Goal: Task Accomplishment & Management: Complete application form

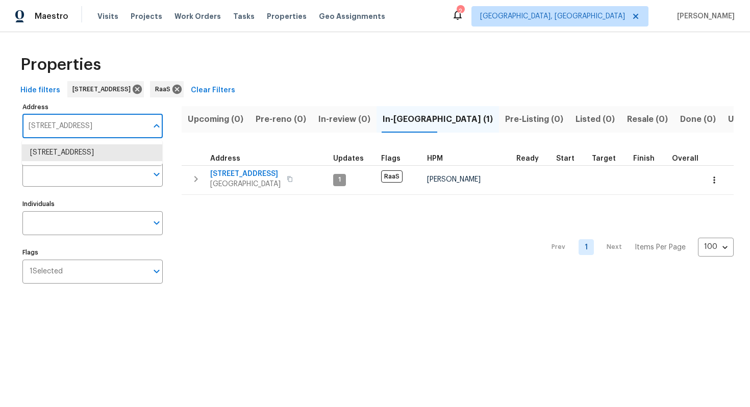
click at [85, 127] on input "7640 Blue Spring Dr Land O Lakes FL 34637" at bounding box center [84, 126] width 125 height 24
paste input "3207 N 45th St, Tampa, FL 33605"
type input "3207 N 45th St, Tampa, FL 33605"
click at [106, 151] on li "3207 N 45th St Tampa FL 33605" at bounding box center [92, 152] width 140 height 17
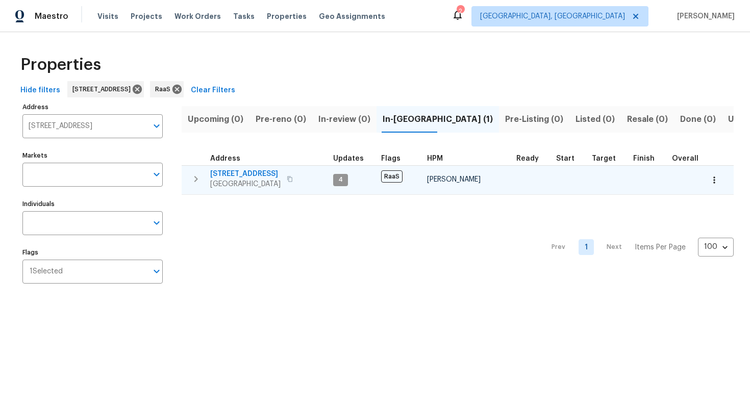
click at [255, 171] on span "3207 N 45th St" at bounding box center [245, 174] width 70 height 10
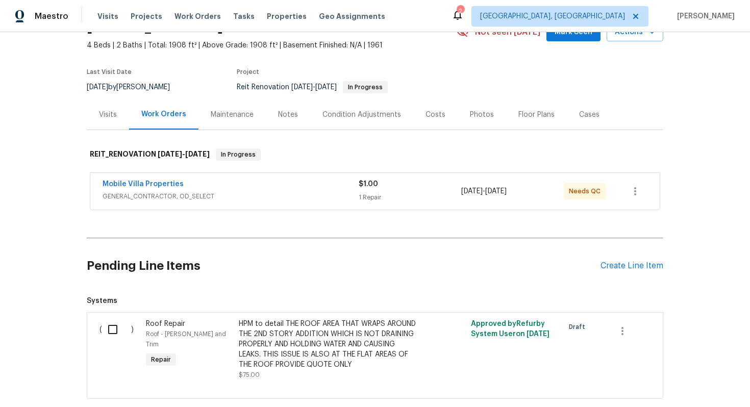
scroll to position [40, 0]
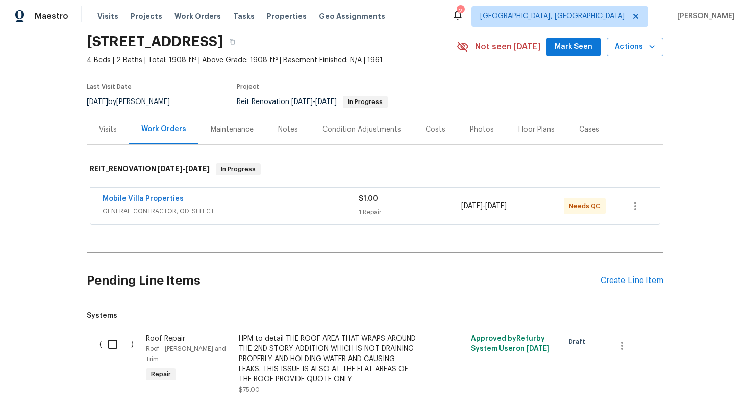
click at [434, 128] on div "Costs" at bounding box center [435, 129] width 20 height 10
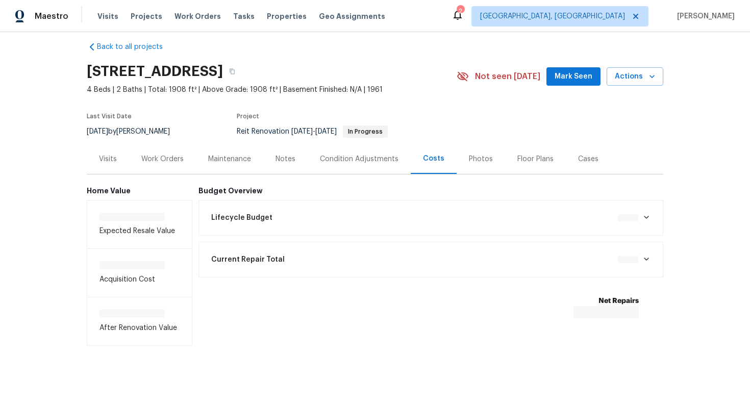
scroll to position [11, 0]
click at [157, 161] on div "Work Orders" at bounding box center [162, 159] width 42 height 10
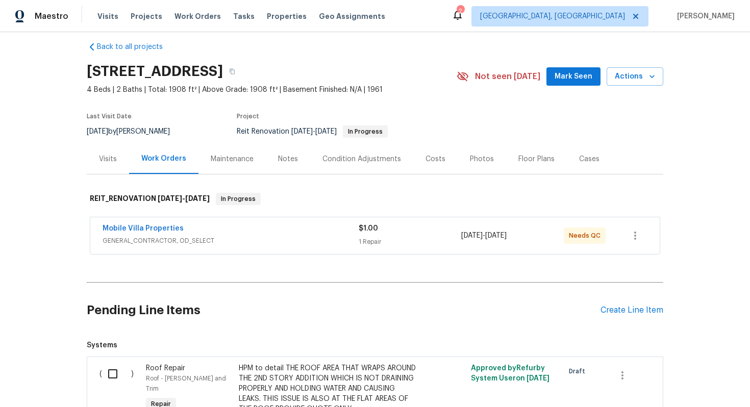
scroll to position [40, 0]
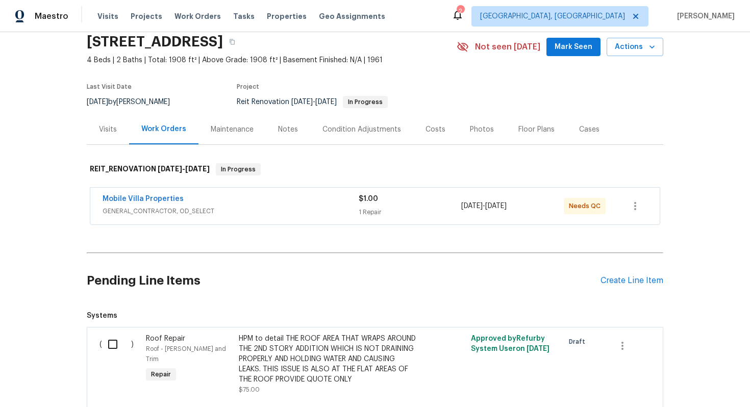
click at [282, 202] on div "Mobile Villa Properties" at bounding box center [230, 200] width 256 height 12
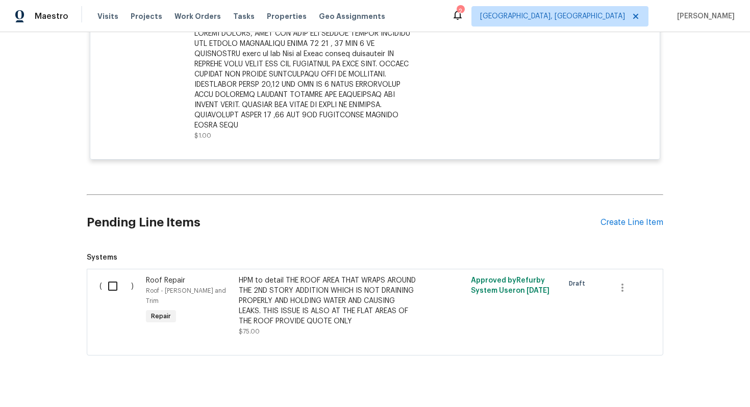
scroll to position [0, 0]
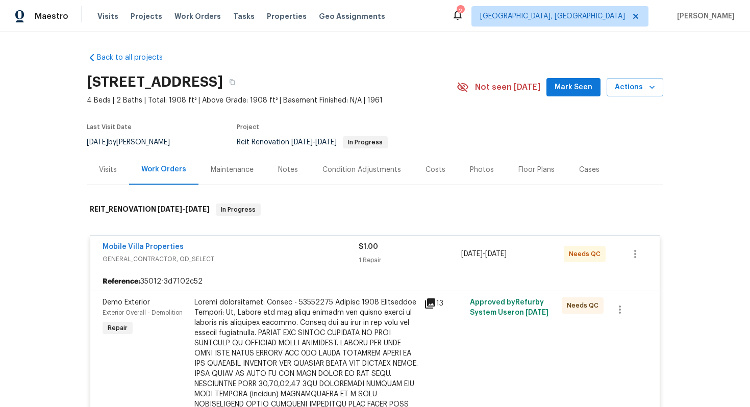
click at [265, 260] on span "GENERAL_CONTRACTOR, OD_SELECT" at bounding box center [230, 259] width 256 height 10
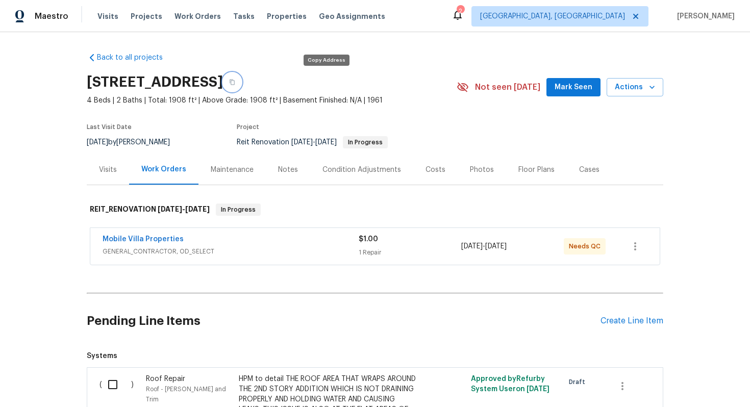
click at [235, 84] on icon "button" at bounding box center [232, 82] width 6 height 6
drag, startPoint x: 95, startPoint y: 236, endPoint x: 206, endPoint y: 240, distance: 111.2
click at [206, 240] on div "Mobile Villa Properties GENERAL_CONTRACTOR, OD_SELECT $1.00 1 Repair 7/29/2025 …" at bounding box center [374, 246] width 569 height 37
copy link "Mobile Villa Properties"
click at [241, 80] on button "button" at bounding box center [232, 82] width 18 height 18
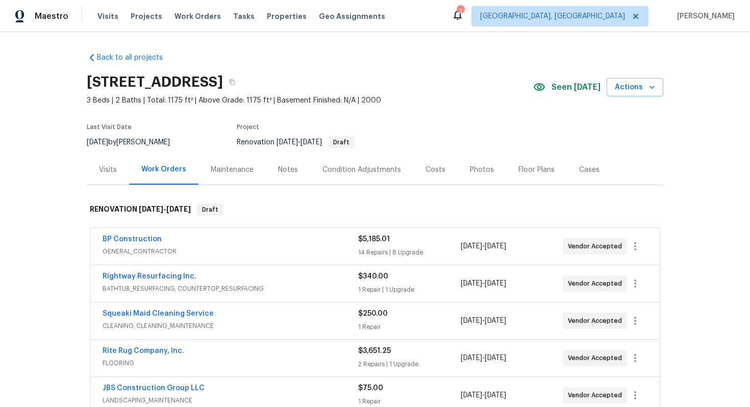
scroll to position [278, 0]
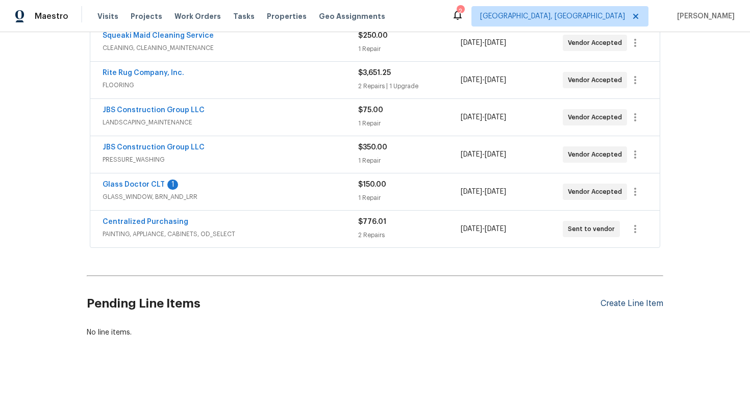
click at [642, 299] on div "Create Line Item" at bounding box center [631, 304] width 63 height 10
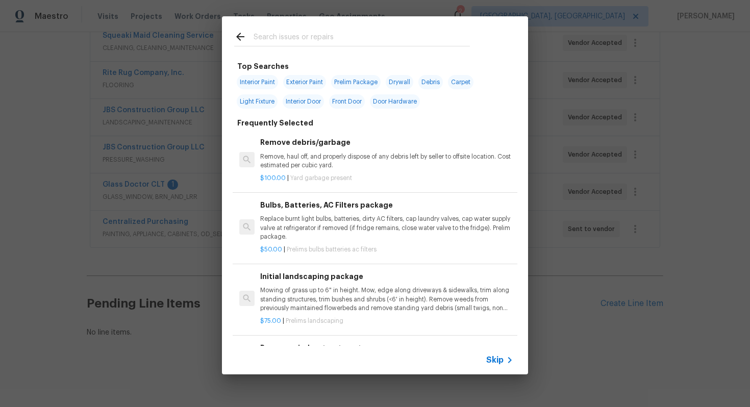
click at [486, 365] on span "Skip" at bounding box center [494, 360] width 17 height 10
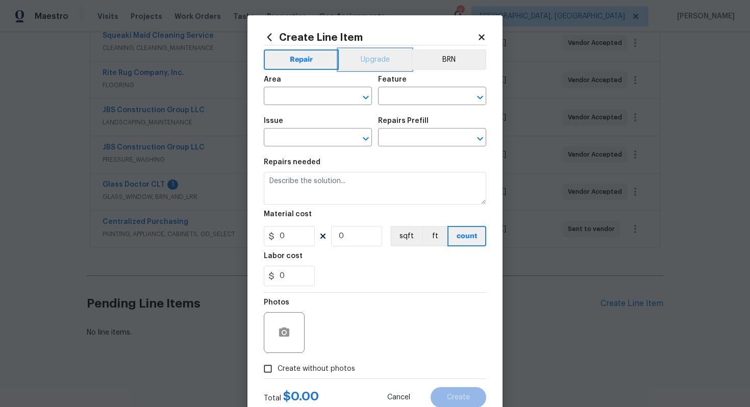
click at [364, 63] on button "Upgrade" at bounding box center [375, 59] width 73 height 20
click at [316, 95] on input "text" at bounding box center [304, 97] width 80 height 16
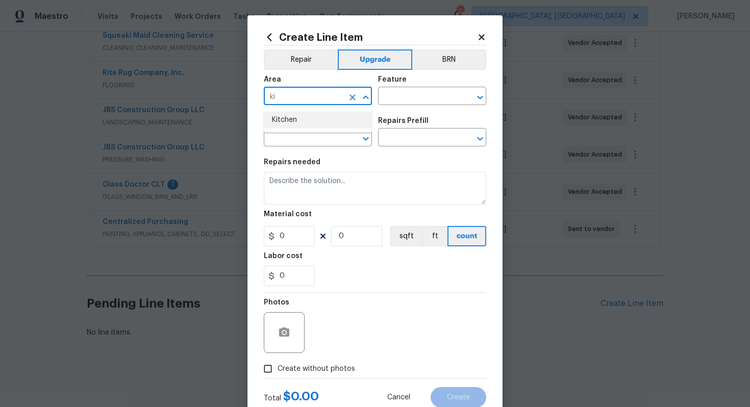
click at [308, 121] on li "Kitchen" at bounding box center [318, 120] width 108 height 17
type input "Kitchen"
click at [399, 101] on input "text" at bounding box center [418, 97] width 80 height 16
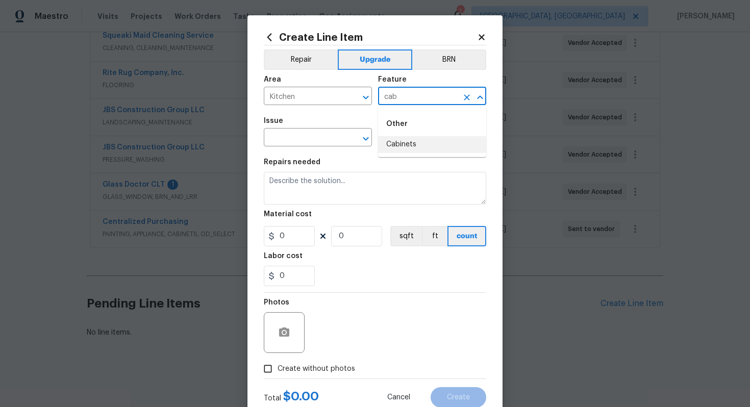
click at [406, 144] on li "Cabinets" at bounding box center [432, 144] width 108 height 17
type input "Cabinets"
click at [329, 143] on input "text" at bounding box center [304, 139] width 80 height 16
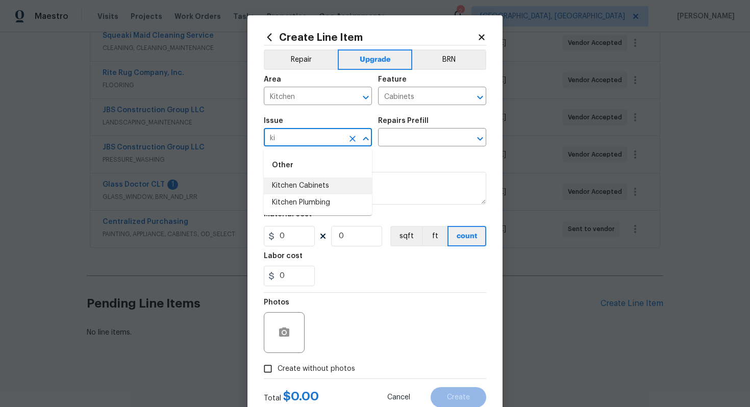
click at [333, 181] on li "Kitchen Cabinets" at bounding box center [318, 185] width 108 height 17
type input "Kitchen Cabinets"
click at [408, 138] on input "text" at bounding box center [418, 139] width 80 height 16
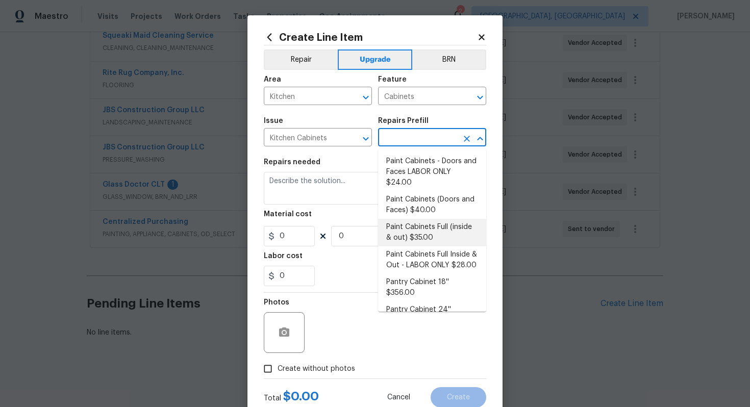
scroll to position [166, 0]
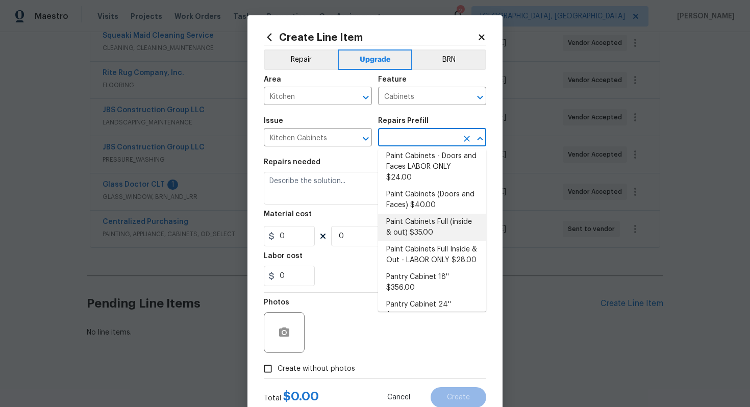
click at [417, 214] on li "Paint Cabinets Full (inside & out) $35.00" at bounding box center [432, 228] width 108 height 28
type input "Paint Cabinets Full (inside & out) $35.00"
type textarea "Prep, sand, mask and apply 2 coats of paint to the kitchen cabinet doors, inter…"
type input "35"
type input "1"
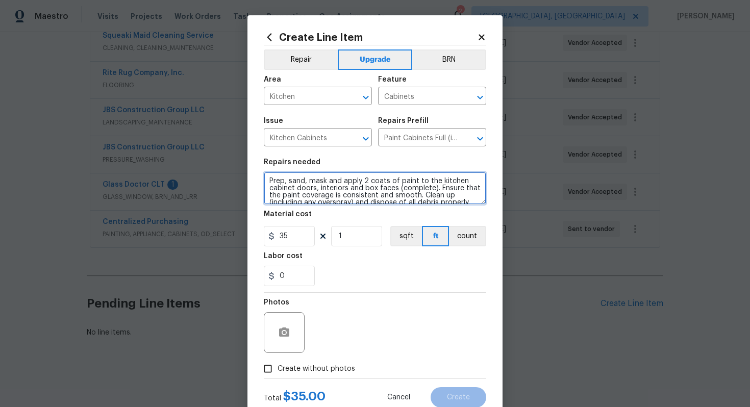
click at [268, 178] on textarea "Prep, sand, mask and apply 2 coats of paint to the kitchen cabinet doors, inter…" at bounding box center [375, 188] width 222 height 33
type textarea "#sala - Prep, sand, mask and apply 2 coats of paint to the kitchen cabinet door…"
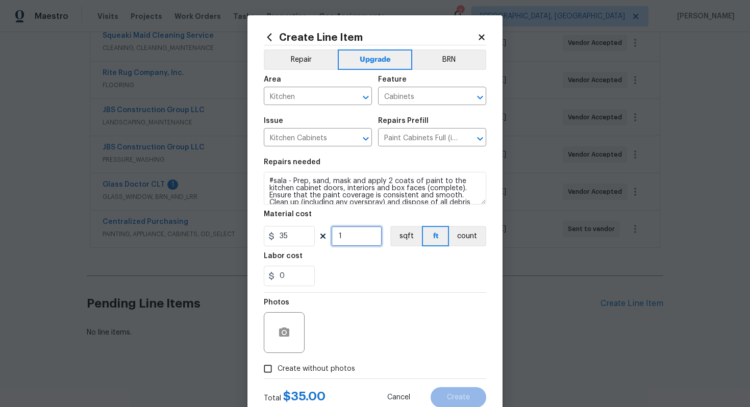
click at [362, 228] on input "1" at bounding box center [356, 236] width 51 height 20
type input "60"
click at [338, 372] on span "Create without photos" at bounding box center [316, 369] width 78 height 11
click at [277, 372] on input "Create without photos" at bounding box center [267, 368] width 19 height 19
checkbox input "true"
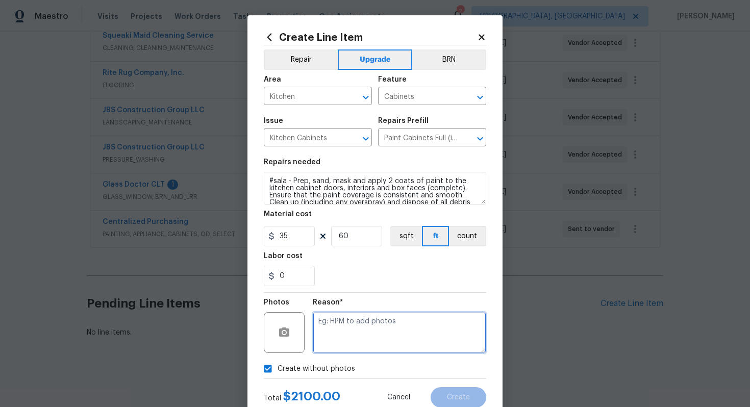
click at [357, 326] on textarea at bounding box center [399, 332] width 173 height 41
type textarea "n/a"
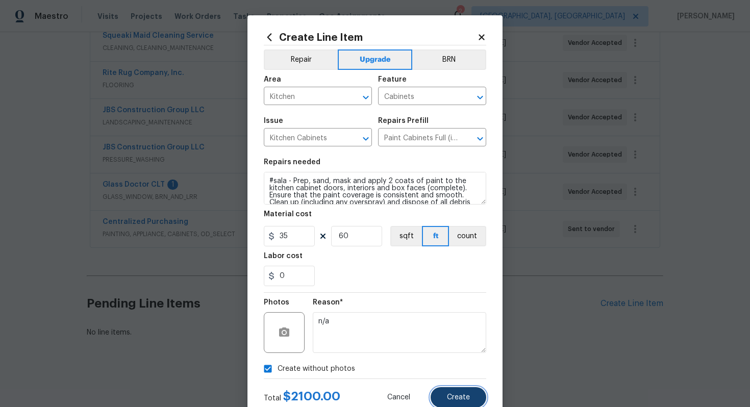
click at [455, 398] on span "Create" at bounding box center [458, 398] width 23 height 8
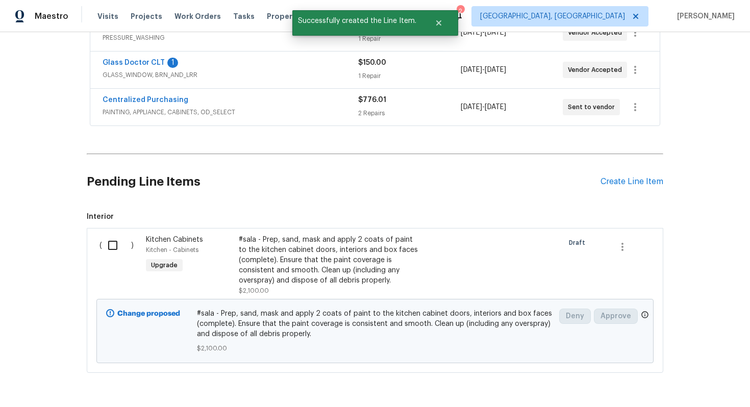
scroll to position [435, 0]
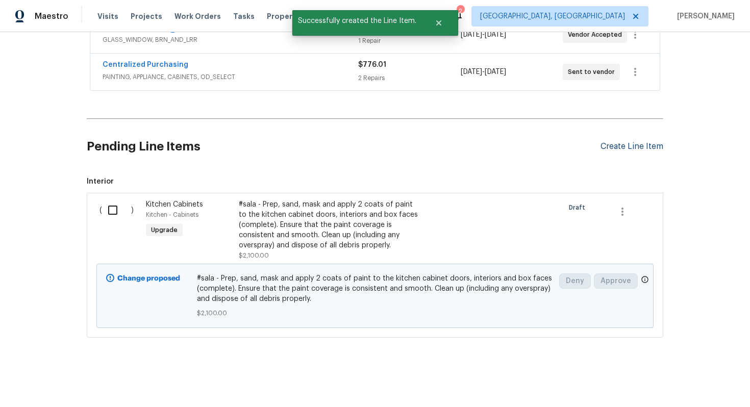
click at [615, 144] on div "Create Line Item" at bounding box center [631, 147] width 63 height 10
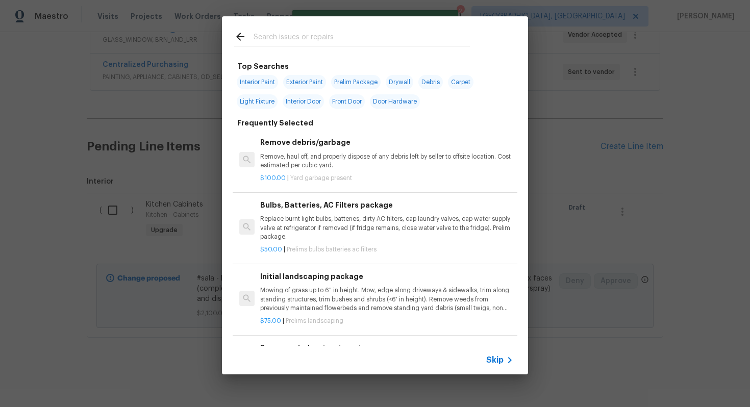
click at [497, 357] on span "Skip" at bounding box center [494, 360] width 17 height 10
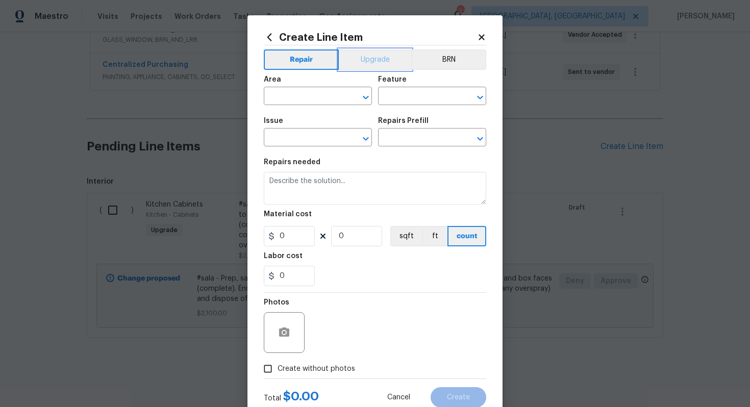
click at [368, 57] on button "Upgrade" at bounding box center [375, 59] width 73 height 20
click at [306, 98] on input "text" at bounding box center [304, 97] width 80 height 16
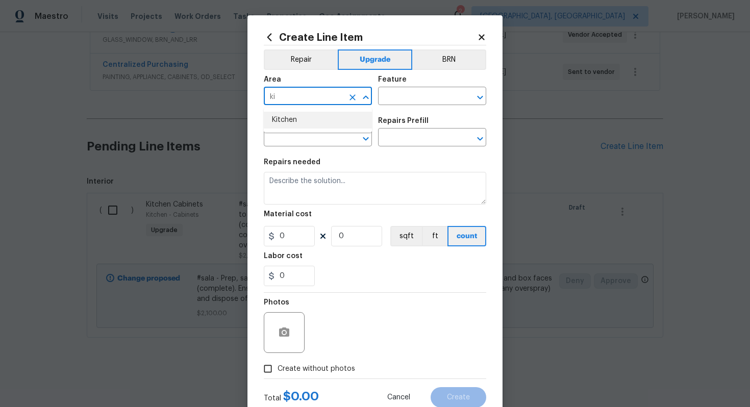
click at [311, 121] on li "Kitchen" at bounding box center [318, 120] width 108 height 17
type input "Kitchen"
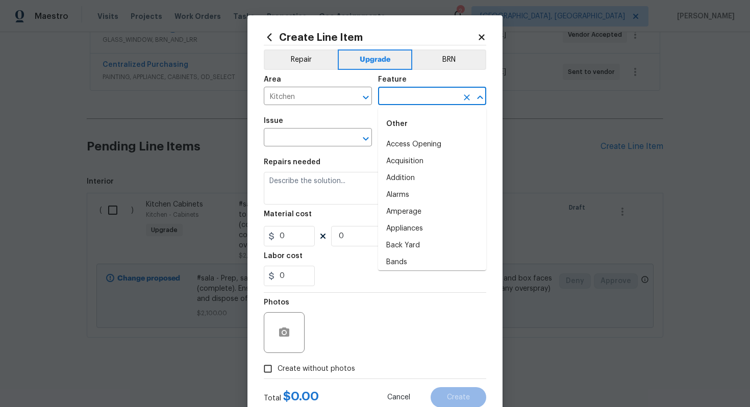
click at [399, 104] on input "text" at bounding box center [418, 97] width 80 height 16
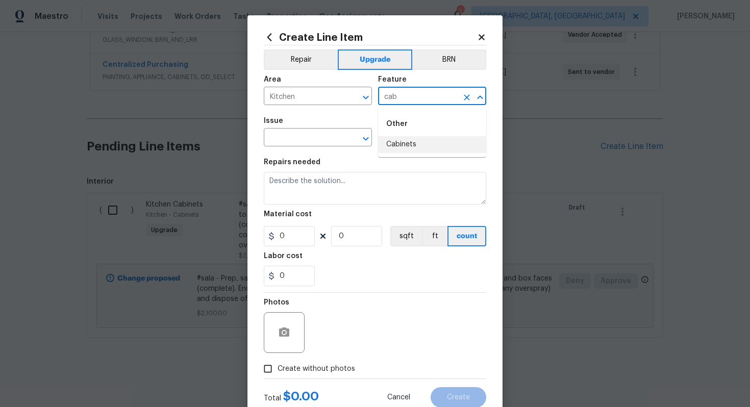
click at [407, 151] on li "Cabinets" at bounding box center [432, 144] width 108 height 17
type input "Cabinets"
click at [318, 135] on input "text" at bounding box center [304, 139] width 80 height 16
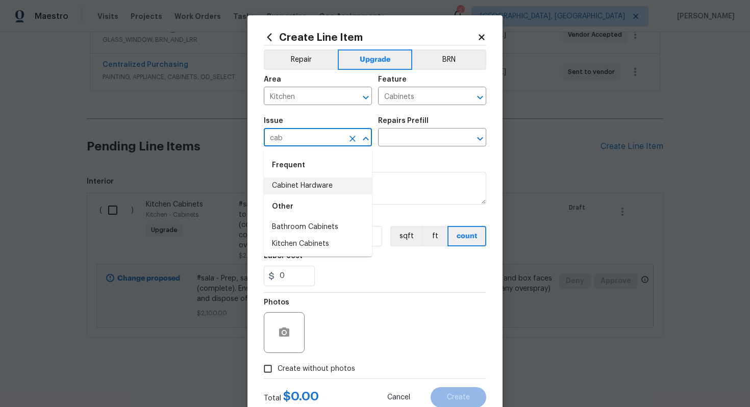
click at [319, 195] on div "Other" at bounding box center [318, 206] width 108 height 24
click at [332, 179] on li "Cabinet Hardware" at bounding box center [318, 185] width 108 height 17
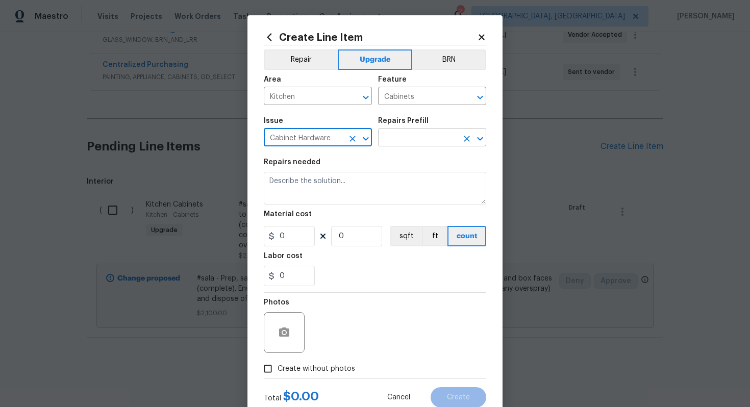
type input "Cabinet Hardware"
click at [415, 136] on input "text" at bounding box center [418, 139] width 80 height 16
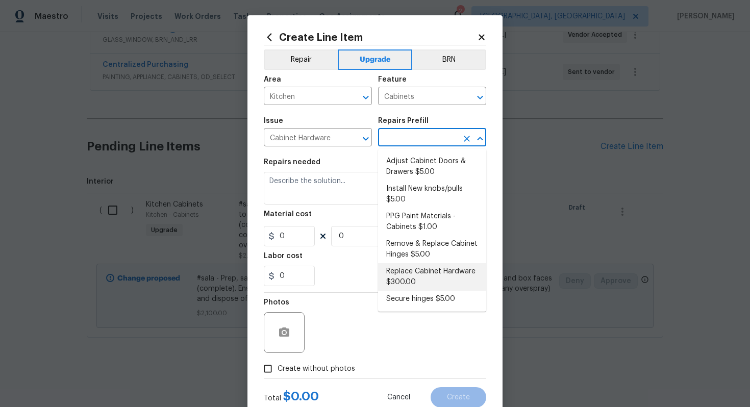
click at [410, 287] on li "Replace Cabinet Hardware $300.00" at bounding box center [432, 277] width 108 height 28
type input "Replace Cabinet Hardware $300.00"
type textarea "Replace cabinet hardware with new hinges and pulls. HPM to provide specs"
type input "300"
type input "1"
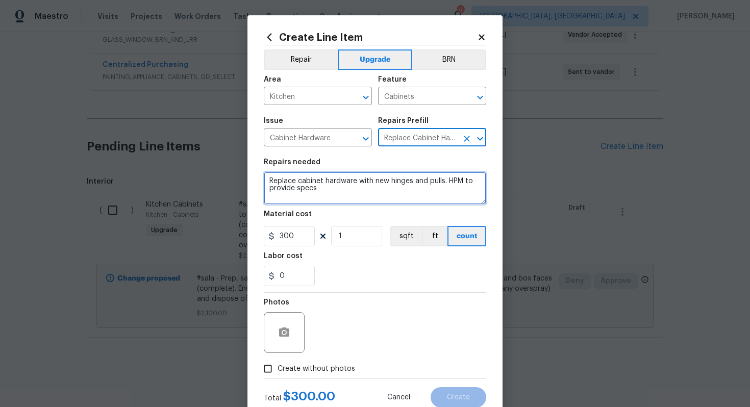
click at [265, 178] on textarea "Replace cabinet hardware with new hinges and pulls. HPM to provide specs" at bounding box center [375, 188] width 222 height 33
type textarea "#sala - Replace cabinet hardware with new hinges and pulls. HPM to provide specs"
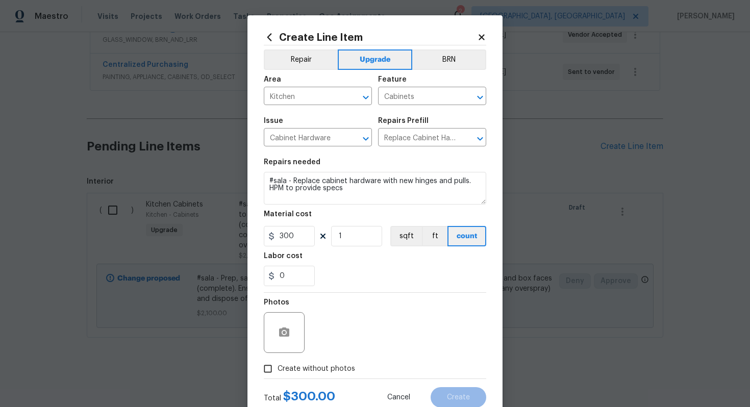
click at [321, 368] on span "Create without photos" at bounding box center [316, 369] width 78 height 11
click at [277, 368] on input "Create without photos" at bounding box center [267, 368] width 19 height 19
checkbox input "true"
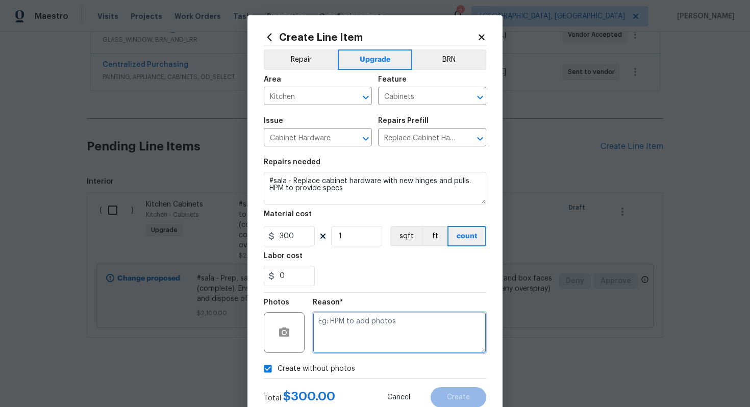
click at [352, 340] on textarea at bounding box center [399, 332] width 173 height 41
type textarea "n/a"
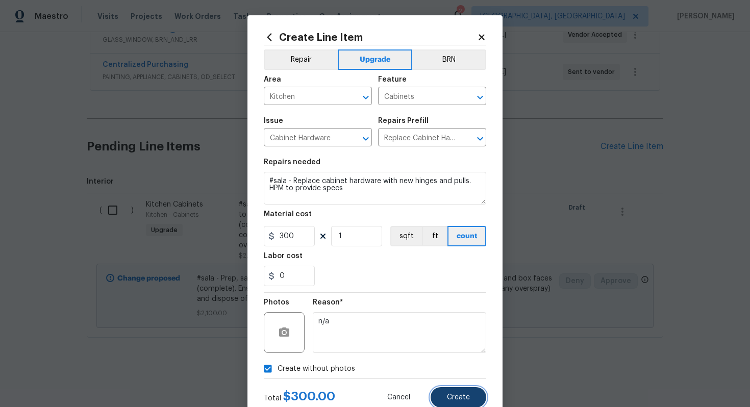
click at [467, 400] on span "Create" at bounding box center [458, 398] width 23 height 8
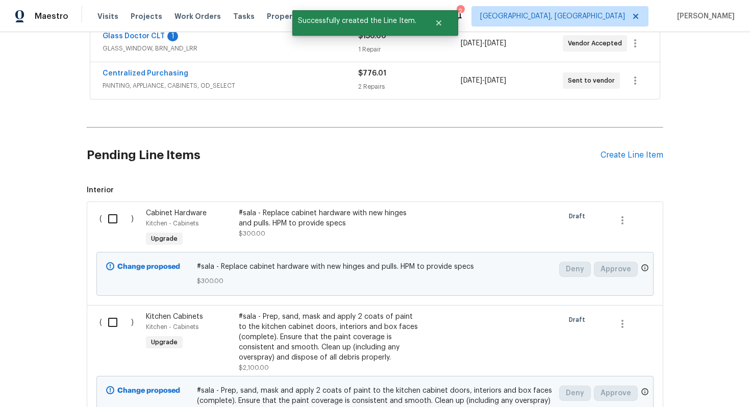
scroll to position [360, 0]
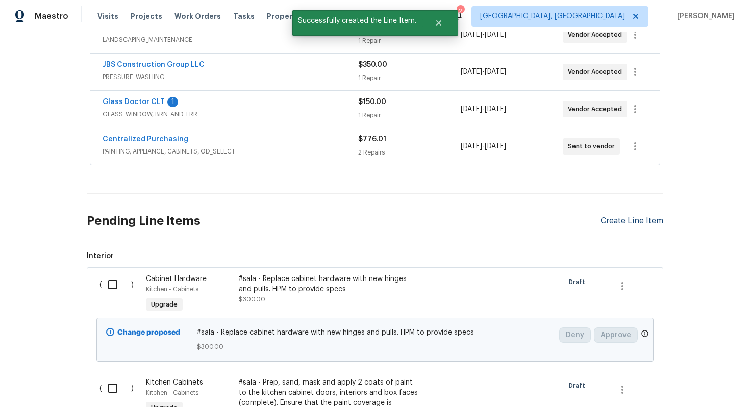
click at [611, 219] on div "Create Line Item" at bounding box center [631, 221] width 63 height 10
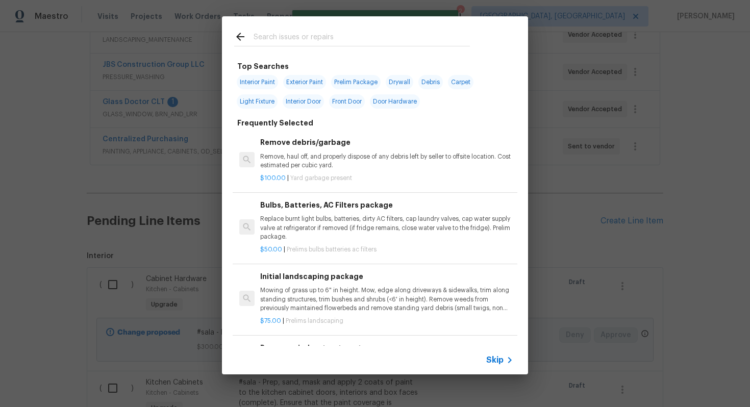
click at [499, 362] on span "Skip" at bounding box center [494, 360] width 17 height 10
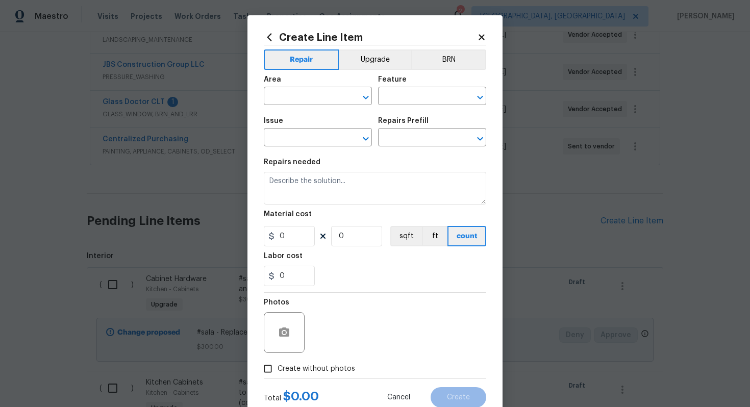
click at [372, 70] on div "Area ​ Feature ​" at bounding box center [375, 90] width 222 height 41
click at [359, 58] on button "Upgrade" at bounding box center [375, 59] width 73 height 20
click at [305, 102] on input "text" at bounding box center [304, 97] width 80 height 16
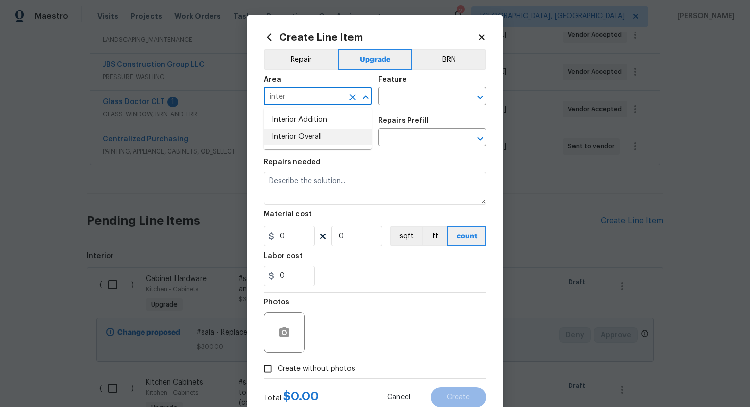
click at [322, 139] on li "Interior Overall" at bounding box center [318, 136] width 108 height 17
type input "Interior Overall"
click at [418, 99] on input "text" at bounding box center [418, 97] width 80 height 16
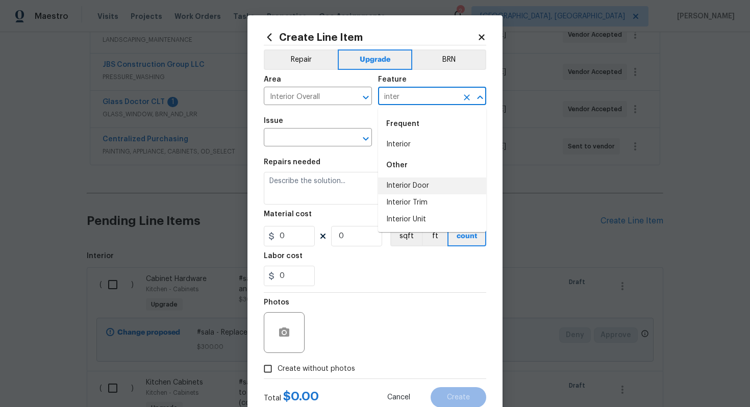
click at [427, 186] on li "Interior Door" at bounding box center [432, 185] width 108 height 17
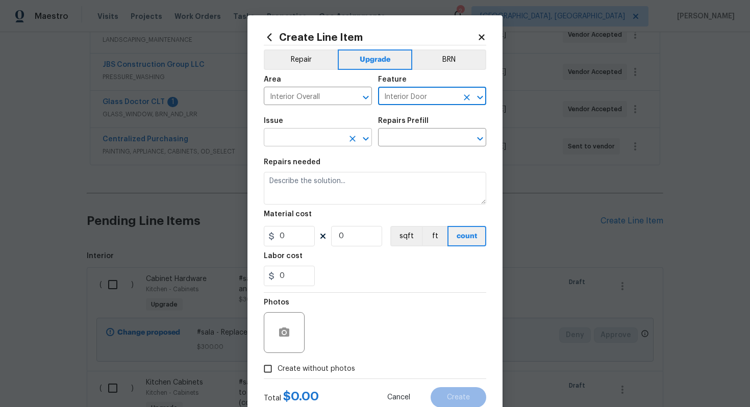
type input "Interior Door"
click at [305, 141] on input "text" at bounding box center [304, 139] width 80 height 16
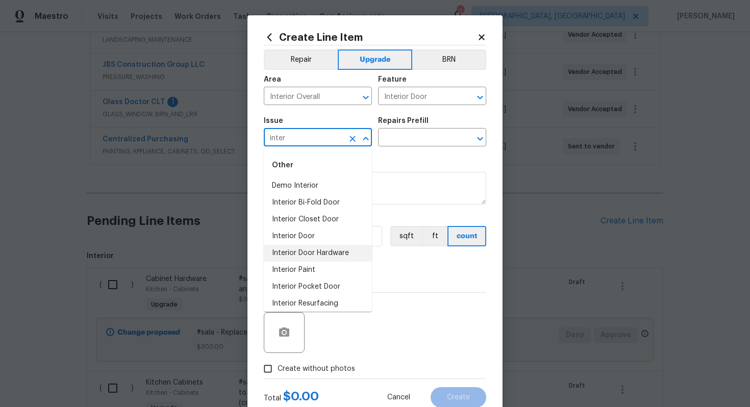
click at [320, 256] on li "Interior Door Hardware" at bounding box center [318, 253] width 108 height 17
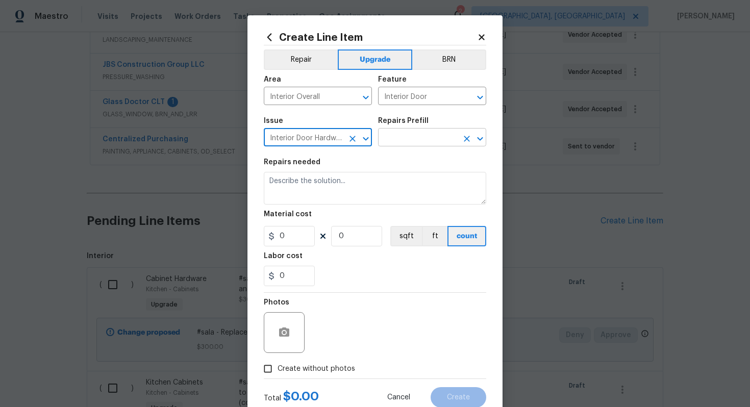
type input "Interior Door Hardware"
click at [396, 141] on input "text" at bounding box center [418, 139] width 80 height 16
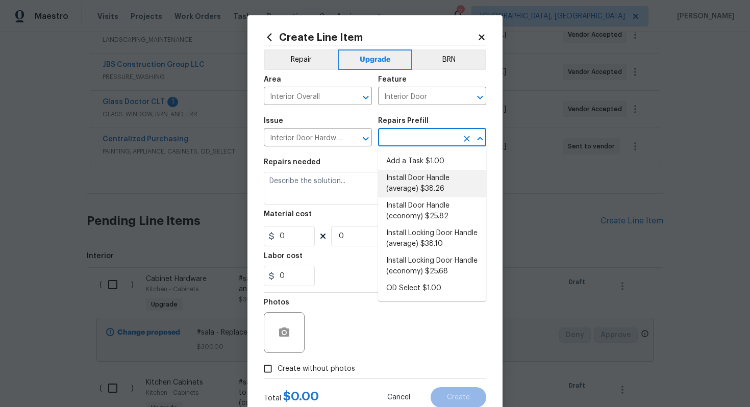
click at [409, 186] on li "Install Door Handle (average) $38.26" at bounding box center [432, 184] width 108 height 28
type input "Install Door Handle (average) $38.26"
type textarea "Remove the existing interior door handle (if present). Install a new (average) …"
type input "38.26"
type input "1"
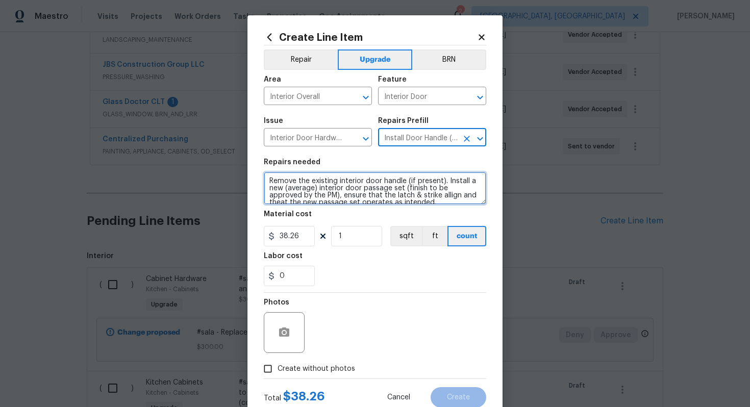
click at [264, 178] on textarea "Remove the existing interior door handle (if present). Install a new (average) …" at bounding box center [375, 188] width 222 height 33
type textarea "#sala - Remove the existing interior door handle (if present). Install a new (a…"
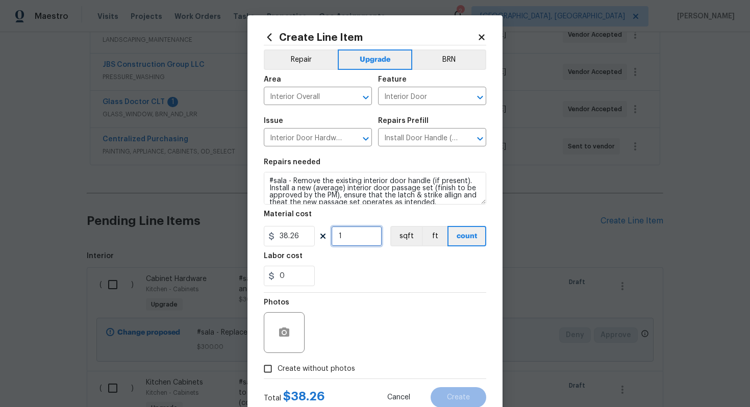
click at [354, 241] on input "1" at bounding box center [356, 236] width 51 height 20
type input "15"
click at [318, 373] on span "Create without photos" at bounding box center [316, 369] width 78 height 11
click at [277, 373] on input "Create without photos" at bounding box center [267, 368] width 19 height 19
checkbox input "true"
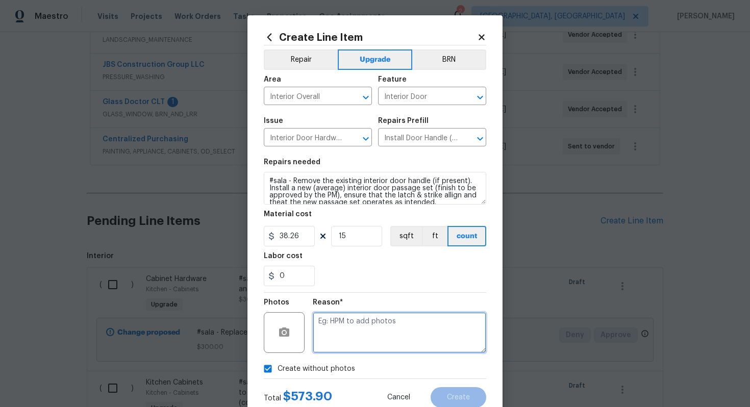
click at [368, 318] on textarea at bounding box center [399, 332] width 173 height 41
type textarea "n/a"
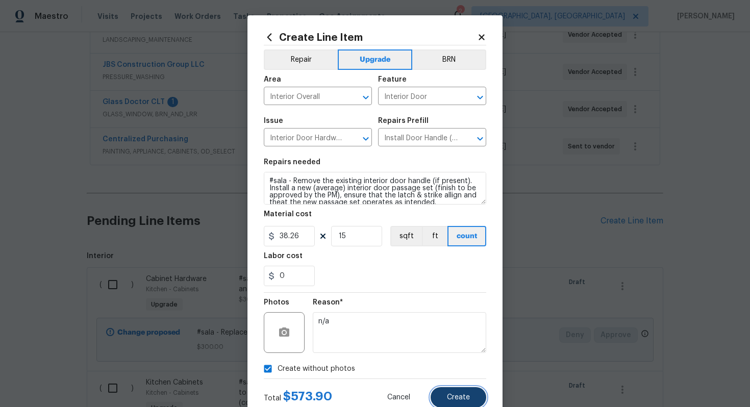
click at [454, 394] on span "Create" at bounding box center [458, 398] width 23 height 8
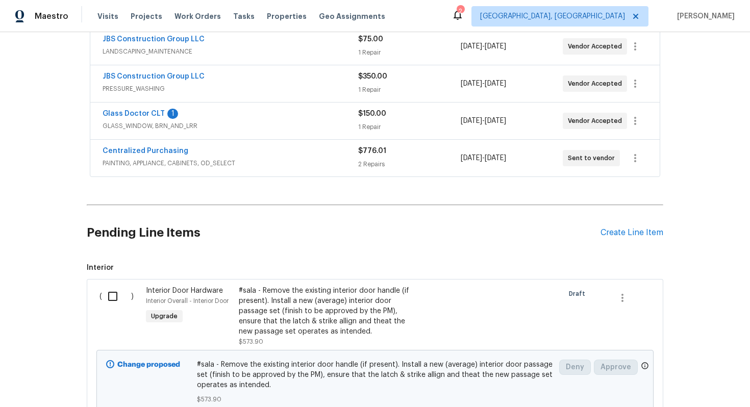
scroll to position [307, 0]
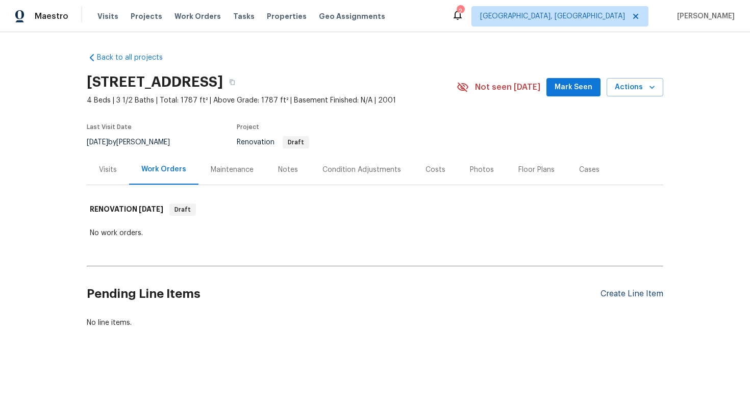
click at [615, 294] on div "Create Line Item" at bounding box center [631, 294] width 63 height 10
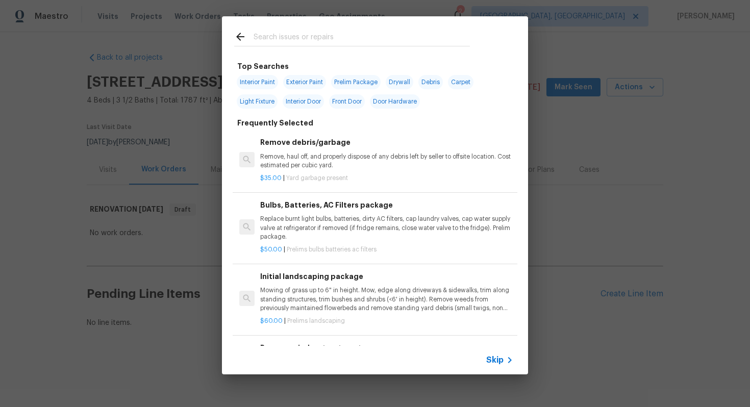
click at [501, 362] on span "Skip" at bounding box center [494, 360] width 17 height 10
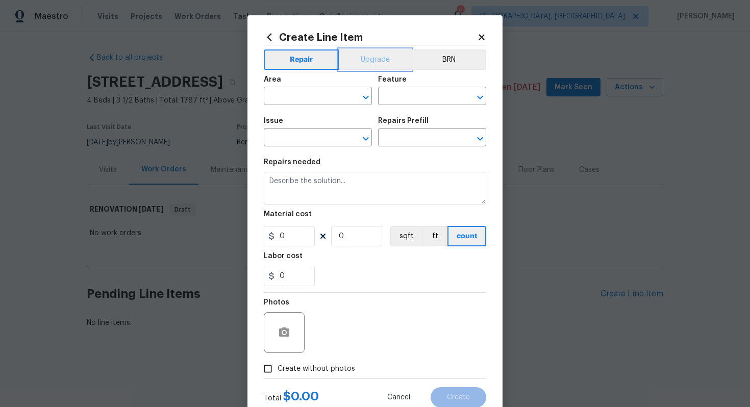
click at [374, 64] on button "Upgrade" at bounding box center [375, 59] width 73 height 20
click at [276, 98] on input "text" at bounding box center [304, 97] width 80 height 16
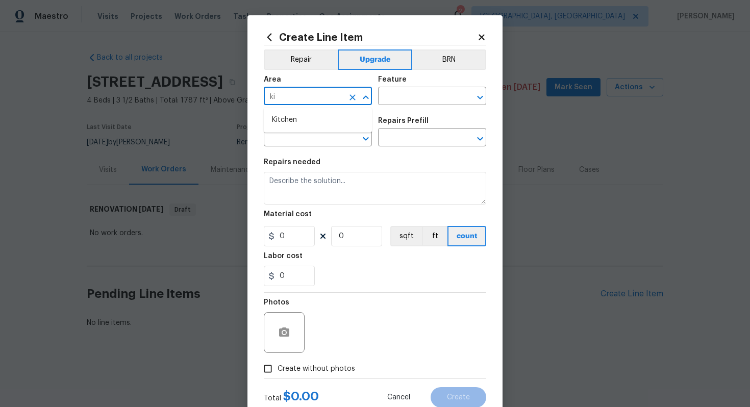
click at [286, 110] on ul "Kitchen" at bounding box center [318, 120] width 108 height 25
click at [286, 115] on li "Kitchen" at bounding box center [318, 120] width 108 height 17
type input "Kitchen"
click at [436, 103] on input "text" at bounding box center [418, 97] width 80 height 16
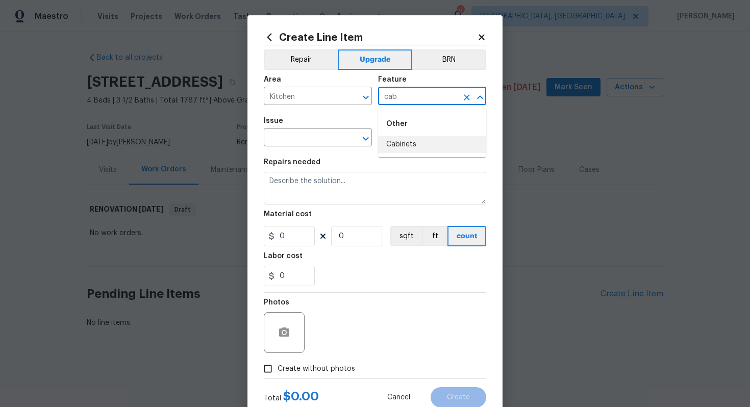
click at [438, 147] on li "Cabinets" at bounding box center [432, 144] width 108 height 17
type input "Cabinets"
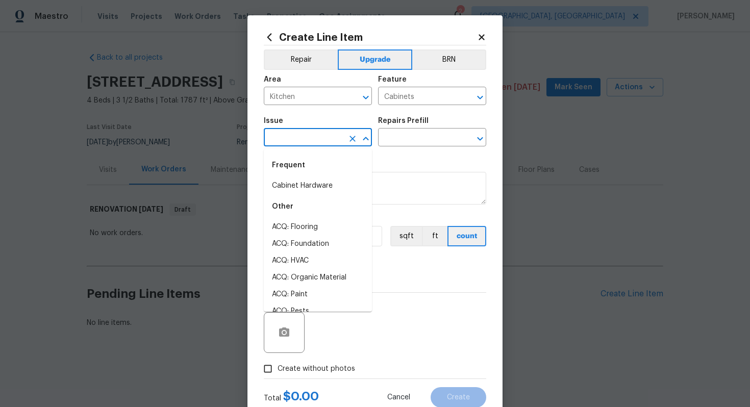
click at [277, 131] on input "text" at bounding box center [304, 139] width 80 height 16
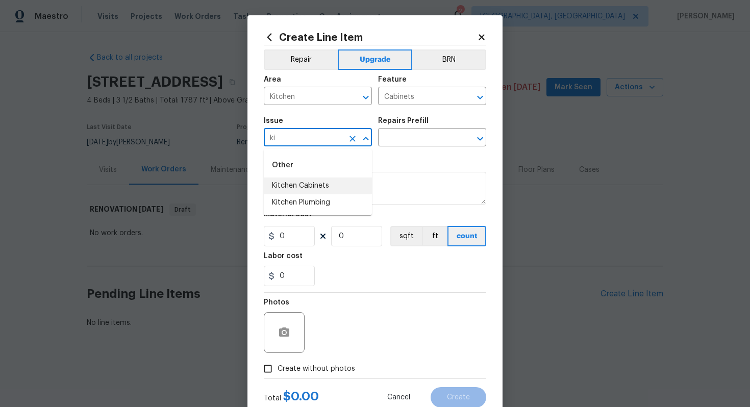
click at [303, 188] on li "Kitchen Cabinets" at bounding box center [318, 185] width 108 height 17
type input "Kitchen Cabinets"
click at [415, 134] on input "text" at bounding box center [418, 139] width 80 height 16
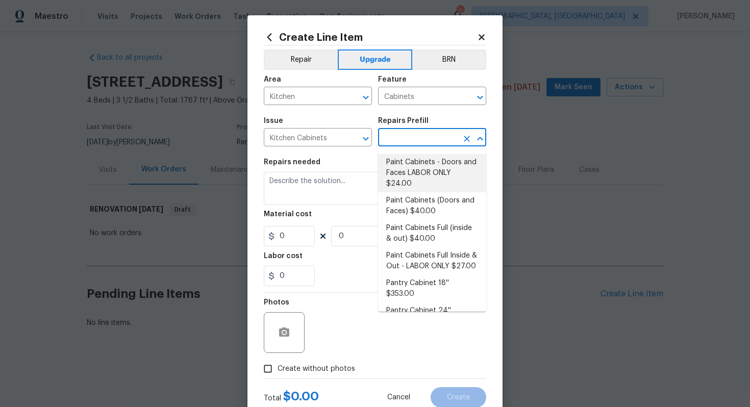
scroll to position [163, 0]
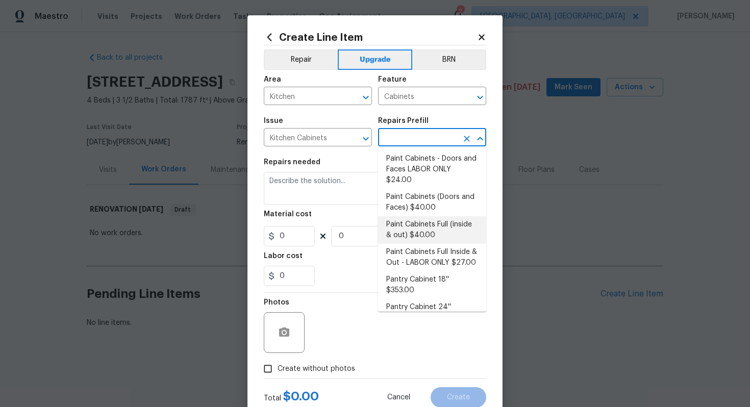
click at [408, 220] on li "Paint Cabinets Full (inside & out) $40.00" at bounding box center [432, 230] width 108 height 28
type input "Paint Cabinets Full (inside & out) $40.00"
type textarea "Prep, sand, mask and apply 2 coats of paint to the kitchen cabinet doors, inter…"
type input "40"
type input "1"
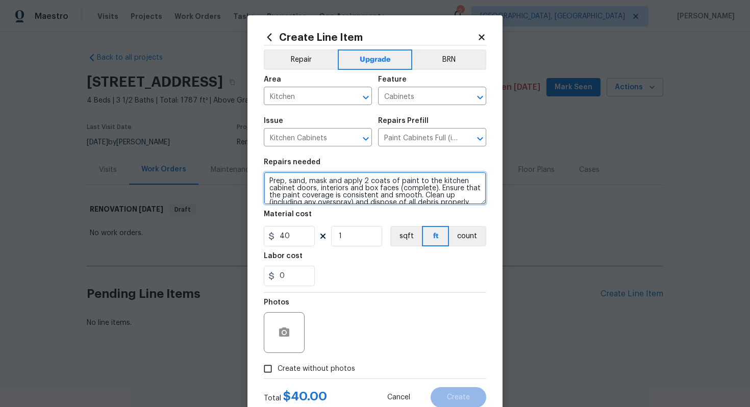
click at [265, 179] on textarea "Prep, sand, mask and apply 2 coats of paint to the kitchen cabinet doors, inter…" at bounding box center [375, 188] width 222 height 33
type textarea "#sala - Prep, sand, mask and apply 2 coats of paint to the kitchen cabinet door…"
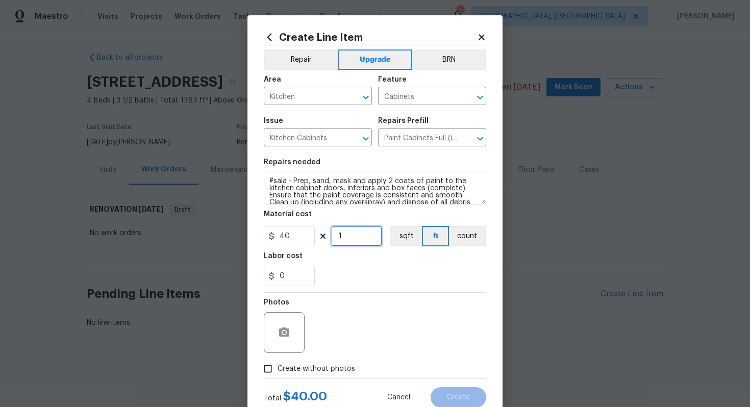
click at [370, 241] on input "1" at bounding box center [356, 236] width 51 height 20
type input "60"
click at [342, 371] on span "Create without photos" at bounding box center [316, 369] width 78 height 11
click at [277, 371] on input "Create without photos" at bounding box center [267, 368] width 19 height 19
checkbox input "true"
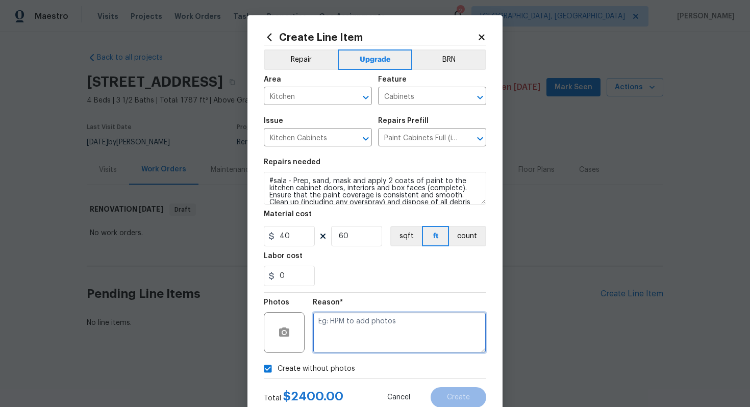
click at [353, 328] on textarea at bounding box center [399, 332] width 173 height 41
type textarea "n/a"
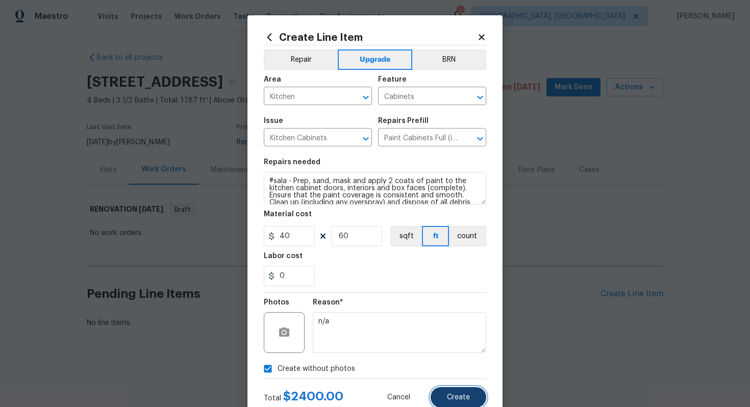
click at [469, 401] on span "Create" at bounding box center [458, 398] width 23 height 8
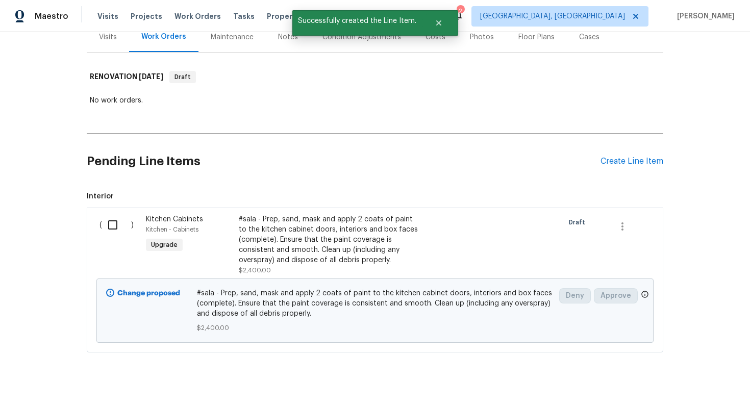
scroll to position [147, 0]
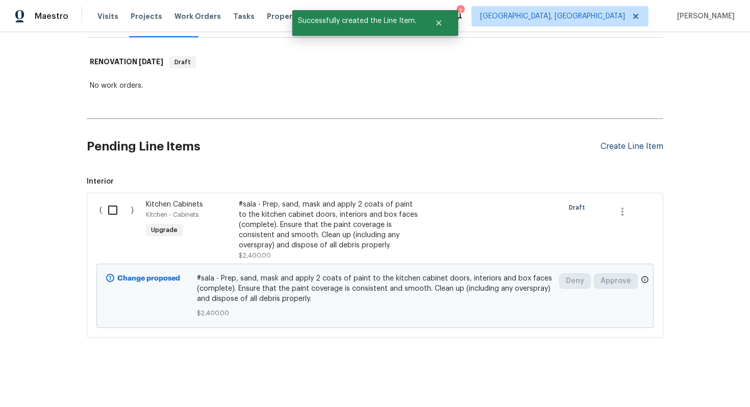
click at [616, 142] on div "Create Line Item" at bounding box center [631, 147] width 63 height 10
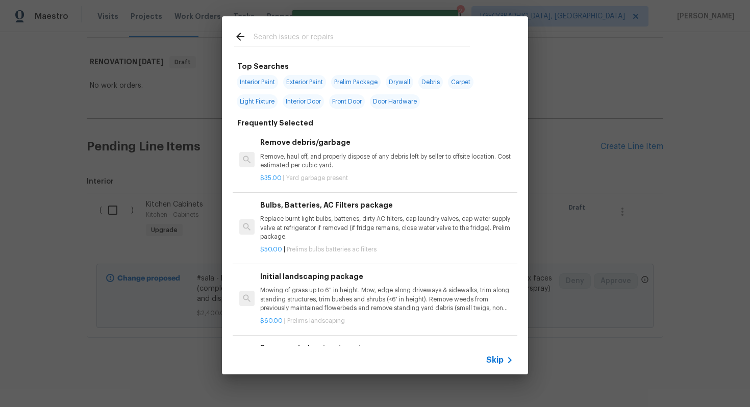
click at [507, 351] on div "Skip" at bounding box center [375, 360] width 306 height 29
click at [493, 362] on span "Skip" at bounding box center [494, 360] width 17 height 10
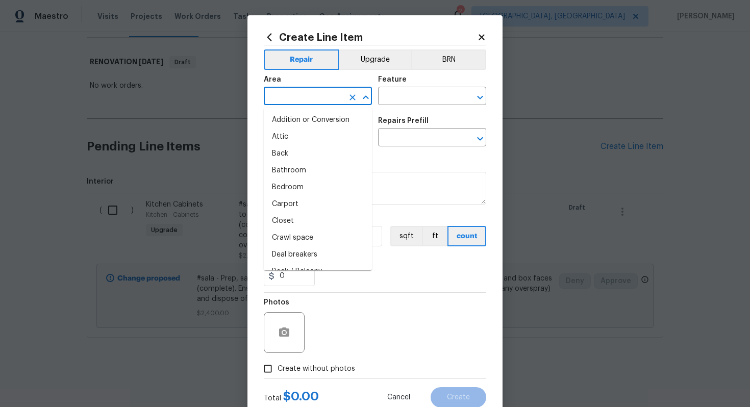
click at [317, 95] on input "text" at bounding box center [304, 97] width 80 height 16
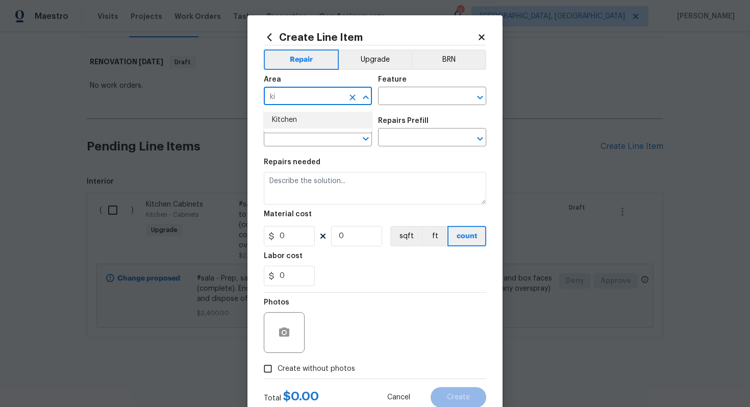
click at [308, 118] on li "Kitchen" at bounding box center [318, 120] width 108 height 17
type input "Kitchen"
click at [393, 104] on input "text" at bounding box center [418, 97] width 80 height 16
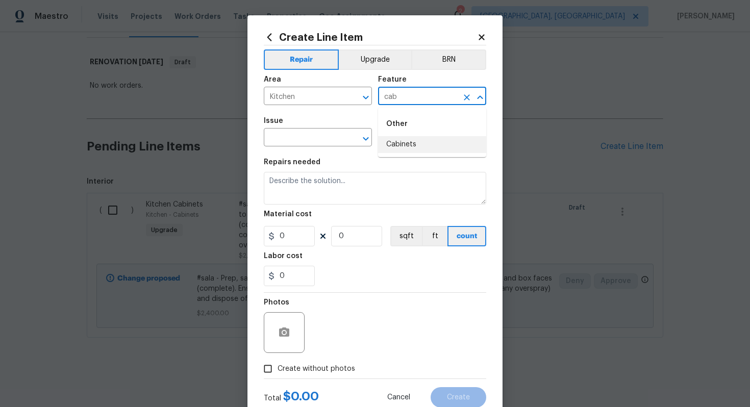
click at [395, 145] on li "Cabinets" at bounding box center [432, 144] width 108 height 17
type input "Cabinets"
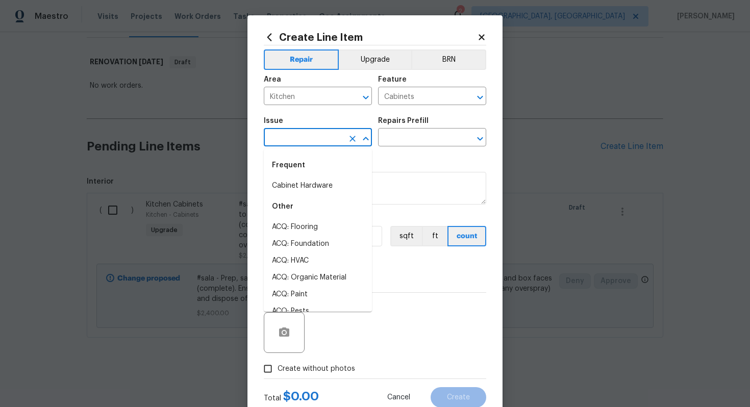
click at [308, 136] on input "text" at bounding box center [304, 139] width 80 height 16
click at [331, 183] on li "Cabinet Hardware" at bounding box center [318, 185] width 108 height 17
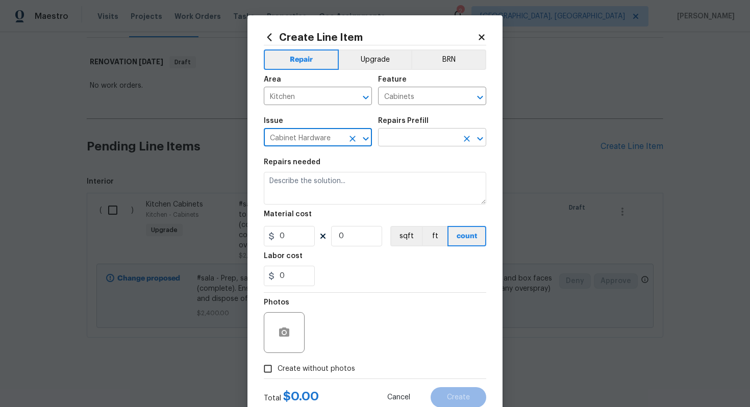
type input "Cabinet Hardware"
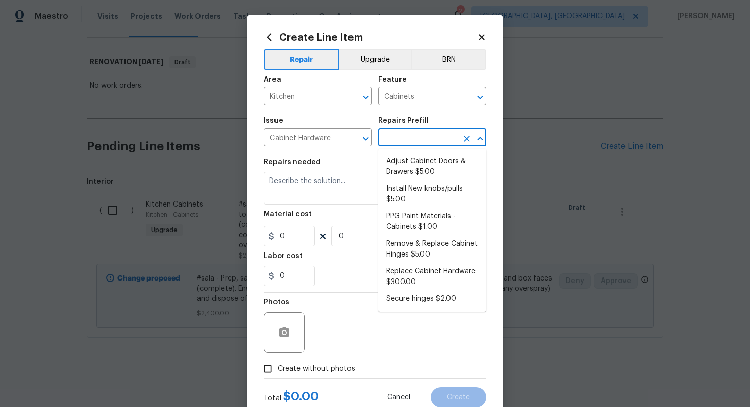
click at [422, 142] on input "text" at bounding box center [418, 139] width 80 height 16
click at [425, 276] on li "Replace Cabinet Hardware $300.00" at bounding box center [432, 277] width 108 height 28
type input "Replace Cabinet Hardware $300.00"
type textarea "Replace cabinet hardware with new hinges and pulls. HPM to provide specs"
type input "300"
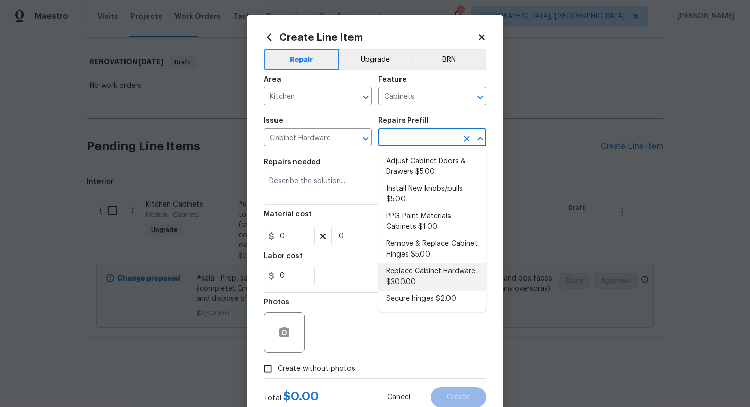
type input "1"
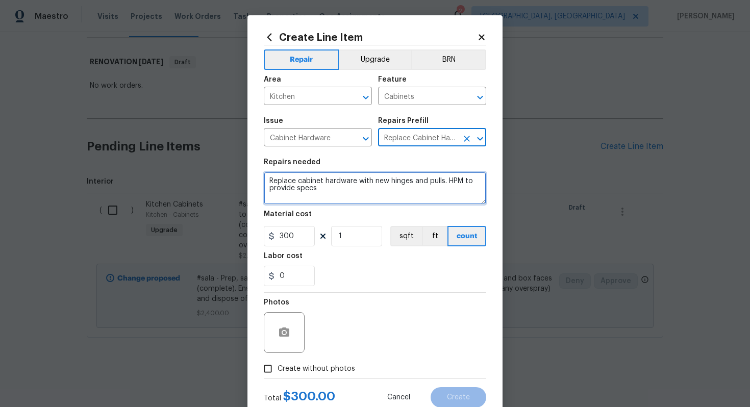
click at [267, 182] on textarea "Replace cabinet hardware with new hinges and pulls. HPM to provide specs" at bounding box center [375, 188] width 222 height 33
type textarea "#sala - Replace cabinet hardware with new hinges and pulls. HPM to provide specs"
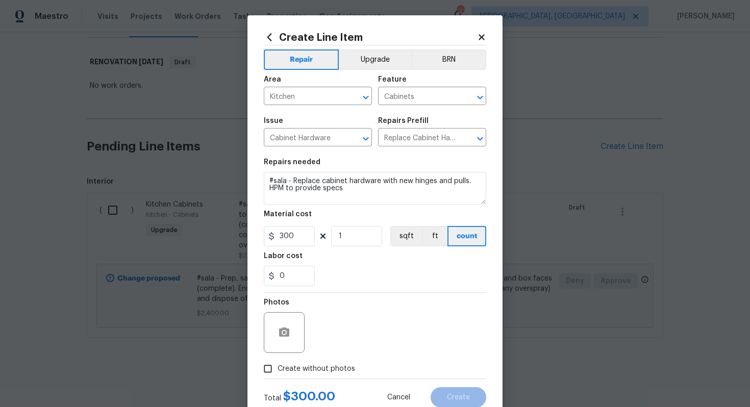
click at [336, 363] on label "Create without photos" at bounding box center [306, 368] width 97 height 19
click at [277, 363] on input "Create without photos" at bounding box center [267, 368] width 19 height 19
checkbox input "true"
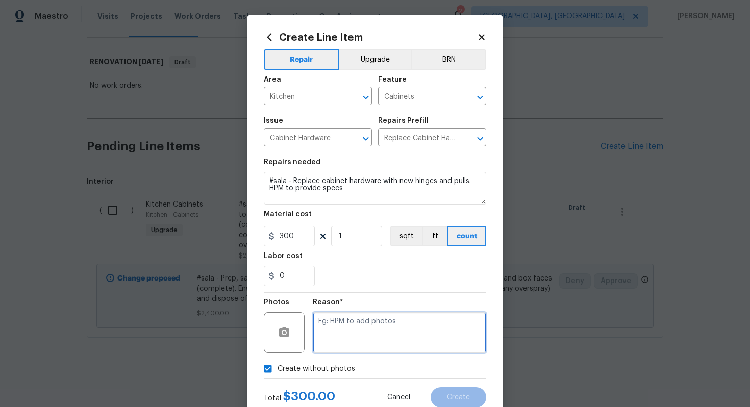
click at [343, 344] on textarea at bounding box center [399, 332] width 173 height 41
type textarea "m"
type textarea "n/a"
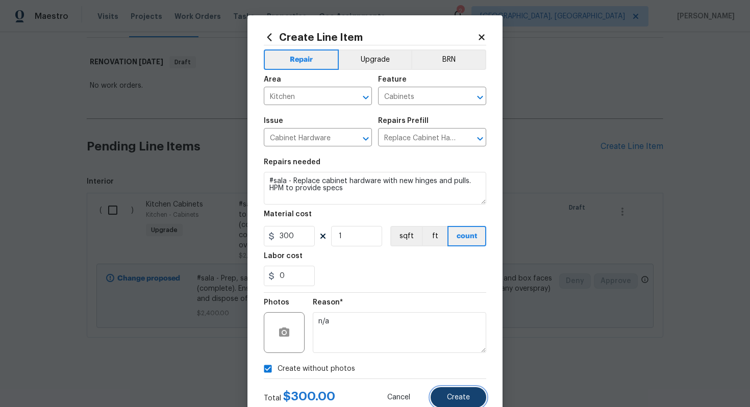
click at [456, 399] on span "Create" at bounding box center [458, 398] width 23 height 8
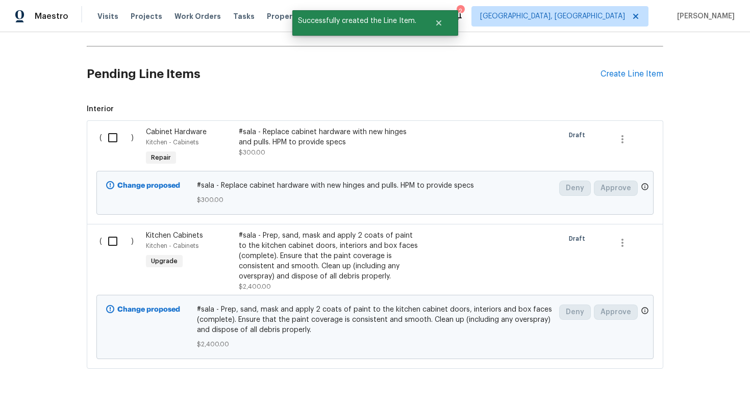
scroll to position [190, 0]
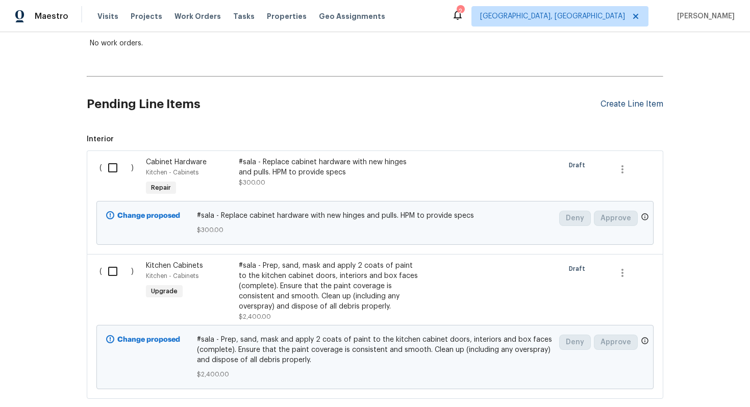
click at [616, 107] on div "Create Line Item" at bounding box center [631, 104] width 63 height 10
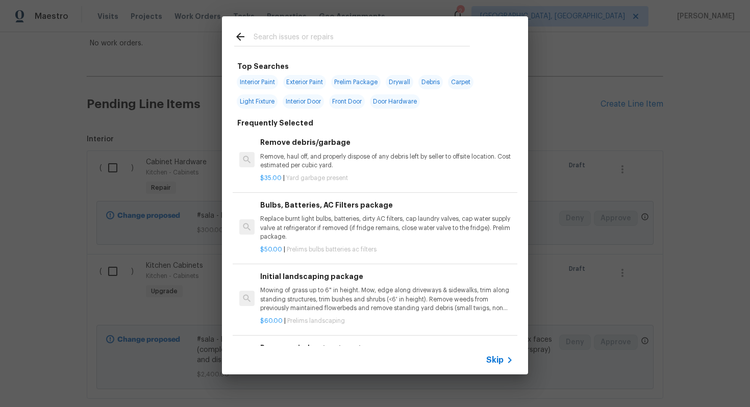
click at [494, 362] on span "Skip" at bounding box center [494, 360] width 17 height 10
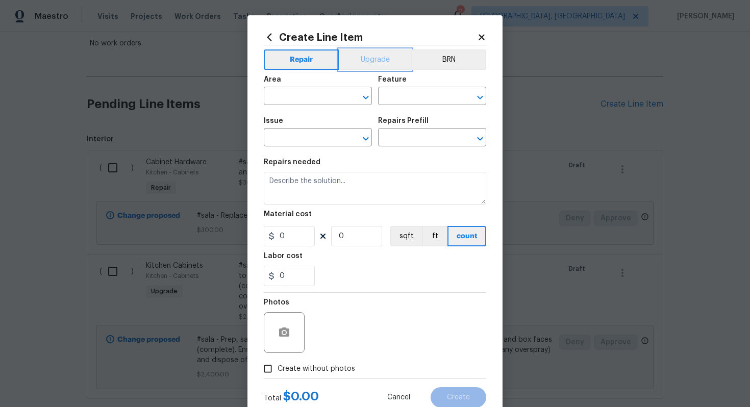
click at [349, 55] on button "Upgrade" at bounding box center [375, 59] width 73 height 20
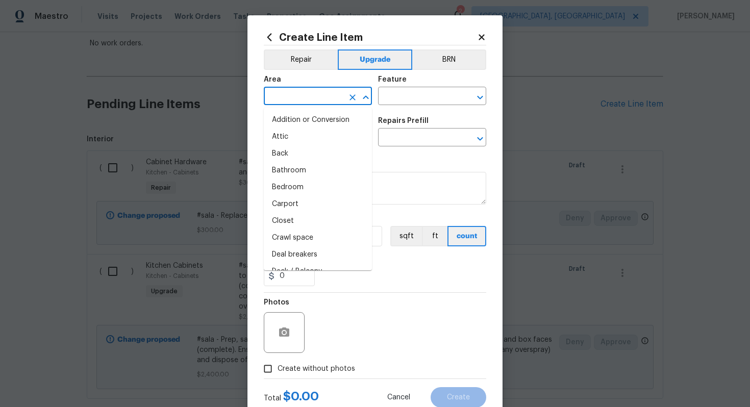
click at [306, 99] on input "text" at bounding box center [304, 97] width 80 height 16
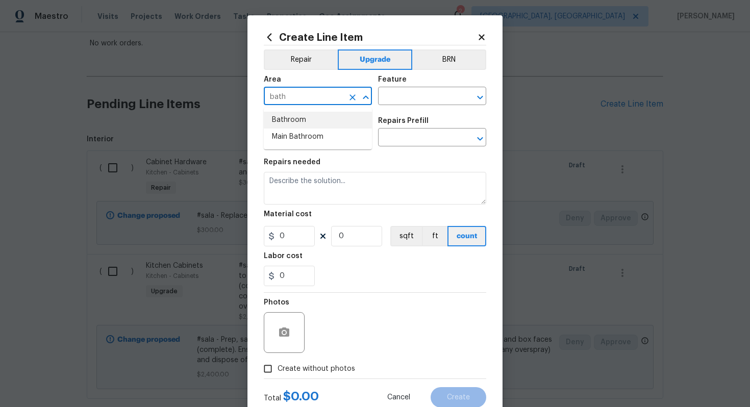
click at [318, 122] on li "Bathroom" at bounding box center [318, 120] width 108 height 17
type input "Bathroom"
click at [418, 100] on input "text" at bounding box center [418, 97] width 80 height 16
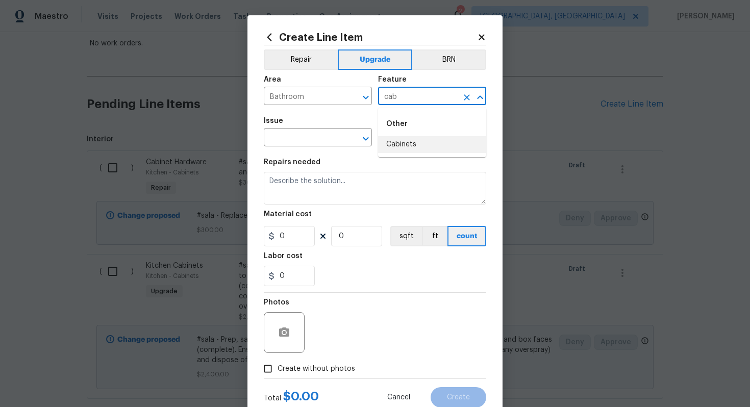
click at [402, 148] on li "Cabinets" at bounding box center [432, 144] width 108 height 17
type input "Cabinets"
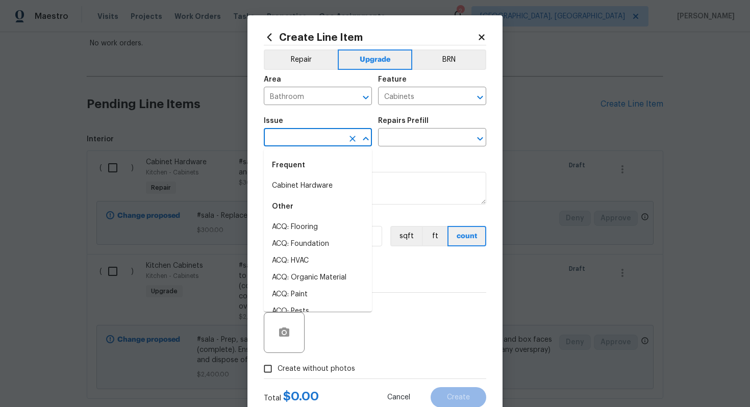
click at [316, 142] on input "text" at bounding box center [304, 139] width 80 height 16
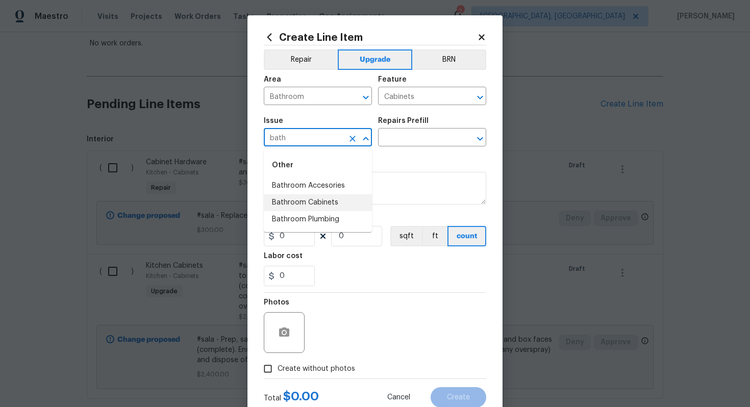
click at [316, 201] on li "Bathroom Cabinets" at bounding box center [318, 202] width 108 height 17
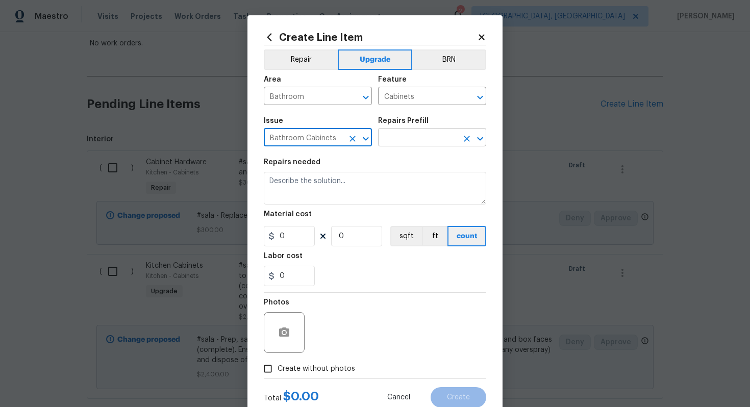
type input "Bathroom Cabinets"
click at [416, 136] on input "text" at bounding box center [418, 139] width 80 height 16
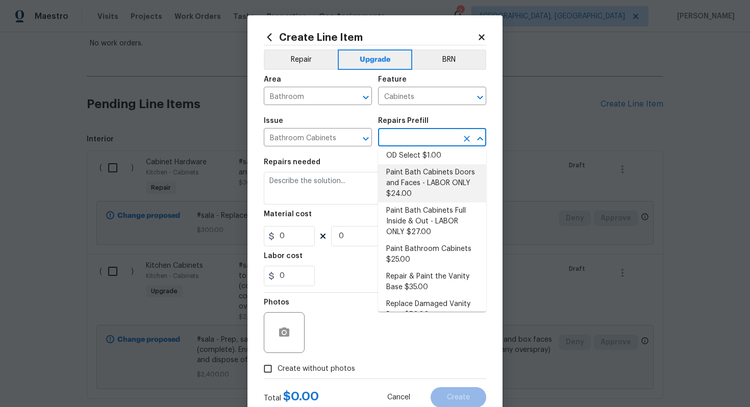
scroll to position [148, 0]
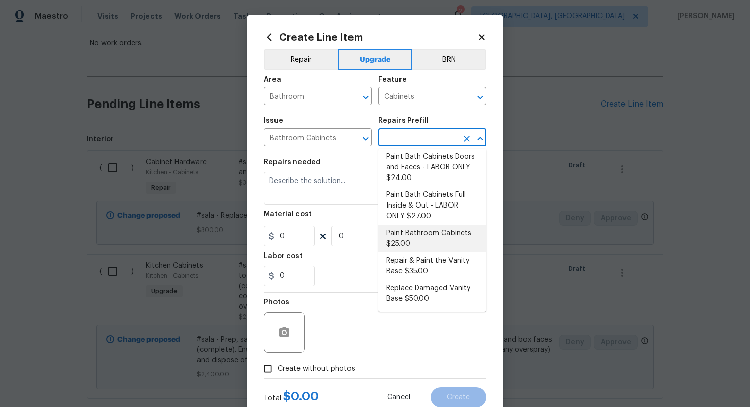
click at [410, 237] on li "Paint Bathroom Cabinets $25.00" at bounding box center [432, 239] width 108 height 28
type input "Paint Bathroom Cabinets $25.00"
type textarea "Prep, sand, mask and apply 2 coats of paint to the bathroom cabinet doors, inte…"
type input "25"
type input "1"
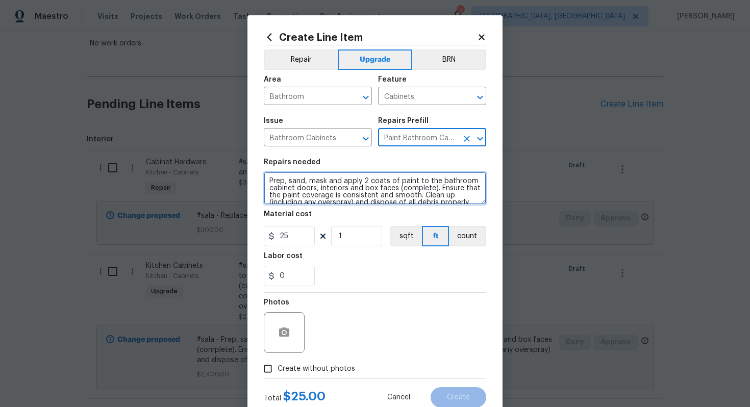
click at [265, 180] on textarea "Prep, sand, mask and apply 2 coats of paint to the bathroom cabinet doors, inte…" at bounding box center [375, 188] width 222 height 33
type textarea "#sala - Prep, sand, mask and apply 2 coats of paint to the bathroom cabinet doo…"
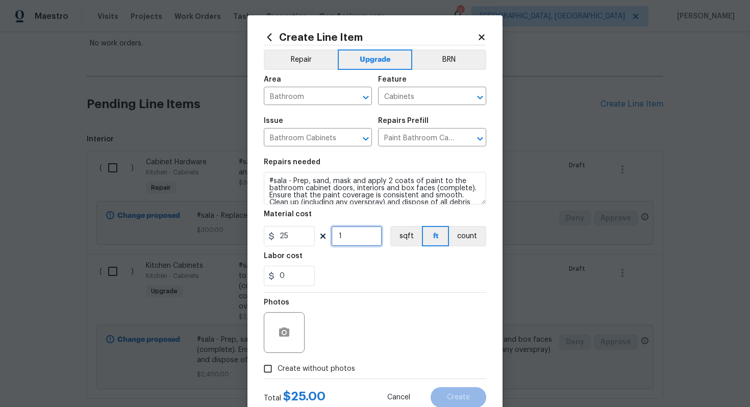
click at [369, 238] on input "1" at bounding box center [356, 236] width 51 height 20
type input "24"
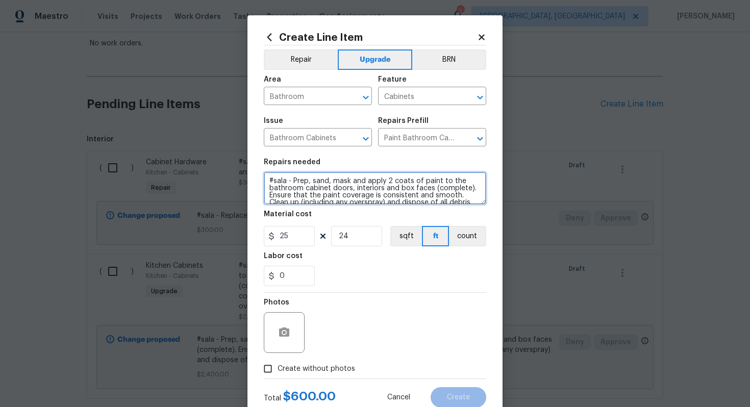
click at [293, 185] on textarea "#sala - Prep, sand, mask and apply 2 coats of paint to the bathroom cabinet doo…" at bounding box center [375, 188] width 222 height 33
drag, startPoint x: 292, startPoint y: 183, endPoint x: 345, endPoint y: 185, distance: 53.1
click at [345, 185] on textarea "#sala - Both bathrooms - Prep, sand, mask and apply 2 coats of paint to the bat…" at bounding box center [375, 188] width 222 height 33
type textarea "#sala - Both bathrooms - Prep, sand, mask and apply 2 coats of paint to the bat…"
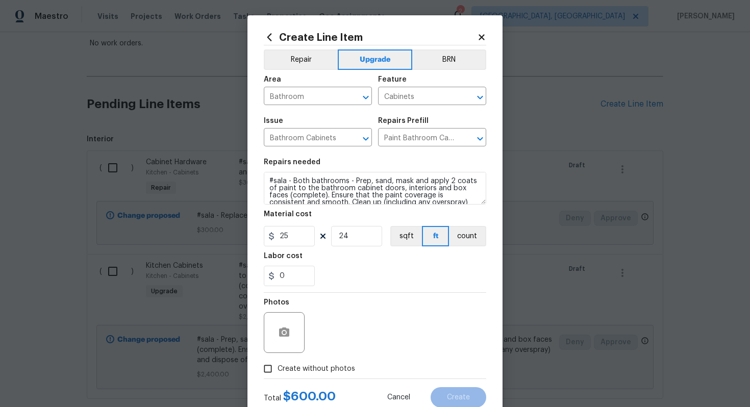
click at [311, 371] on span "Create without photos" at bounding box center [316, 369] width 78 height 11
click at [277, 371] on input "Create without photos" at bounding box center [267, 368] width 19 height 19
checkbox input "true"
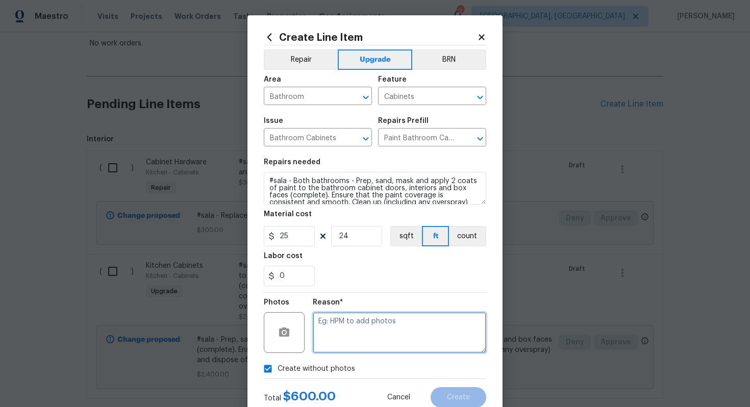
click at [332, 350] on textarea at bounding box center [399, 332] width 173 height 41
type textarea "n/a"
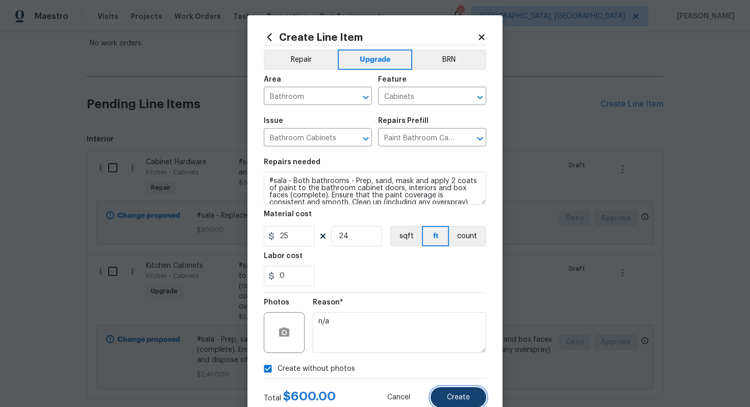
click at [462, 398] on span "Create" at bounding box center [458, 398] width 23 height 8
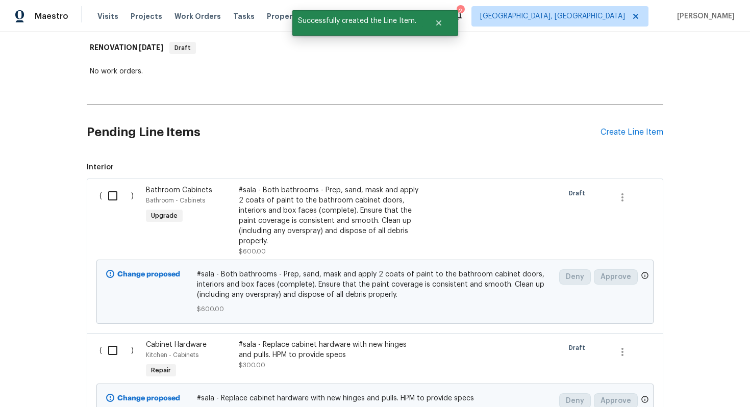
scroll to position [151, 0]
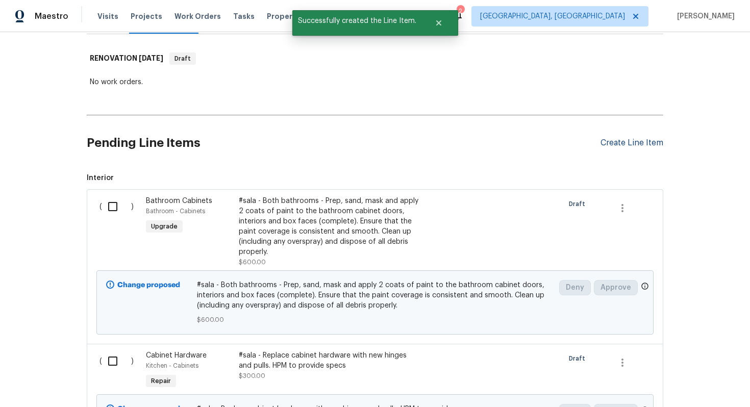
click at [618, 142] on div "Create Line Item" at bounding box center [631, 143] width 63 height 10
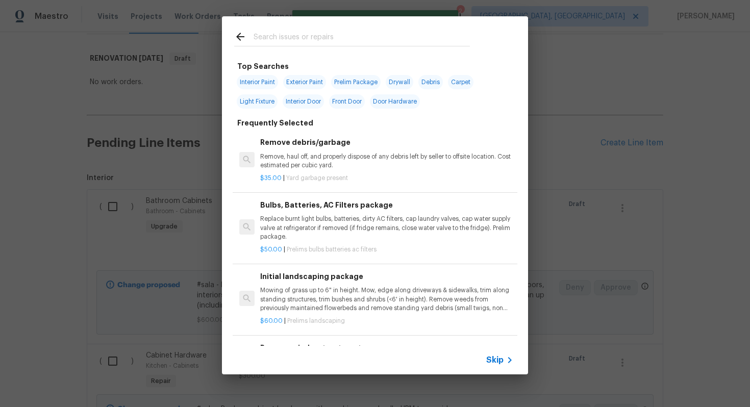
click at [494, 363] on span "Skip" at bounding box center [494, 360] width 17 height 10
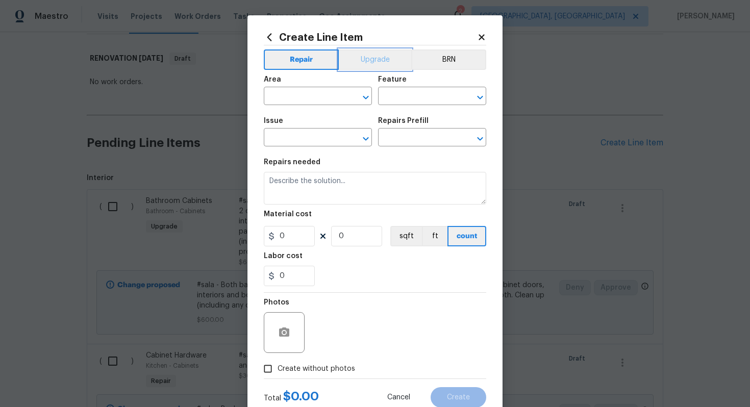
click at [368, 64] on button "Upgrade" at bounding box center [375, 59] width 73 height 20
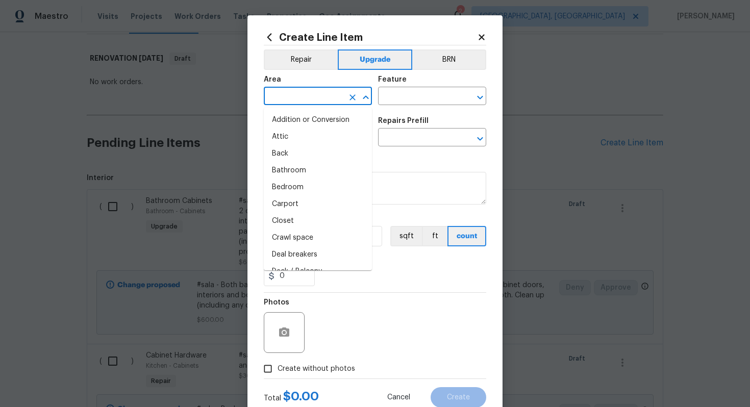
click at [326, 92] on input "text" at bounding box center [304, 97] width 80 height 16
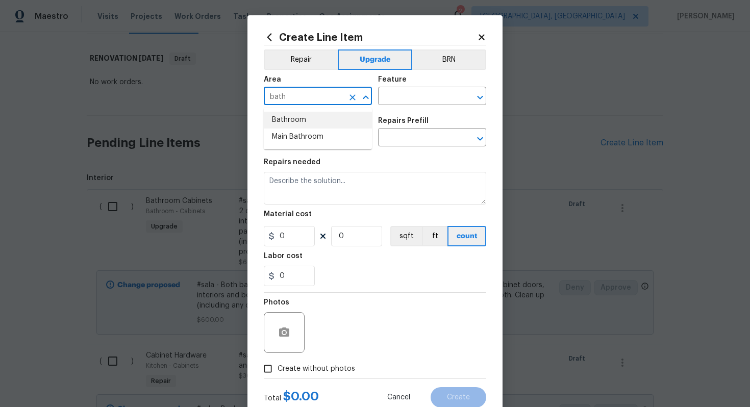
click at [318, 115] on li "Bathroom" at bounding box center [318, 120] width 108 height 17
type input "Bathroom"
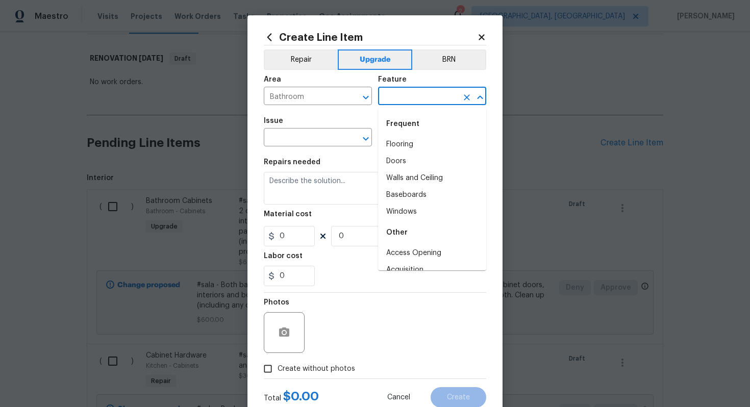
click at [403, 98] on input "text" at bounding box center [418, 97] width 80 height 16
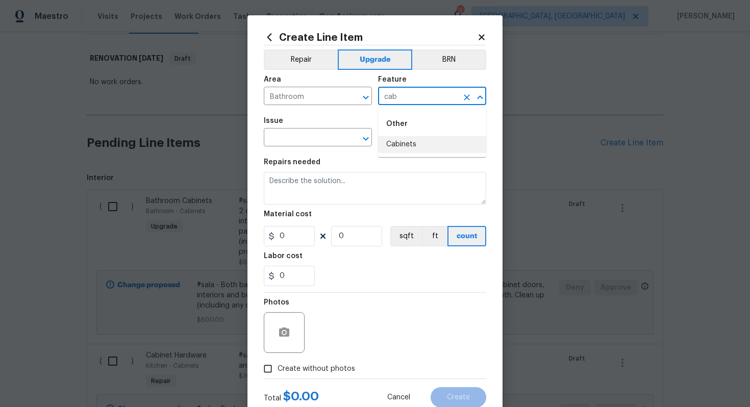
click at [403, 141] on li "Cabinets" at bounding box center [432, 144] width 108 height 17
type input "Cabinets"
click at [308, 143] on input "text" at bounding box center [304, 139] width 80 height 16
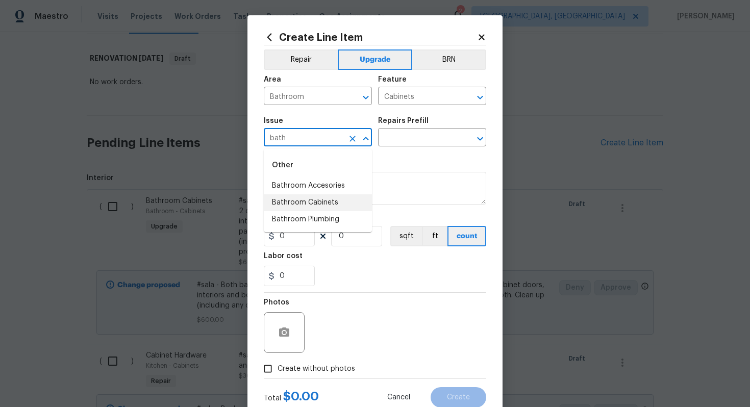
click at [330, 200] on li "Bathroom Cabinets" at bounding box center [318, 202] width 108 height 17
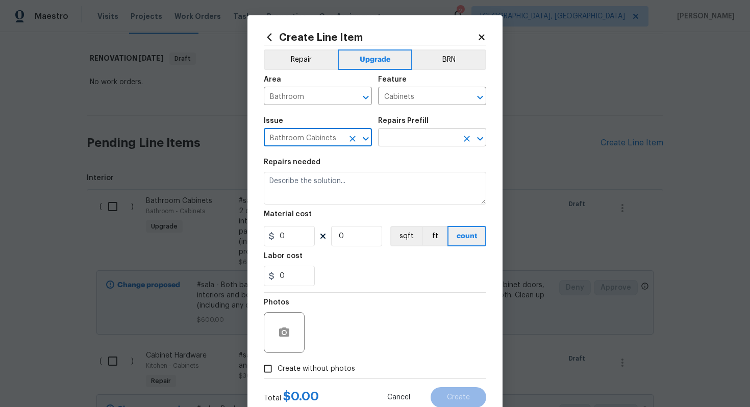
type input "Bathroom Cabinets"
click at [400, 137] on input "text" at bounding box center [418, 139] width 80 height 16
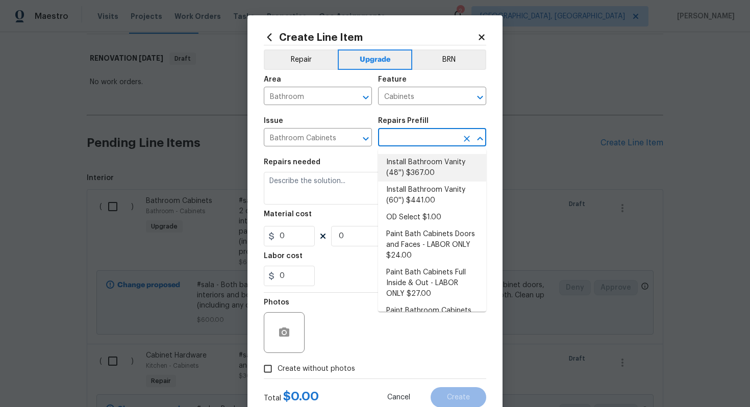
scroll to position [148, 0]
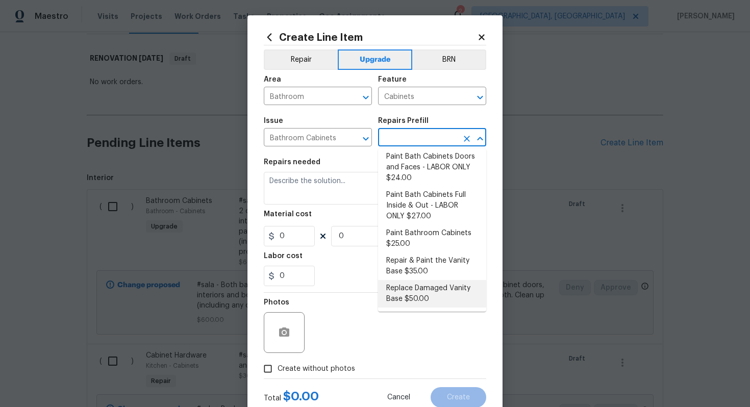
click at [417, 299] on li "Replace Damaged Vanity Base $50.00" at bounding box center [432, 294] width 108 height 28
type input "Replace Damaged Vanity Base $50.00"
type textarea "Remove the existing/damage cabinet base and replace with new. Ensure that the n…"
type input "50"
type input "1"
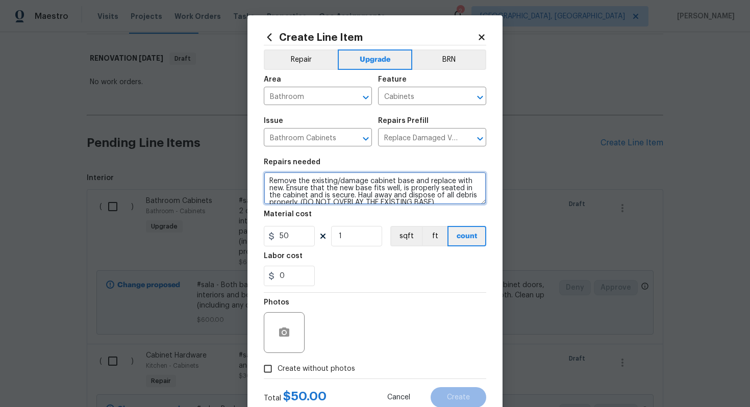
click at [268, 183] on textarea "Remove the existing/damage cabinet base and replace with new. Ensure that the n…" at bounding box center [375, 188] width 222 height 33
paste textarea "Both bathrooms"
type textarea "#sala - Both bathrooms - Remove the existing/damage cabinet base and replace wi…"
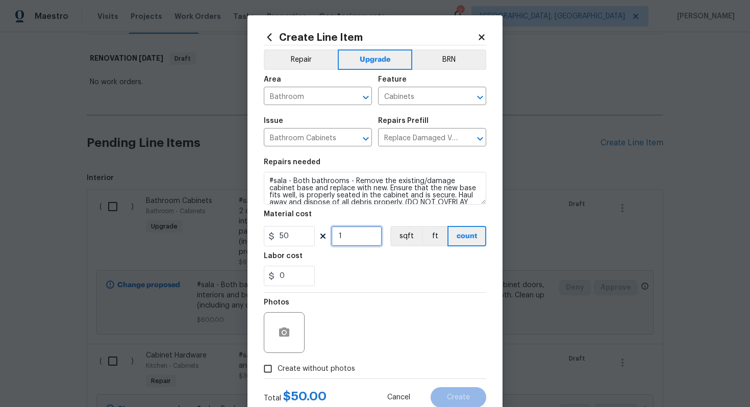
click at [355, 237] on input "1" at bounding box center [356, 236] width 51 height 20
type input "2"
click at [332, 370] on span "Create without photos" at bounding box center [316, 369] width 78 height 11
click at [277, 370] on input "Create without photos" at bounding box center [267, 368] width 19 height 19
checkbox input "true"
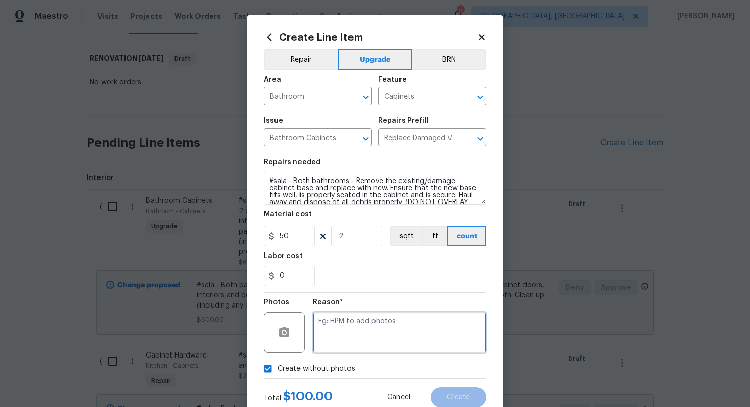
click at [349, 350] on textarea at bounding box center [399, 332] width 173 height 41
type textarea "n/a"
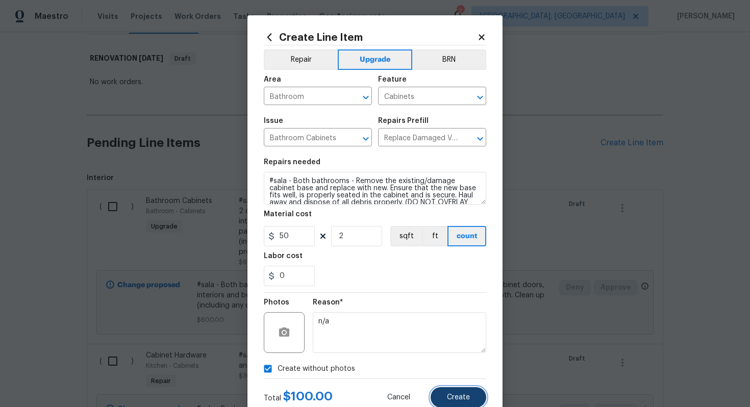
click at [456, 394] on span "Create" at bounding box center [458, 398] width 23 height 8
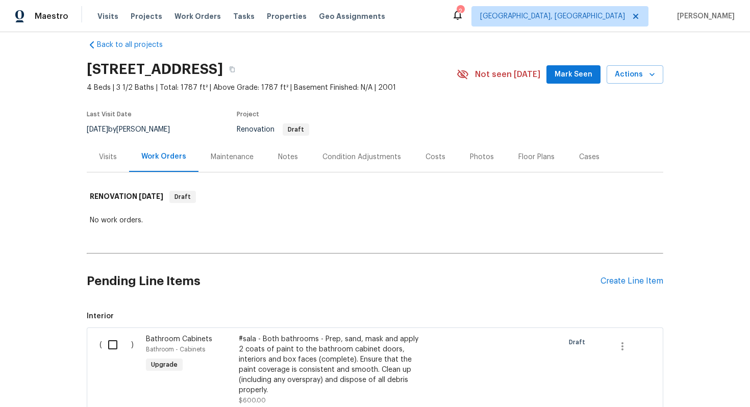
scroll to position [0, 0]
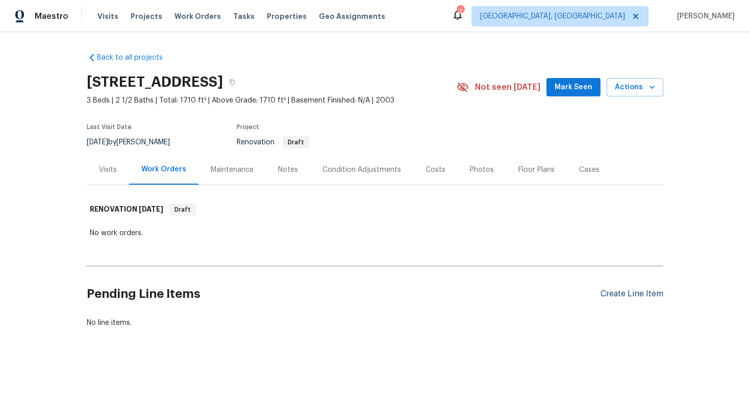
click at [628, 292] on div "Create Line Item" at bounding box center [631, 294] width 63 height 10
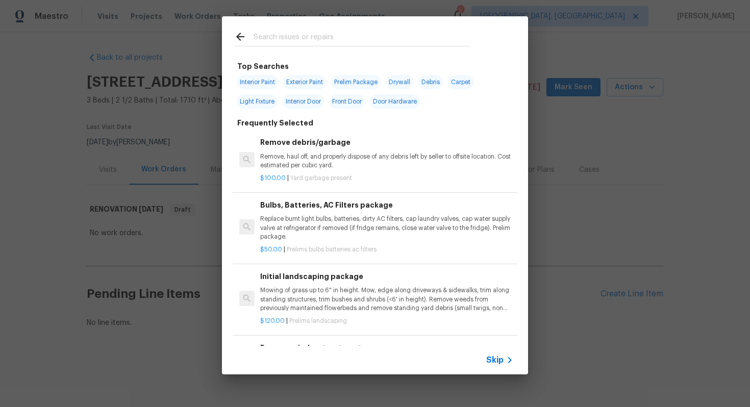
click at [495, 358] on span "Skip" at bounding box center [494, 360] width 17 height 10
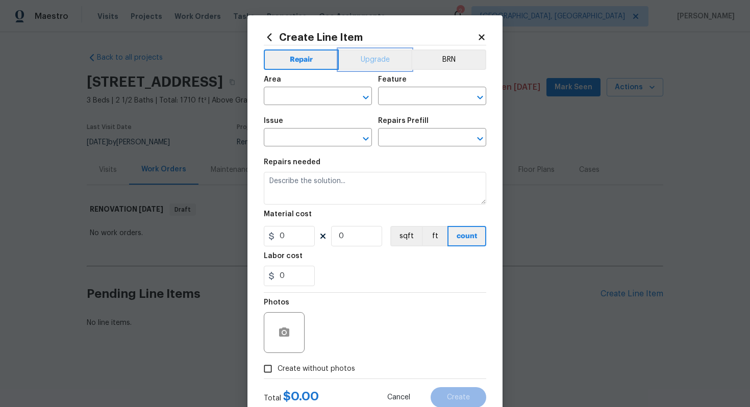
click at [372, 54] on button "Upgrade" at bounding box center [375, 59] width 73 height 20
click at [317, 93] on input "text" at bounding box center [304, 97] width 80 height 16
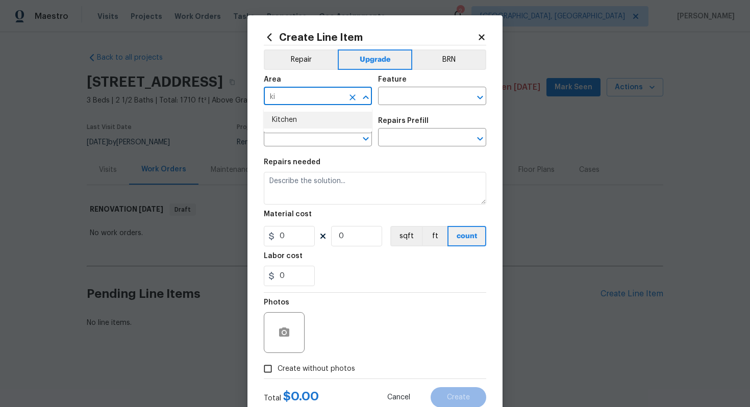
click at [316, 120] on li "Kitchen" at bounding box center [318, 120] width 108 height 17
type input "Kitchen"
click at [394, 88] on div "Feature" at bounding box center [432, 82] width 108 height 13
click at [394, 93] on input "text" at bounding box center [418, 97] width 80 height 16
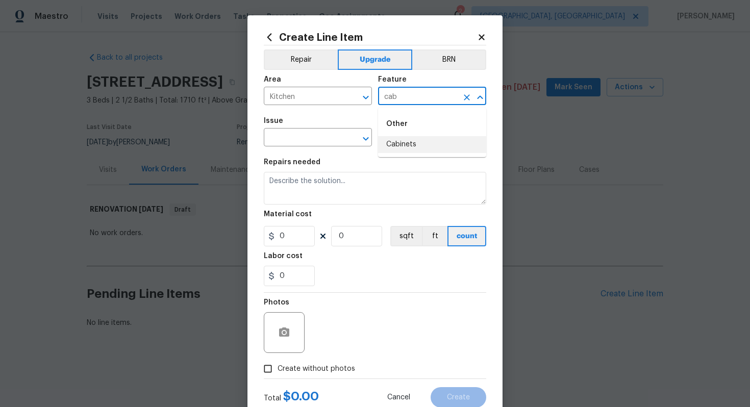
click at [392, 142] on li "Cabinets" at bounding box center [432, 144] width 108 height 17
type input "Cabinets"
click at [308, 141] on input "text" at bounding box center [304, 139] width 80 height 16
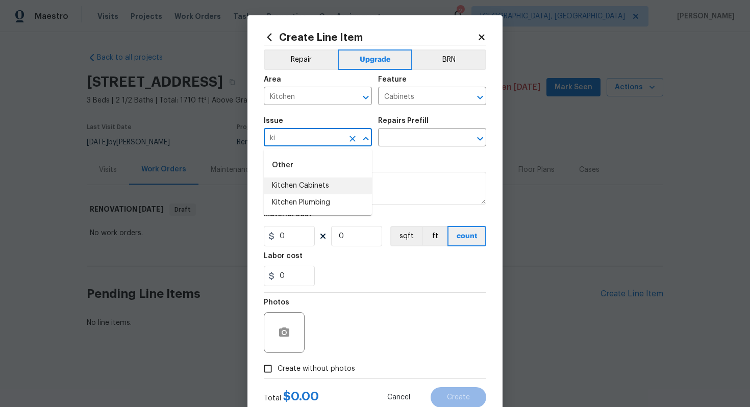
click at [322, 180] on li "Kitchen Cabinets" at bounding box center [318, 185] width 108 height 17
type input "Kitchen Cabinets"
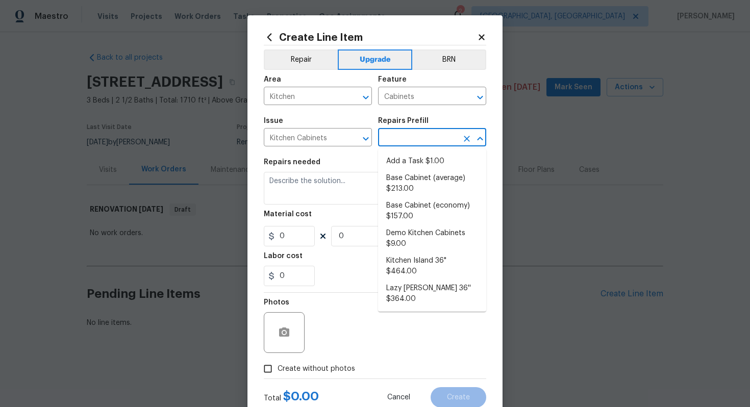
click at [410, 137] on input "text" at bounding box center [418, 139] width 80 height 16
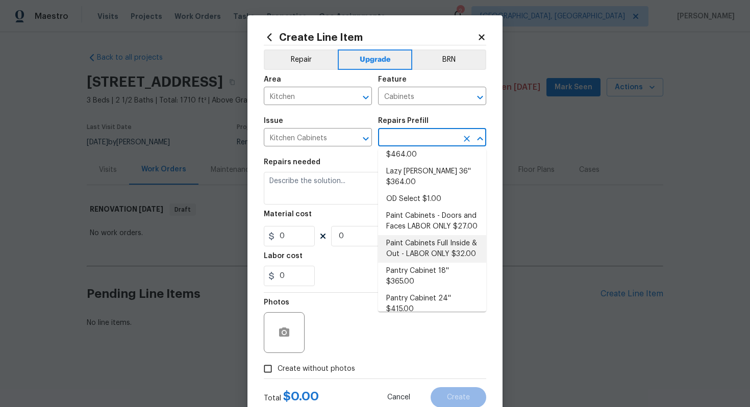
scroll to position [123, 0]
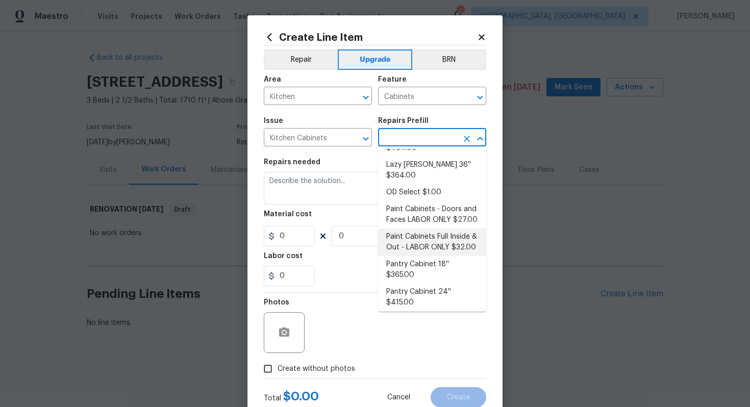
click at [452, 228] on li "Paint Cabinets Full Inside & Out - LABOR ONLY $32.00" at bounding box center [432, 242] width 108 height 28
type input "Paint Cabinets Full Inside & Out - LABOR ONLY $32.00"
type textarea "Prep, sand, mask and apply 2 coats of paint to the kitchen cabinet doors, inter…"
type input "32"
type input "1"
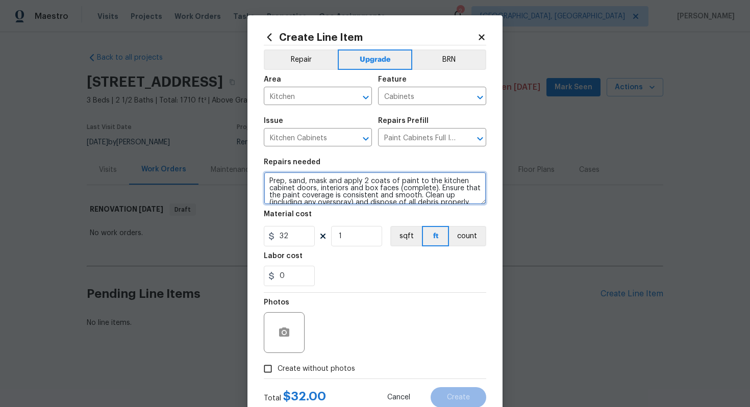
click at [268, 178] on textarea "Prep, sand, mask and apply 2 coats of paint to the kitchen cabinet doors, inter…" at bounding box center [375, 188] width 222 height 33
type textarea "#sala - Prep, sand, mask and apply 2 coats of paint to the kitchen cabinet door…"
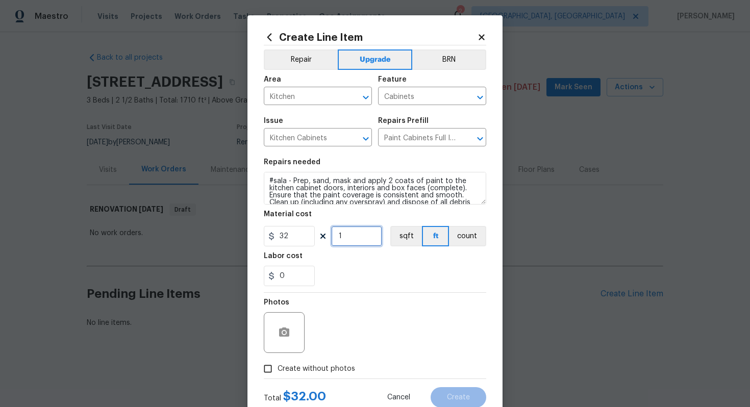
click at [358, 235] on input "1" at bounding box center [356, 236] width 51 height 20
type input "60"
click at [316, 368] on span "Create without photos" at bounding box center [316, 369] width 78 height 11
click at [277, 368] on input "Create without photos" at bounding box center [267, 368] width 19 height 19
checkbox input "true"
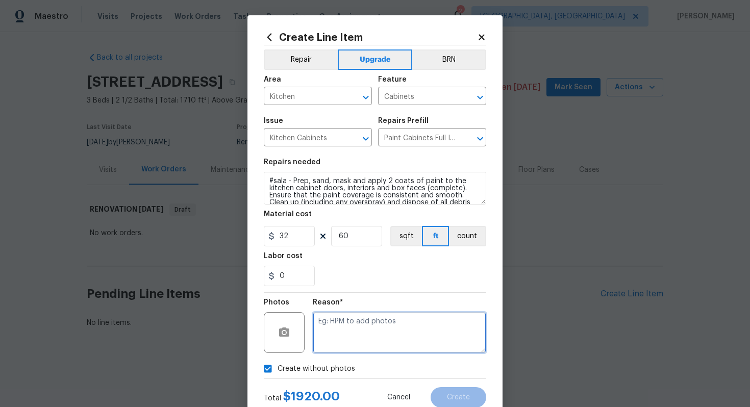
click at [378, 326] on textarea at bounding box center [399, 332] width 173 height 41
type textarea "n/a"
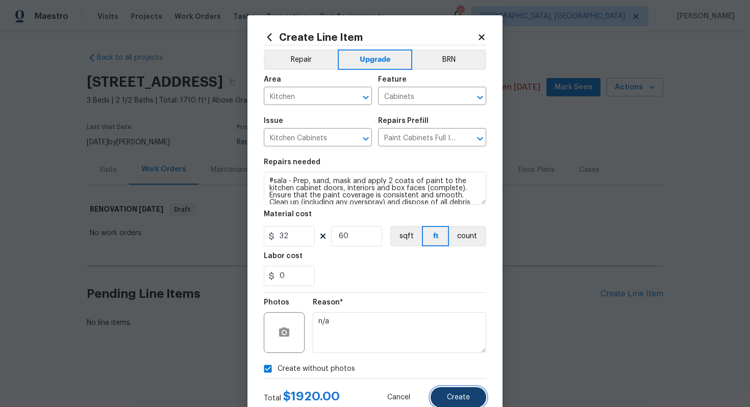
click at [462, 400] on span "Create" at bounding box center [458, 398] width 23 height 8
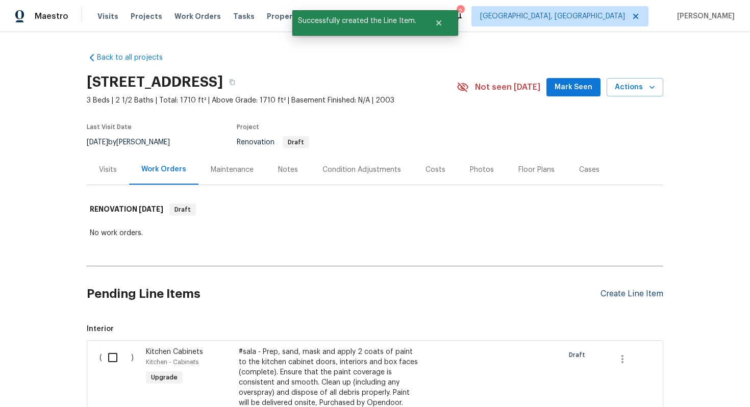
click at [610, 294] on div "Create Line Item" at bounding box center [631, 294] width 63 height 10
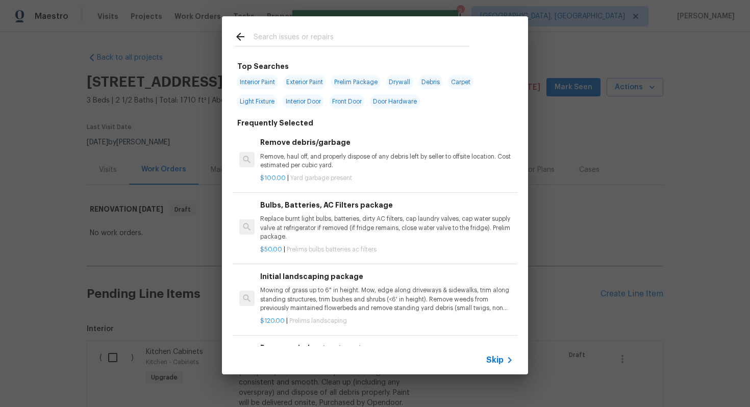
click at [505, 357] on icon at bounding box center [509, 360] width 12 height 12
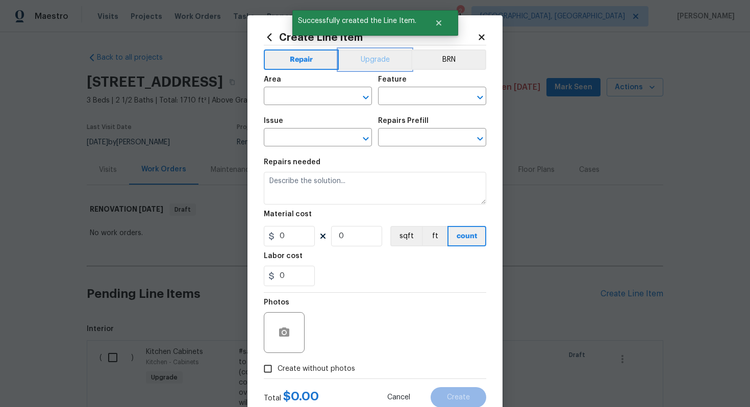
click at [366, 56] on button "Upgrade" at bounding box center [375, 59] width 73 height 20
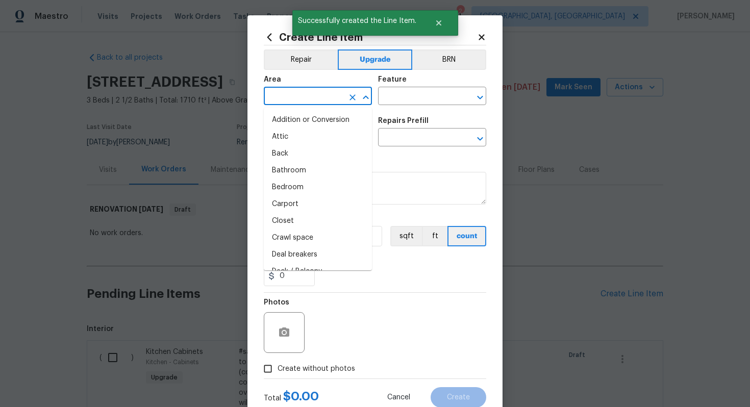
click at [285, 93] on input "text" at bounding box center [304, 97] width 80 height 16
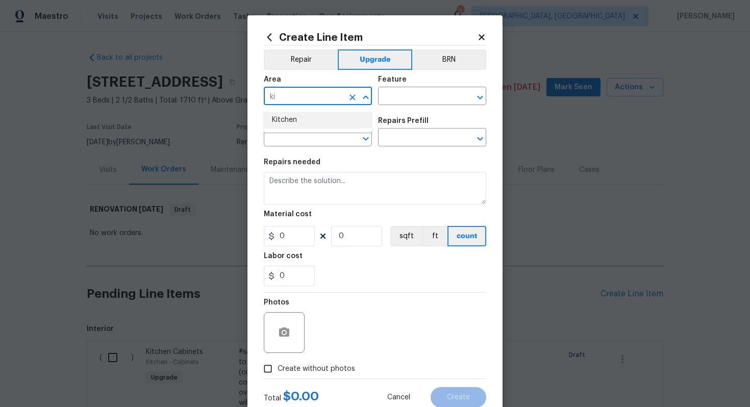
click at [295, 126] on li "Kitchen" at bounding box center [318, 120] width 108 height 17
type input "Kitchen"
click at [400, 99] on input "text" at bounding box center [418, 97] width 80 height 16
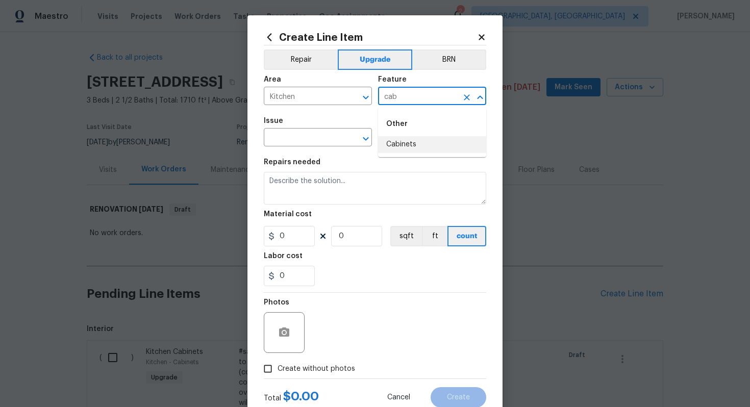
click at [404, 145] on li "Cabinets" at bounding box center [432, 144] width 108 height 17
type input "Cabinets"
click at [293, 147] on span "Issue ​" at bounding box center [318, 131] width 108 height 41
click at [283, 145] on input "text" at bounding box center [304, 139] width 80 height 16
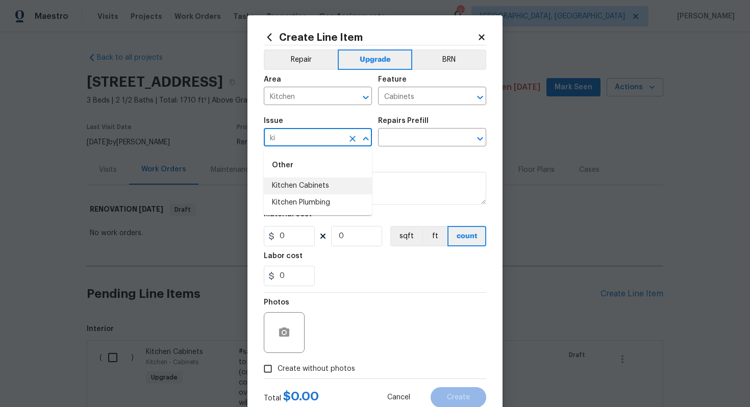
click at [308, 191] on li "Kitchen Cabinets" at bounding box center [318, 185] width 108 height 17
click at [416, 137] on input "text" at bounding box center [418, 139] width 80 height 16
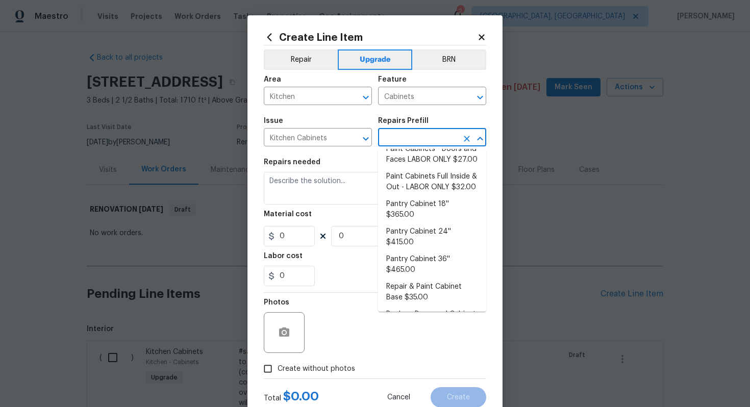
scroll to position [233, 0]
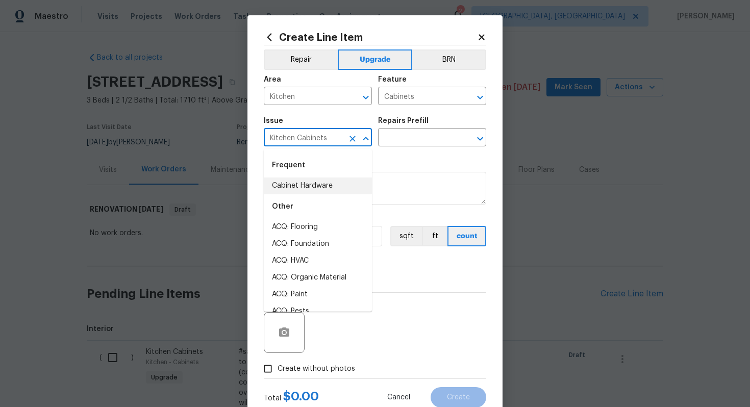
click at [306, 134] on input "Kitchen Cabinets" at bounding box center [304, 139] width 80 height 16
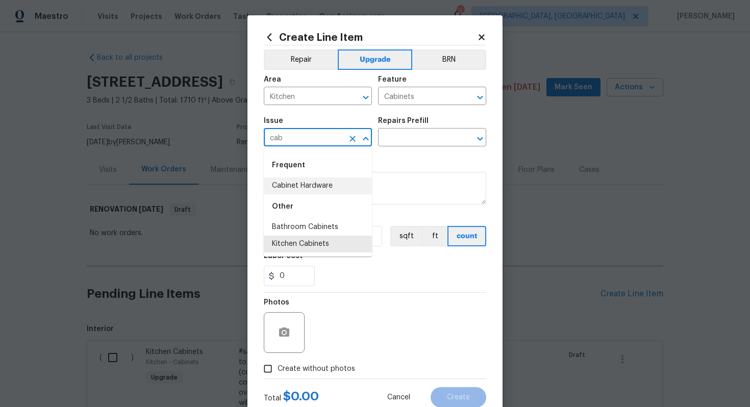
click at [322, 186] on li "Cabinet Hardware" at bounding box center [318, 185] width 108 height 17
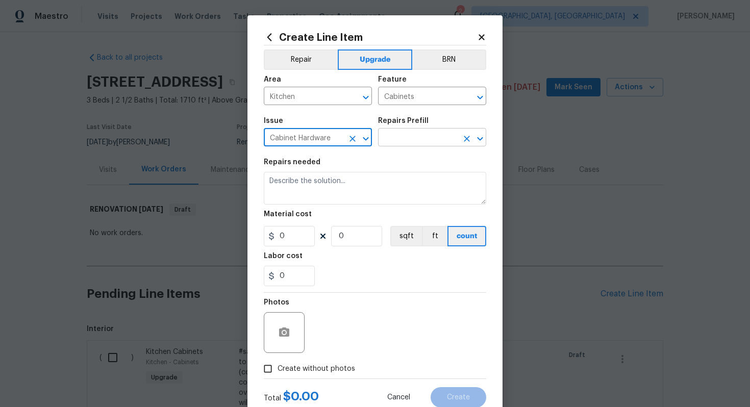
type input "Cabinet Hardware"
click at [403, 133] on input "text" at bounding box center [418, 139] width 80 height 16
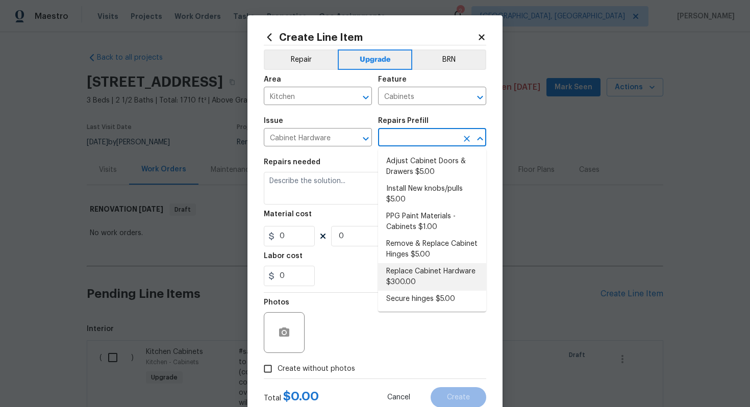
click at [440, 268] on li "Replace Cabinet Hardware $300.00" at bounding box center [432, 277] width 108 height 28
type input "Replace Cabinet Hardware $300.00"
type textarea "Replace cabinet hardware with new hinges and pulls. HPM to provide specs"
type input "300"
type input "1"
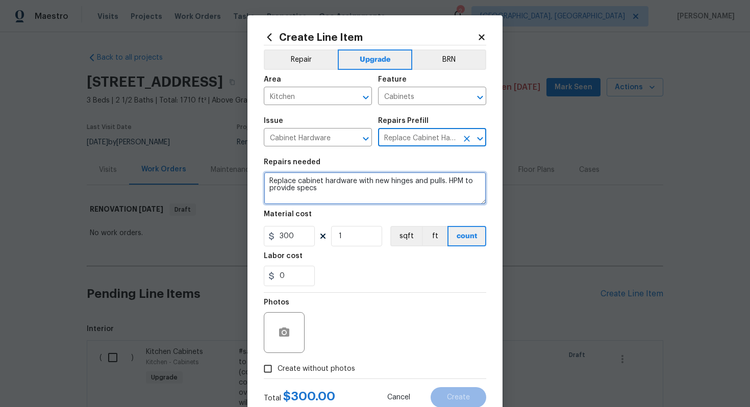
click at [267, 179] on textarea "Replace cabinet hardware with new hinges and pulls. HPM to provide specs" at bounding box center [375, 188] width 222 height 33
type textarea "#sala - Replace cabinet hardware with new hinges and pulls. HPM to provide specs"
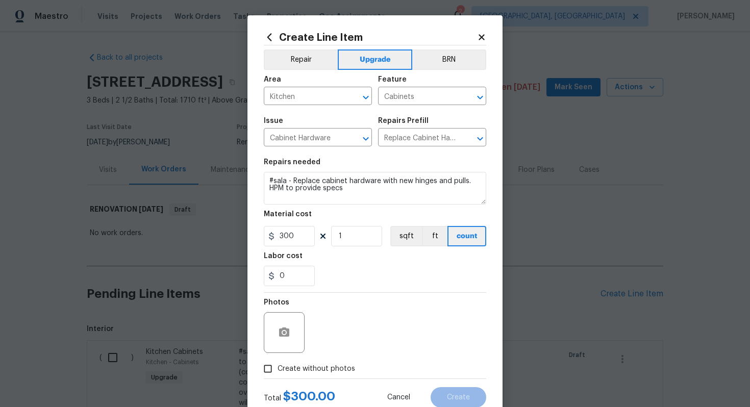
click at [319, 365] on span "Create without photos" at bounding box center [316, 369] width 78 height 11
click at [277, 365] on input "Create without photos" at bounding box center [267, 368] width 19 height 19
checkbox input "true"
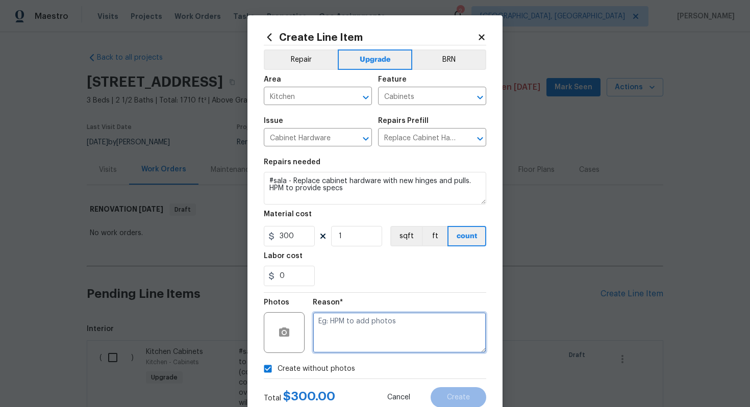
click at [336, 331] on textarea at bounding box center [399, 332] width 173 height 41
type textarea "n/a"
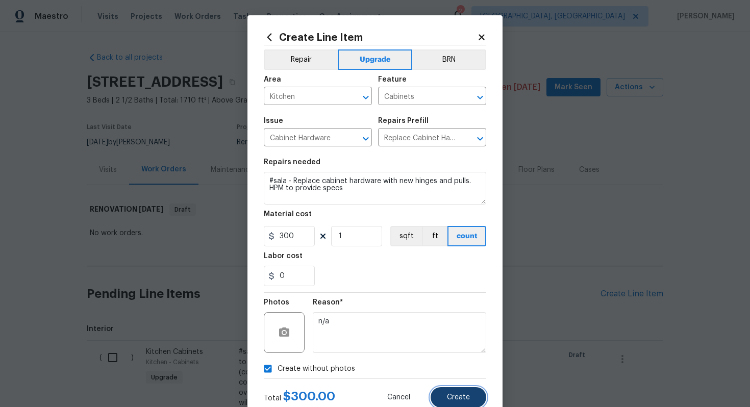
click at [457, 404] on button "Create" at bounding box center [458, 397] width 56 height 20
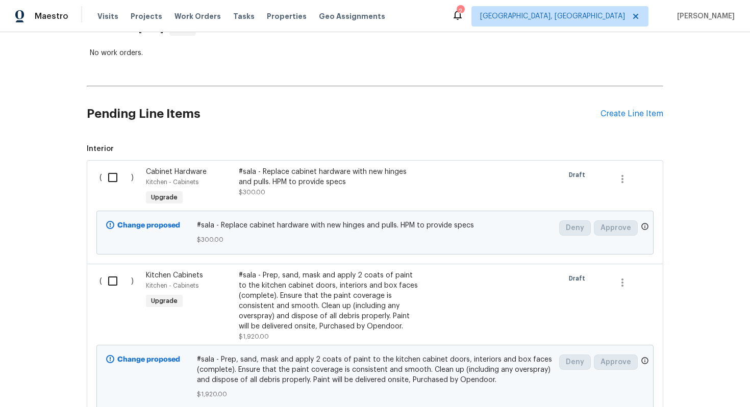
scroll to position [174, 0]
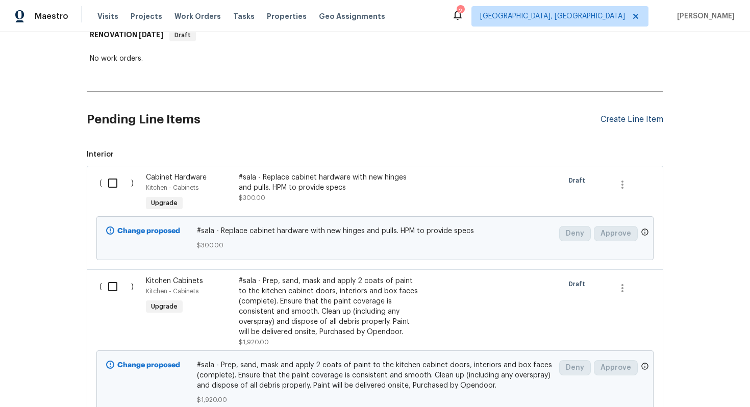
click at [612, 123] on div "Create Line Item" at bounding box center [631, 120] width 63 height 10
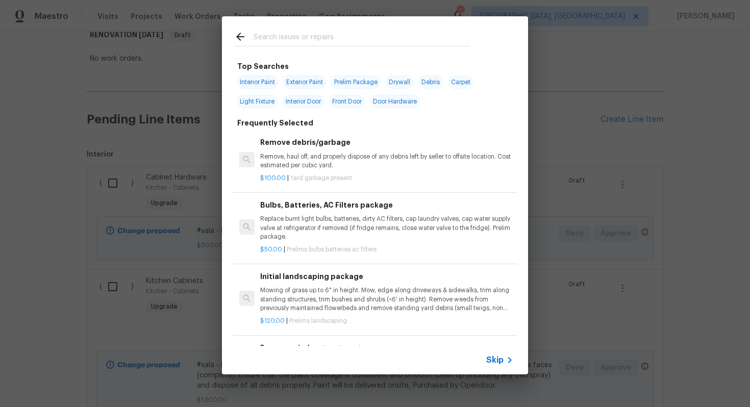
click at [495, 362] on span "Skip" at bounding box center [494, 360] width 17 height 10
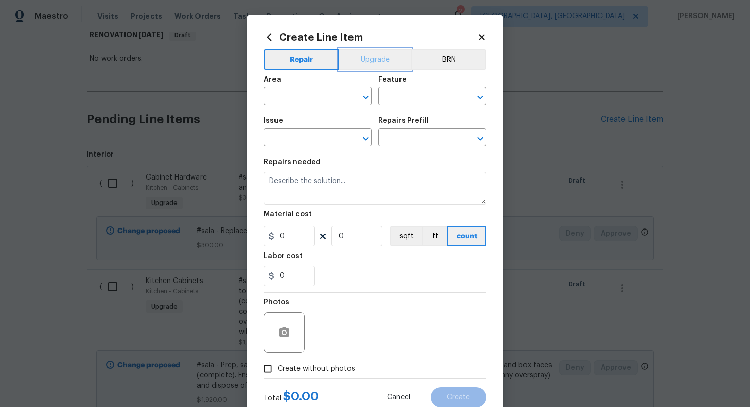
click at [362, 61] on button "Upgrade" at bounding box center [375, 59] width 73 height 20
click at [308, 97] on input "text" at bounding box center [304, 97] width 80 height 16
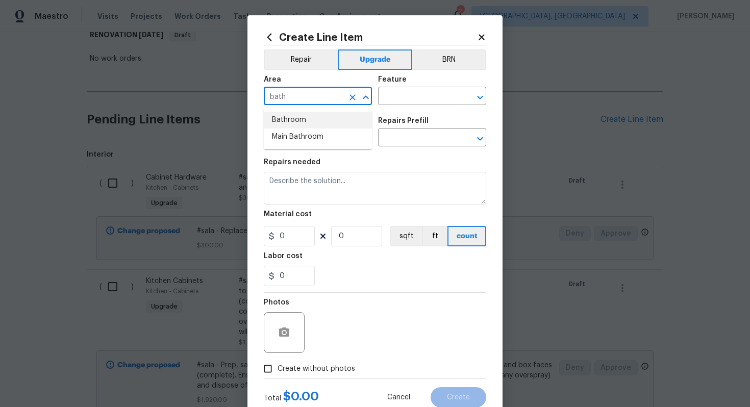
click at [318, 115] on li "Bathroom" at bounding box center [318, 120] width 108 height 17
type input "Bathroom"
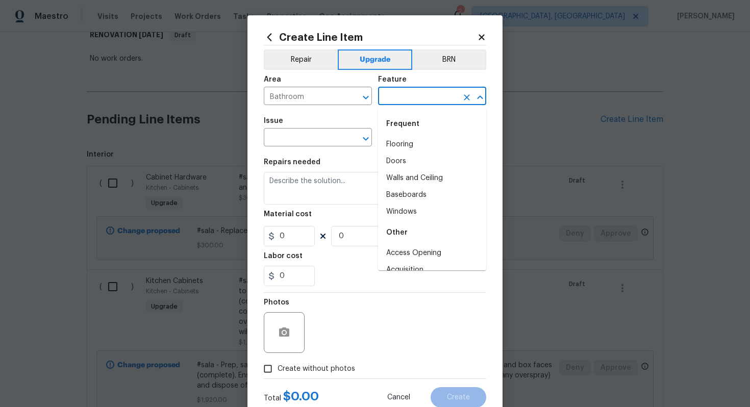
click at [389, 91] on input "text" at bounding box center [418, 97] width 80 height 16
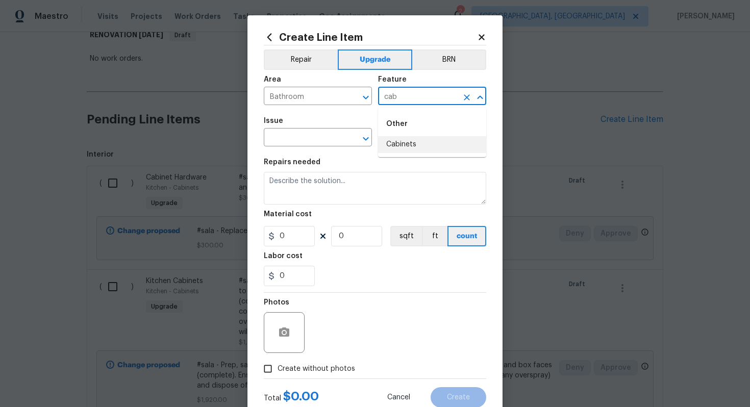
click at [406, 140] on li "Cabinets" at bounding box center [432, 144] width 108 height 17
type input "Cabinets"
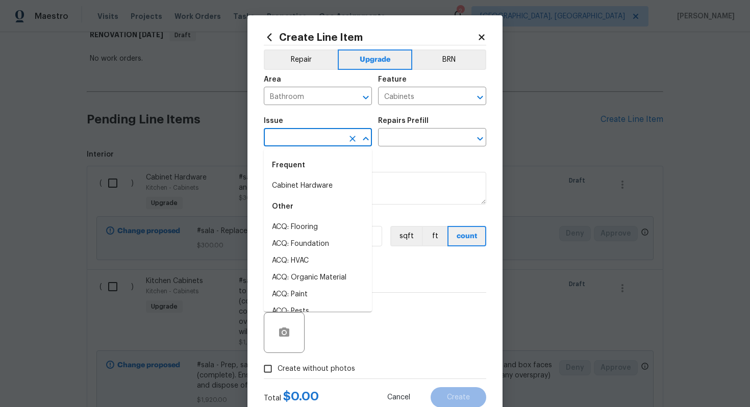
click at [324, 146] on body "Maestro Visits Projects Work Orders Tasks Properties Geo Assignments 2 Albuquer…" at bounding box center [375, 203] width 750 height 407
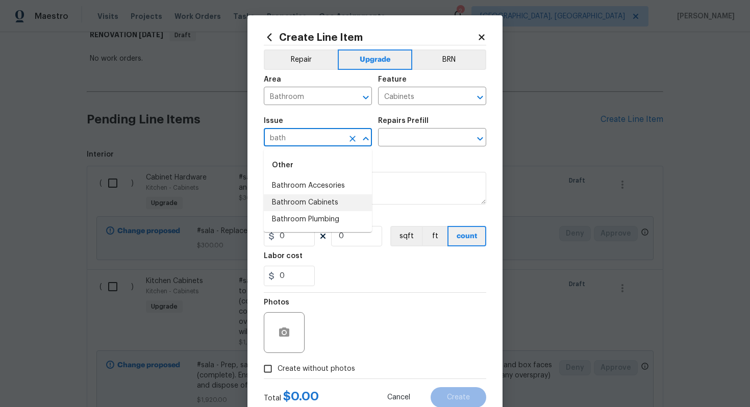
click at [330, 202] on li "Bathroom Cabinets" at bounding box center [318, 202] width 108 height 17
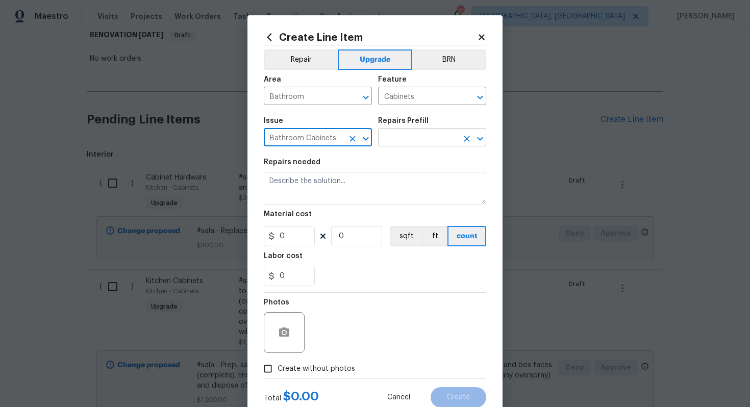
type input "Bathroom Cabinets"
click at [410, 137] on input "text" at bounding box center [418, 139] width 80 height 16
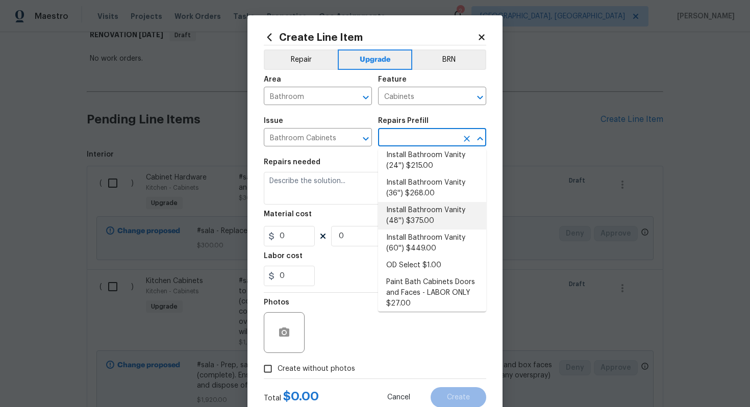
scroll to position [0, 0]
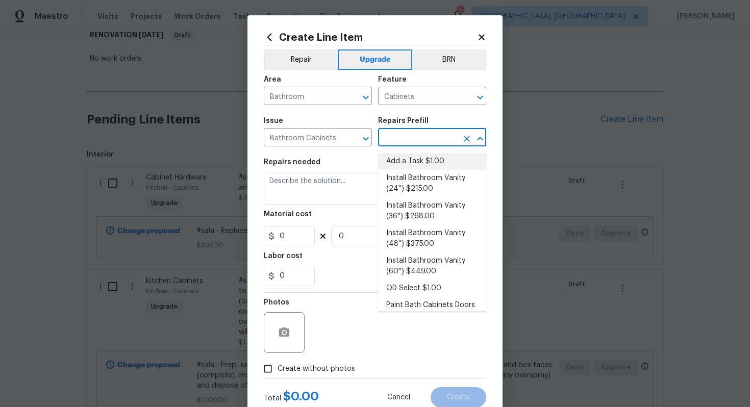
click at [399, 164] on li "Add a Task $1.00" at bounding box center [432, 161] width 108 height 17
type input "Add a Task $1.00"
type textarea "HPM to detail"
type input "1"
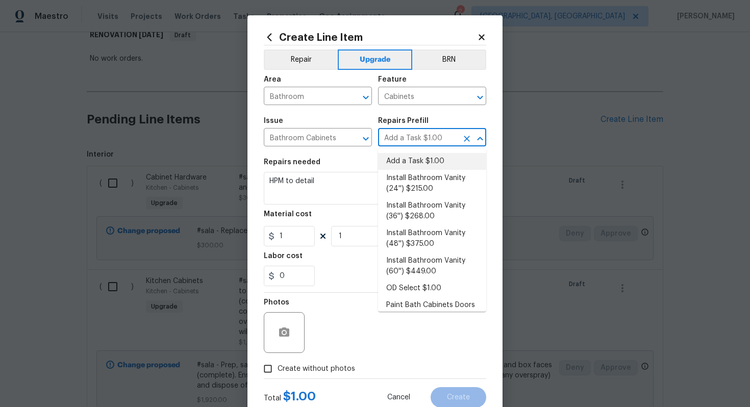
click at [408, 161] on li "Add a Task $1.00" at bounding box center [432, 161] width 108 height 17
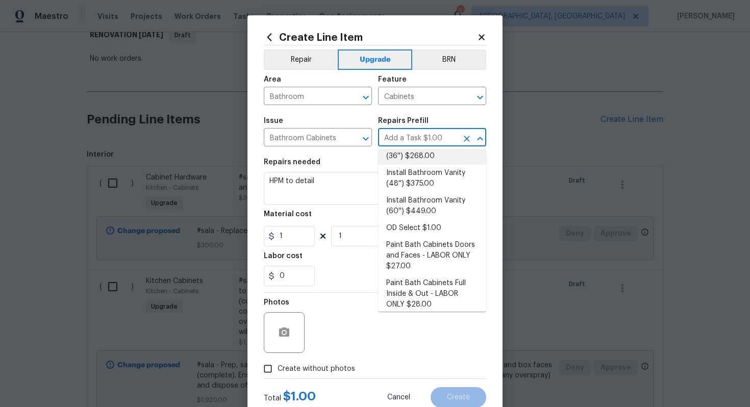
scroll to position [121, 0]
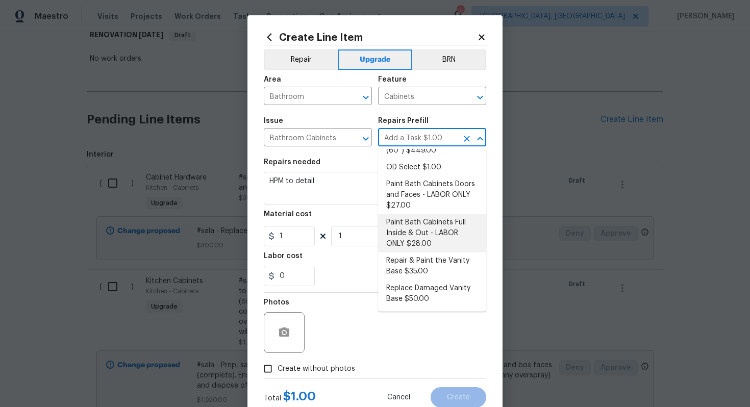
click at [402, 232] on li "Paint Bath Cabinets Full Inside & Out - LABOR ONLY $28.00" at bounding box center [432, 233] width 108 height 38
type input "Paint Bath Cabinets Full Inside & Out - LABOR ONLY $28.00"
type textarea "Prep, sand, mask and apply 2 coats of paint to the bathroom cabinet doors, inte…"
type input "28"
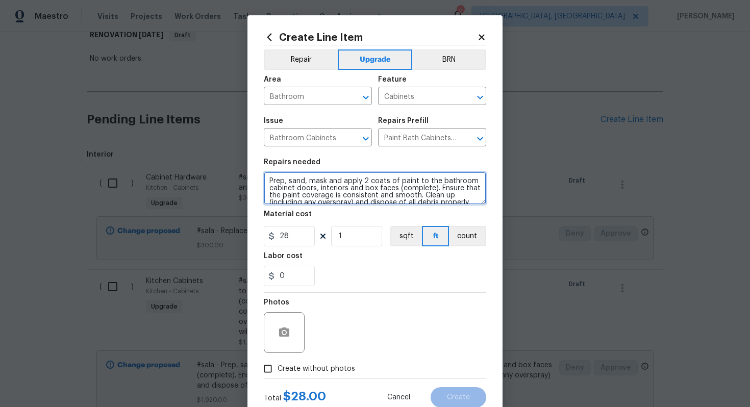
click at [266, 183] on textarea "Prep, sand, mask and apply 2 coats of paint to the bathroom cabinet doors, inte…" at bounding box center [375, 188] width 222 height 33
type textarea "#sala - Both bathrooms - Prep, sand, mask and apply 2 coats of paint to the bat…"
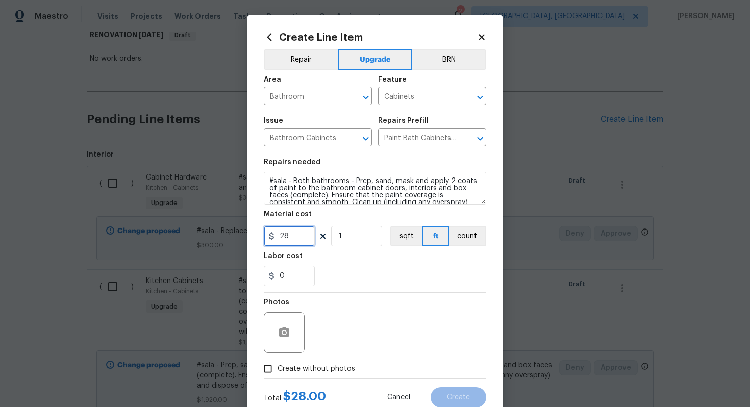
click at [295, 237] on input "28" at bounding box center [289, 236] width 51 height 20
type input "25"
type input "24"
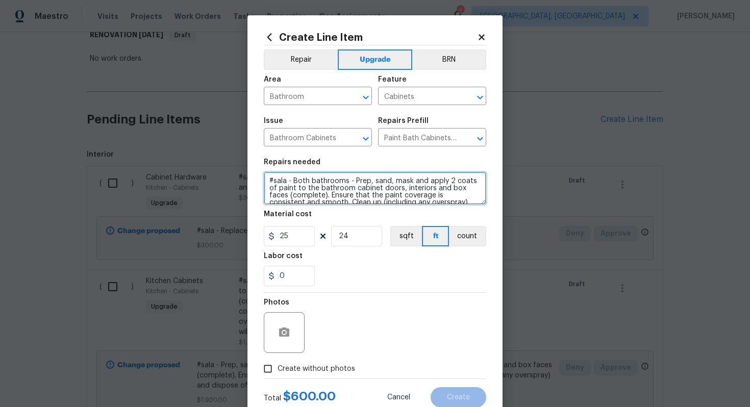
drag, startPoint x: 291, startPoint y: 180, endPoint x: 345, endPoint y: 183, distance: 54.1
click at [345, 183] on textarea "#sala - Both bathrooms - Prep, sand, mask and apply 2 coats of paint to the bat…" at bounding box center [375, 188] width 222 height 33
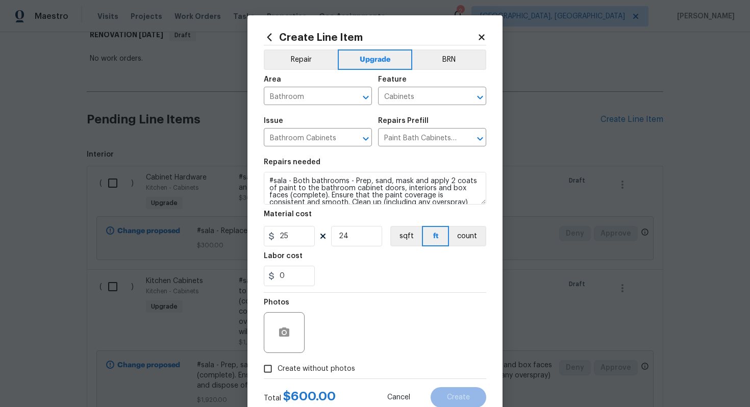
click at [315, 372] on span "Create without photos" at bounding box center [316, 369] width 78 height 11
click at [277, 372] on input "Create without photos" at bounding box center [267, 368] width 19 height 19
checkbox input "true"
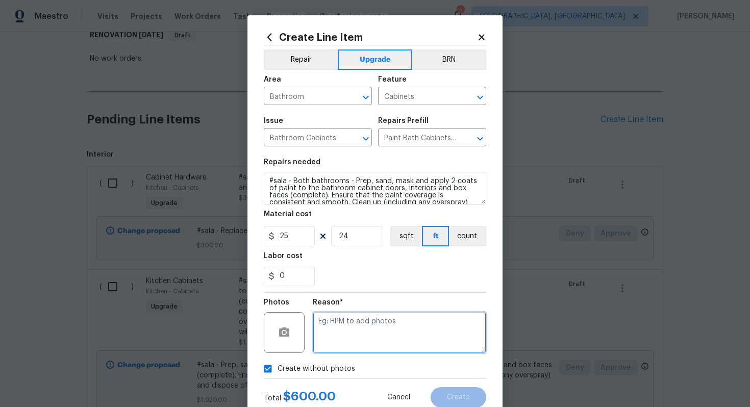
click at [335, 348] on textarea at bounding box center [399, 332] width 173 height 41
type textarea "n/a"
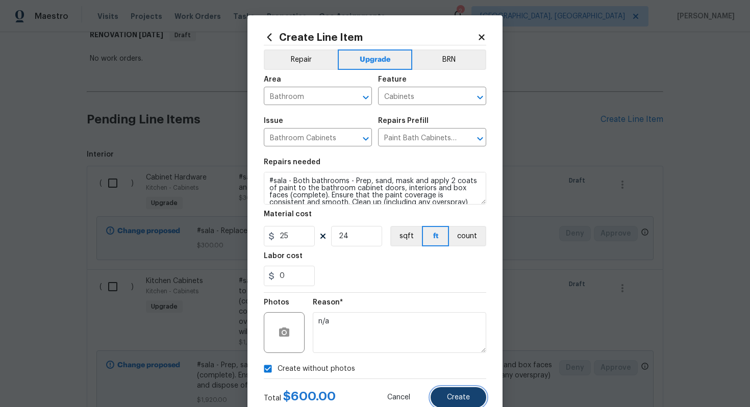
click at [461, 398] on span "Create" at bounding box center [458, 398] width 23 height 8
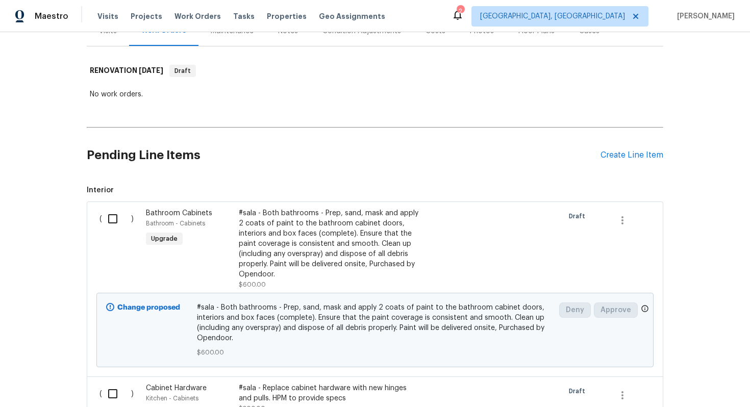
scroll to position [129, 0]
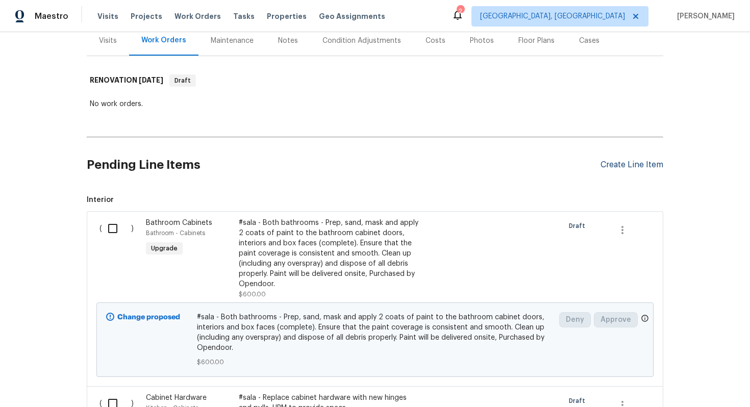
click at [623, 162] on div "Create Line Item" at bounding box center [631, 165] width 63 height 10
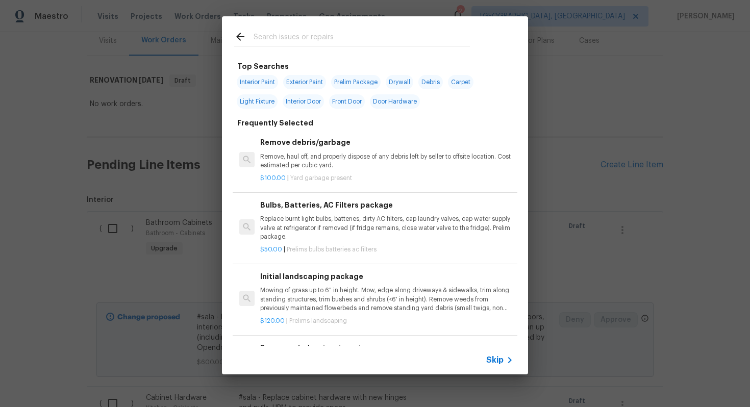
click at [498, 360] on span "Skip" at bounding box center [494, 360] width 17 height 10
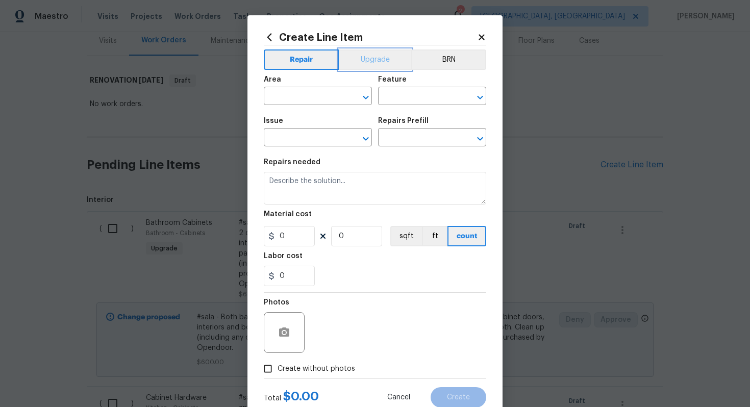
click at [357, 63] on button "Upgrade" at bounding box center [375, 59] width 73 height 20
click at [299, 102] on input "text" at bounding box center [304, 97] width 80 height 16
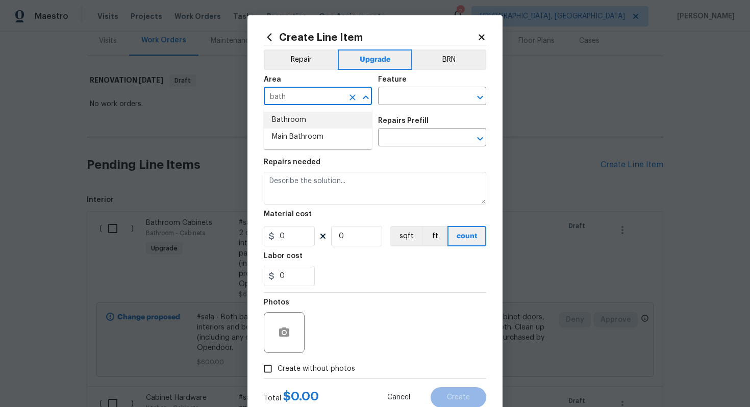
click at [311, 120] on li "Bathroom" at bounding box center [318, 120] width 108 height 17
type input "Bathroom"
click at [399, 93] on input "text" at bounding box center [418, 97] width 80 height 16
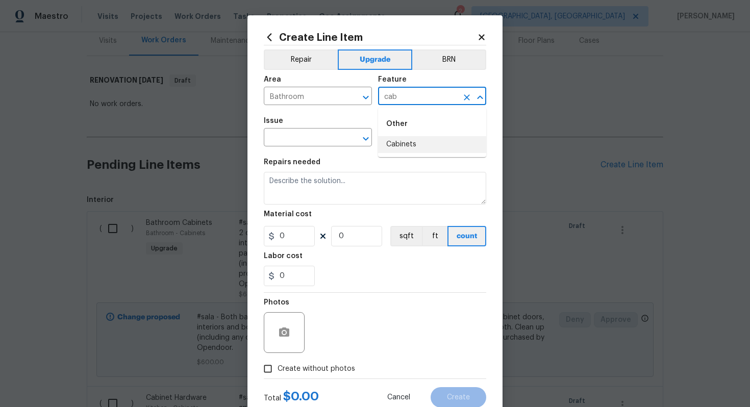
click at [403, 143] on li "Cabinets" at bounding box center [432, 144] width 108 height 17
type input "Cabinets"
click at [293, 140] on input "text" at bounding box center [304, 139] width 80 height 16
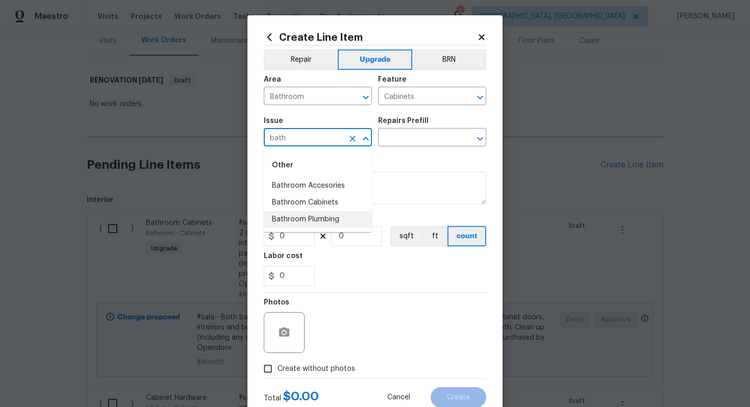
click at [316, 211] on li "Bathroom Plumbing" at bounding box center [318, 219] width 108 height 17
type input "Bathroom Plumbing"
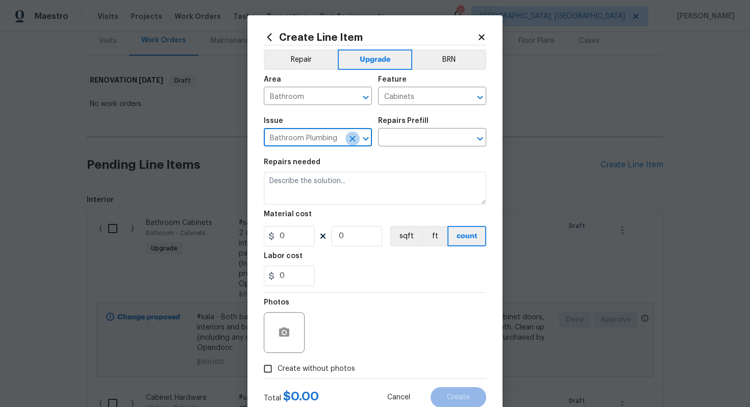
click at [353, 140] on icon "Clear" at bounding box center [352, 139] width 6 height 6
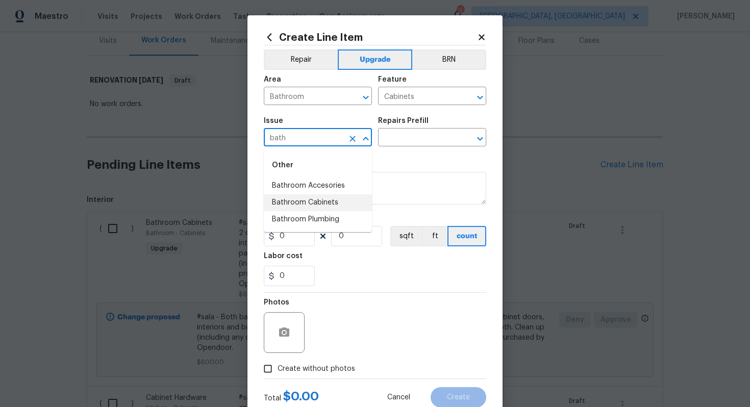
click at [326, 200] on li "Bathroom Cabinets" at bounding box center [318, 202] width 108 height 17
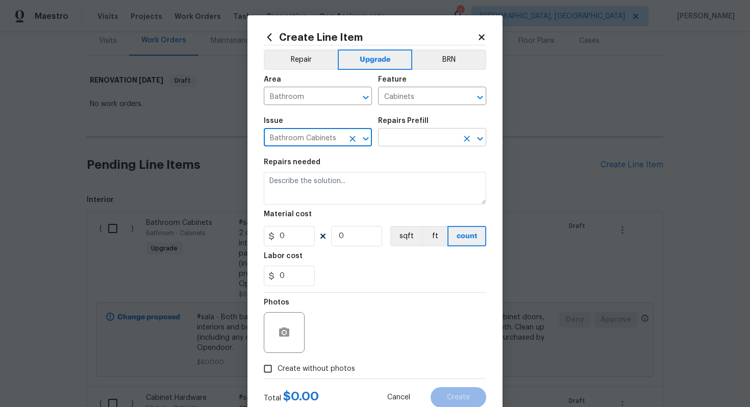
type input "Bathroom Cabinets"
click at [417, 140] on input "text" at bounding box center [418, 139] width 80 height 16
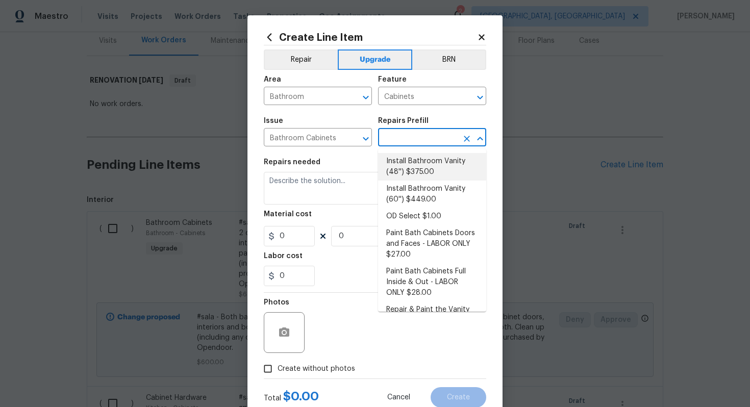
scroll to position [121, 0]
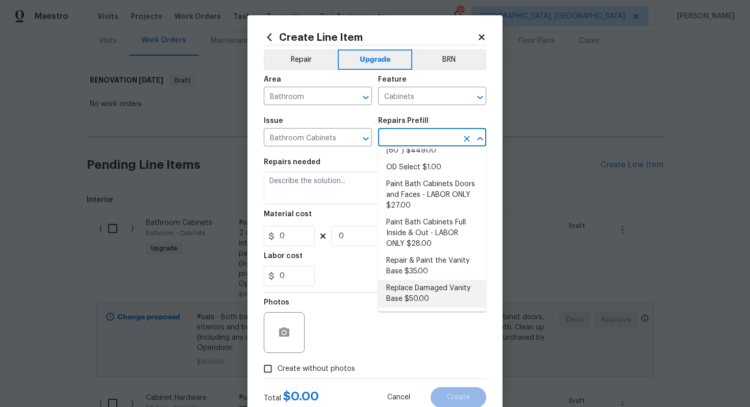
click at [421, 293] on li "Replace Damaged Vanity Base $50.00" at bounding box center [432, 294] width 108 height 28
type input "Replace Damaged Vanity Base $50.00"
type textarea "Remove the existing/damage cabinet base and replace with new. Ensure that the n…"
type input "50"
type input "1"
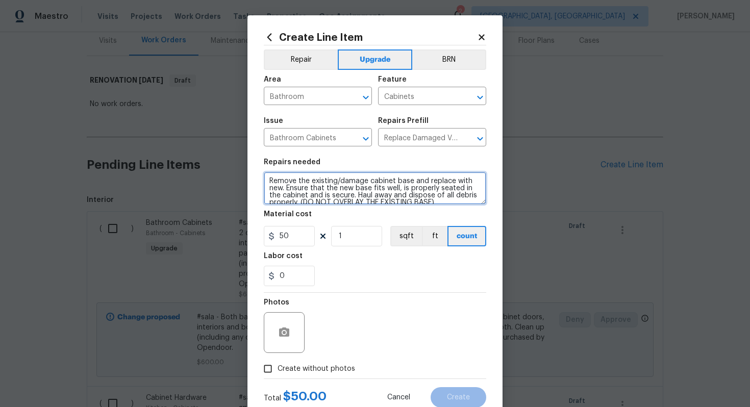
click at [267, 179] on textarea "Remove the existing/damage cabinet base and replace with new. Ensure that the n…" at bounding box center [375, 188] width 222 height 33
paste textarea "Both bathrooms"
type textarea "#sala - Both bathrooms - Remove the existing/damage cabinet base and replace wi…"
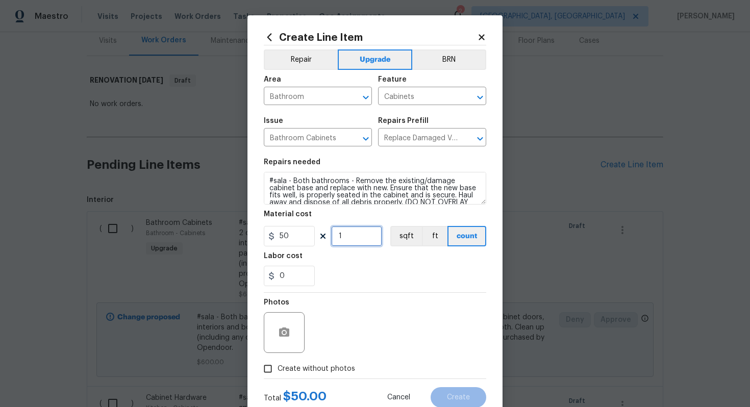
click at [352, 238] on input "1" at bounding box center [356, 236] width 51 height 20
type input "2"
click at [319, 370] on span "Create without photos" at bounding box center [316, 369] width 78 height 11
click at [277, 370] on input "Create without photos" at bounding box center [267, 368] width 19 height 19
checkbox input "true"
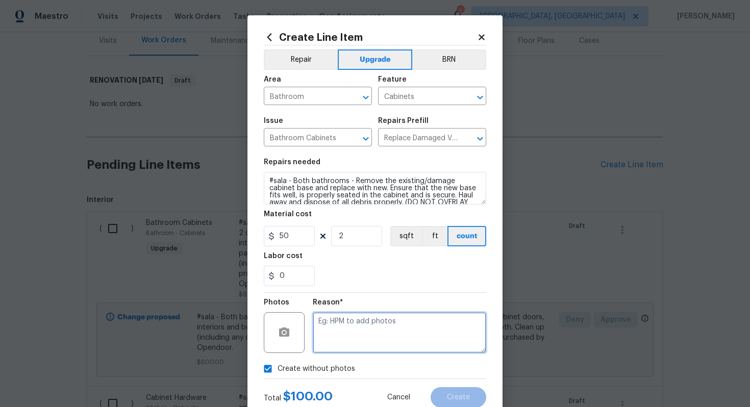
click at [337, 347] on textarea at bounding box center [399, 332] width 173 height 41
type textarea "n/a"
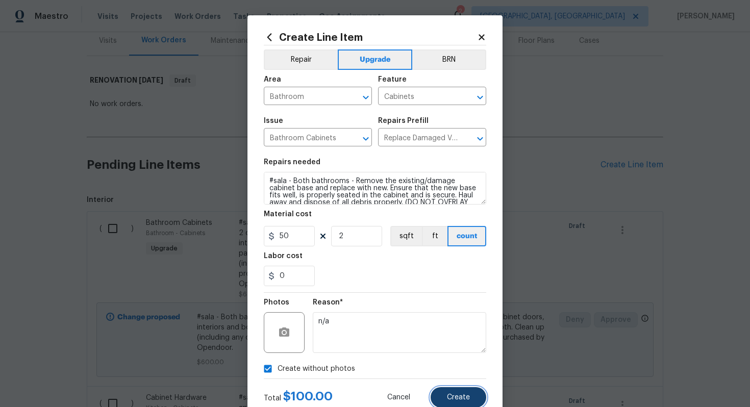
click at [456, 399] on span "Create" at bounding box center [458, 398] width 23 height 8
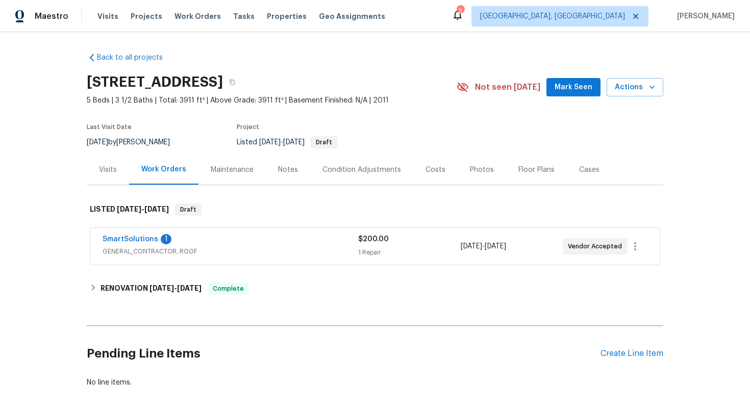
click at [273, 243] on div "SmartSolutions 1" at bounding box center [229, 240] width 255 height 12
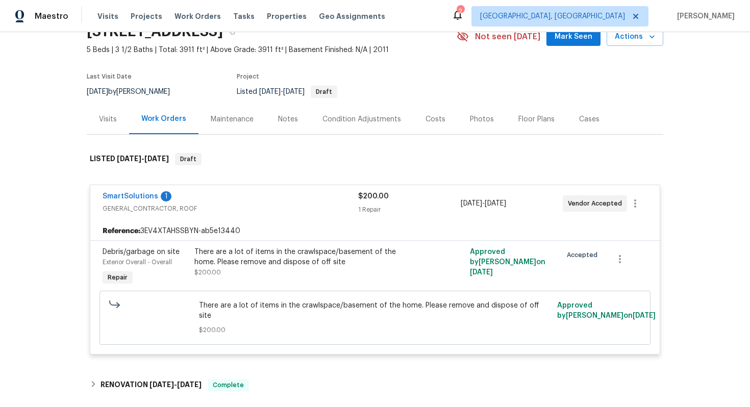
scroll to position [55, 0]
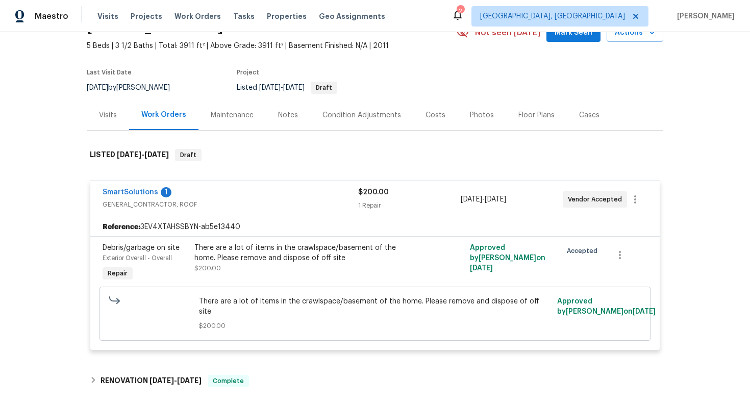
click at [313, 190] on div "SmartSolutions 1" at bounding box center [229, 193] width 255 height 12
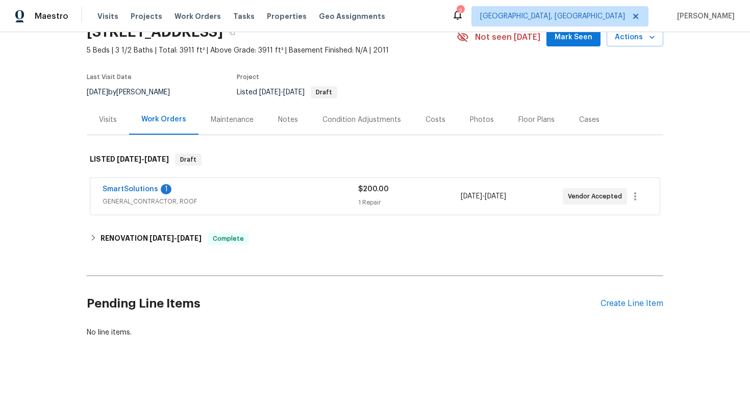
scroll to position [50, 0]
click at [290, 194] on div "SmartSolutions 1" at bounding box center [229, 190] width 255 height 12
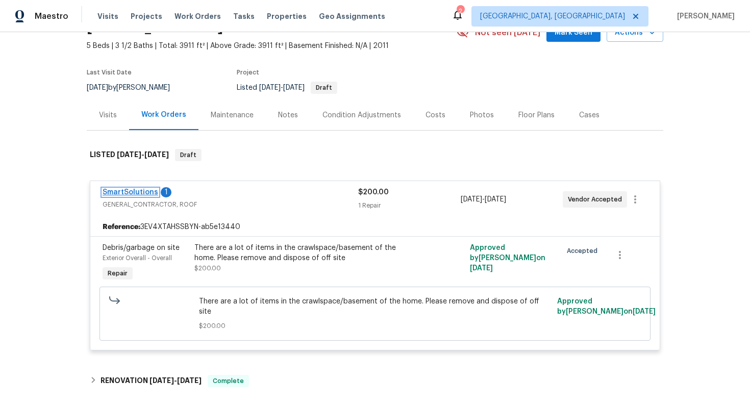
click at [136, 192] on link "SmartSolutions" at bounding box center [130, 192] width 56 height 7
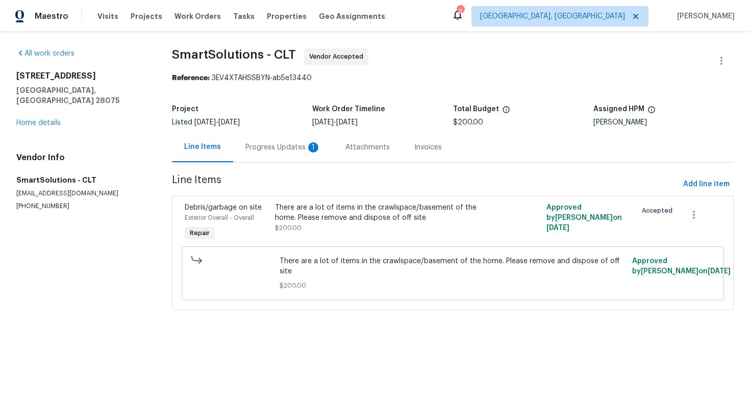
click at [283, 149] on div "Progress Updates 1" at bounding box center [282, 147] width 75 height 10
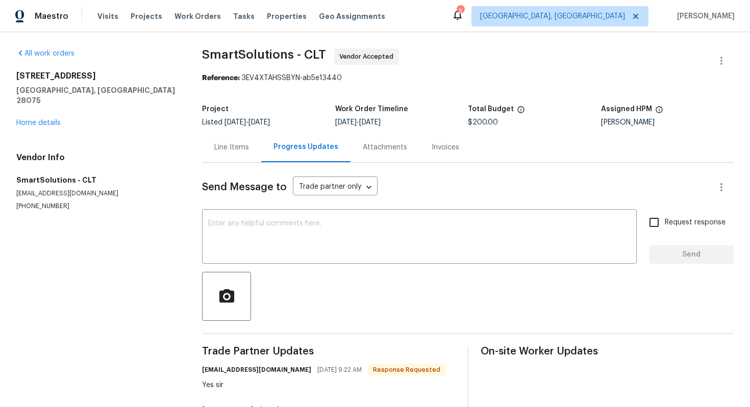
scroll to position [51, 0]
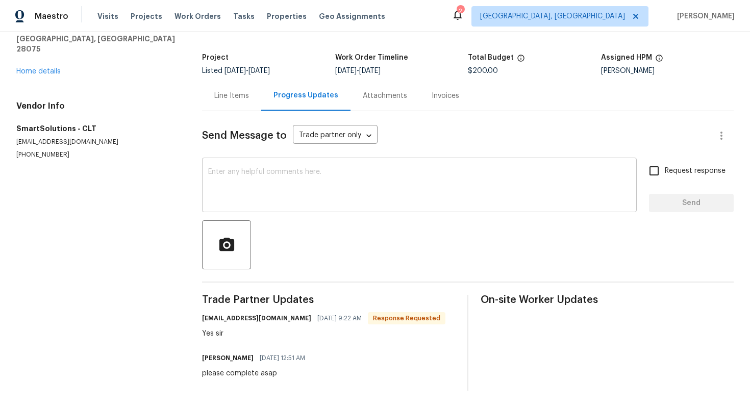
click at [245, 185] on textarea at bounding box center [419, 186] width 422 height 36
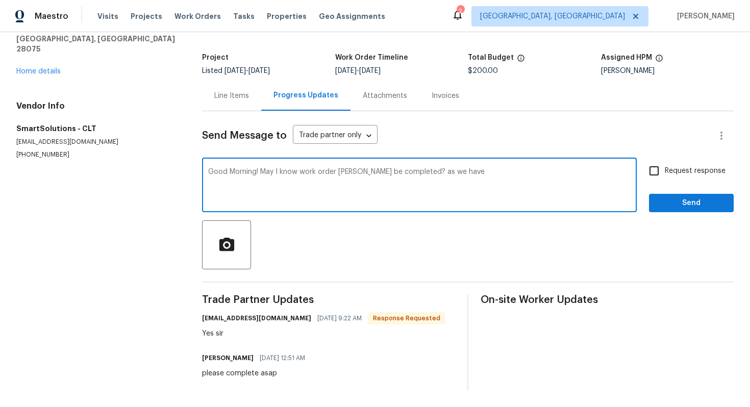
paste textarea "couple that is considering an offer but does not want to put one in until these…"
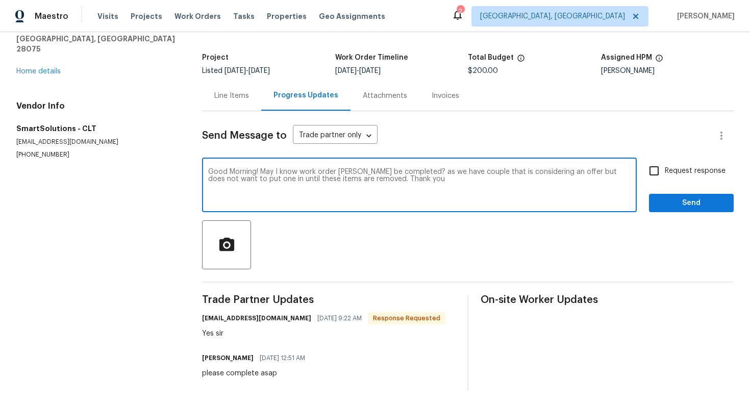
type textarea "Good Morning! May I know work order [PERSON_NAME] be completed? as we have coup…"
click at [654, 171] on input "Request response" at bounding box center [653, 170] width 21 height 21
checkbox input "true"
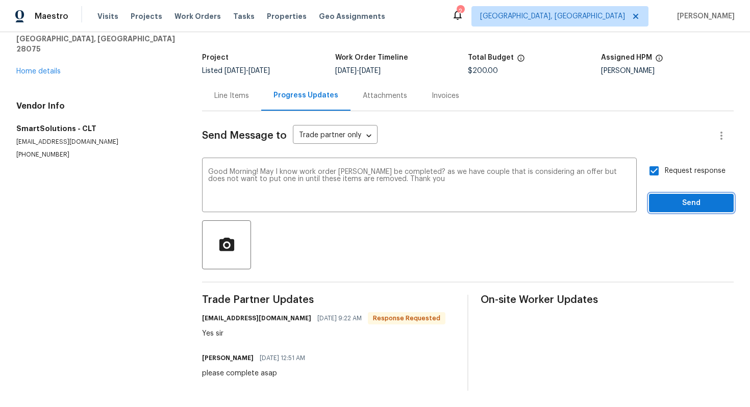
click at [682, 199] on span "Send" at bounding box center [691, 203] width 68 height 13
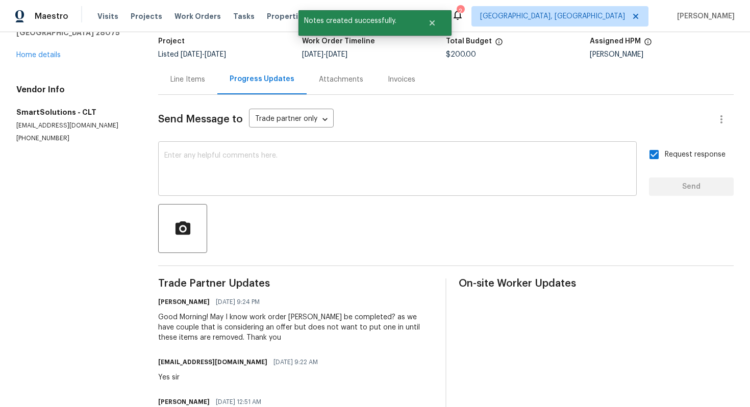
scroll to position [112, 0]
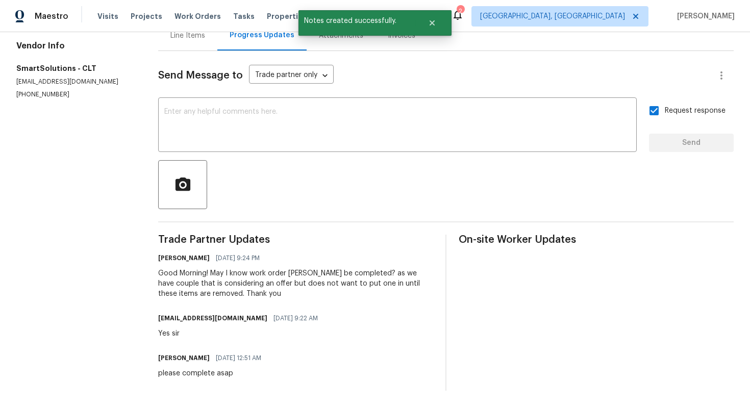
click at [212, 289] on div "Good Morning! May I know work order [PERSON_NAME] be completed? as we have coup…" at bounding box center [295, 283] width 275 height 31
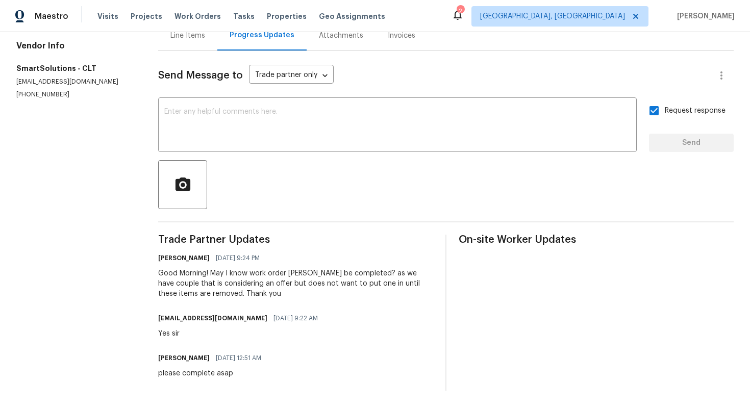
click at [657, 109] on input "Request response" at bounding box center [653, 110] width 21 height 21
checkbox input "false"
click at [282, 286] on div "Good Morning! May I know work order [PERSON_NAME] be completed? as we have coup…" at bounding box center [295, 283] width 275 height 31
click at [227, 278] on div "Good Morning! May I know work order [PERSON_NAME] be completed? as we have coup…" at bounding box center [295, 283] width 275 height 31
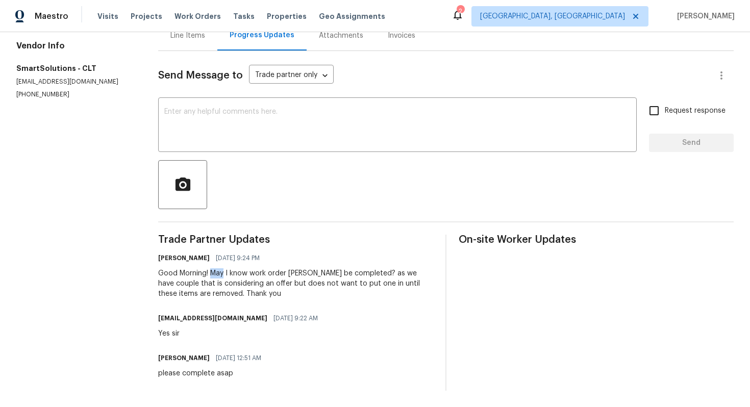
click at [227, 278] on div "Good Morning! May I know work order [PERSON_NAME] be completed? as we have coup…" at bounding box center [295, 283] width 275 height 31
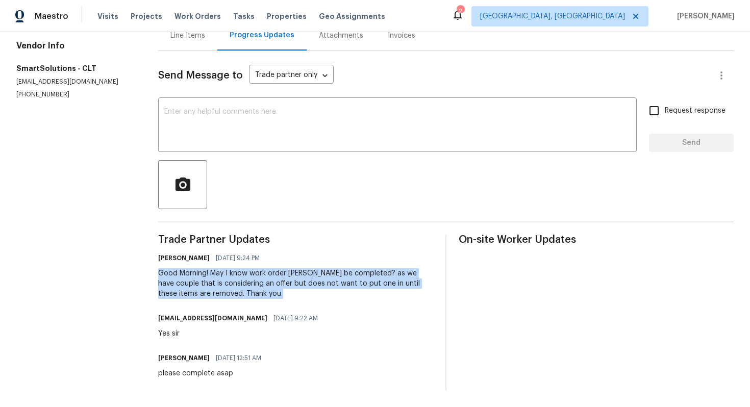
click at [227, 278] on div "Good Morning! May I know work order [PERSON_NAME] be completed? as we have coup…" at bounding box center [295, 283] width 275 height 31
click at [329, 296] on div "Good Morning! May I know work order [PERSON_NAME] be completed? as we have coup…" at bounding box center [295, 283] width 275 height 31
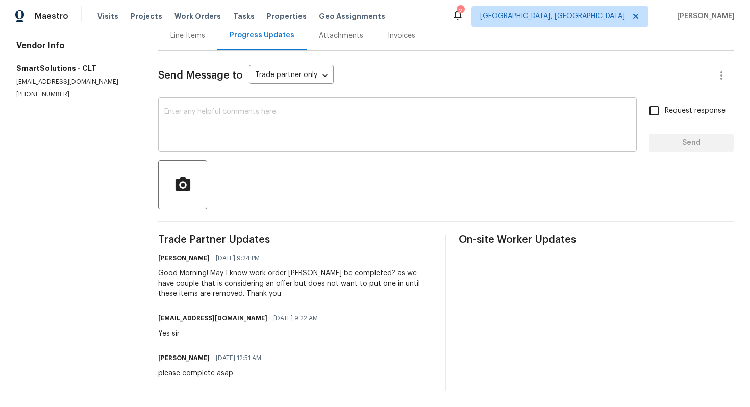
click at [185, 107] on div "x ​" at bounding box center [397, 126] width 478 height 52
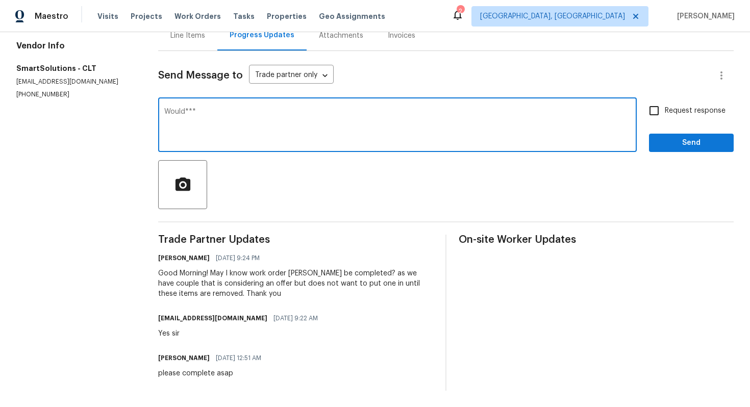
type textarea "Would***"
click at [657, 108] on input "Request response" at bounding box center [653, 110] width 21 height 21
checkbox input "true"
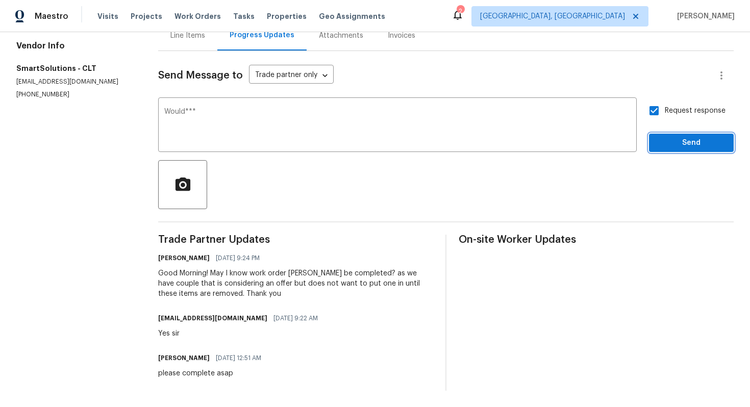
click at [691, 141] on span "Send" at bounding box center [691, 143] width 68 height 13
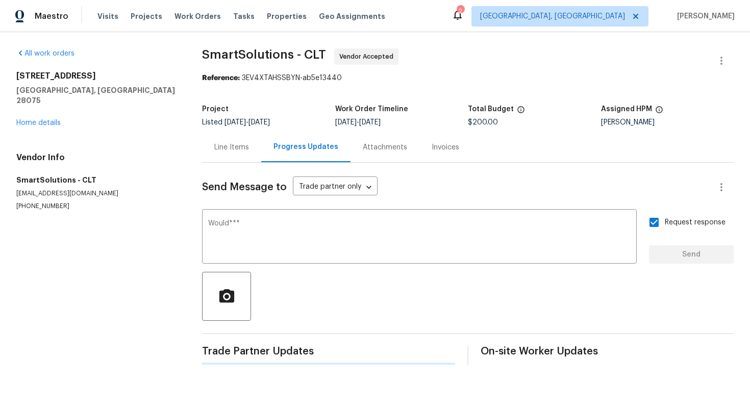
scroll to position [0, 0]
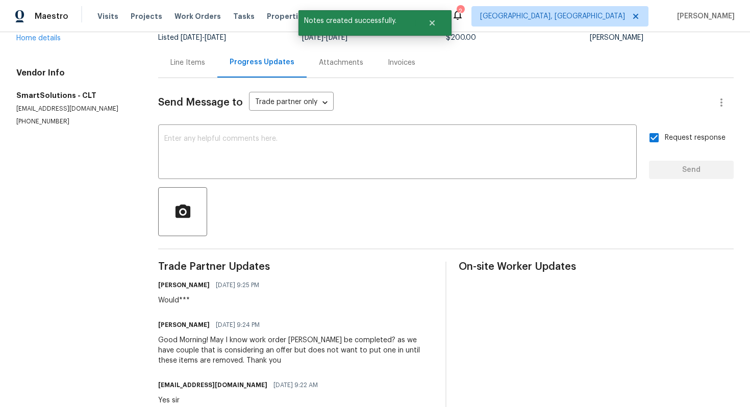
click at [429, 303] on div "[PERSON_NAME] [DATE] 9:25 PM Would***" at bounding box center [295, 292] width 275 height 28
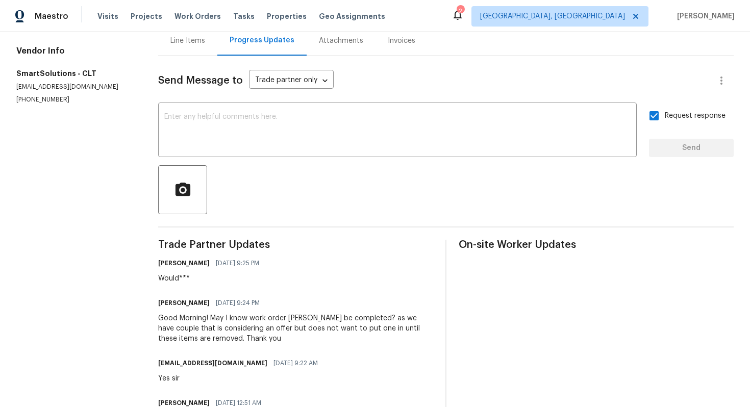
scroll to position [110, 0]
